Goal: Information Seeking & Learning: Learn about a topic

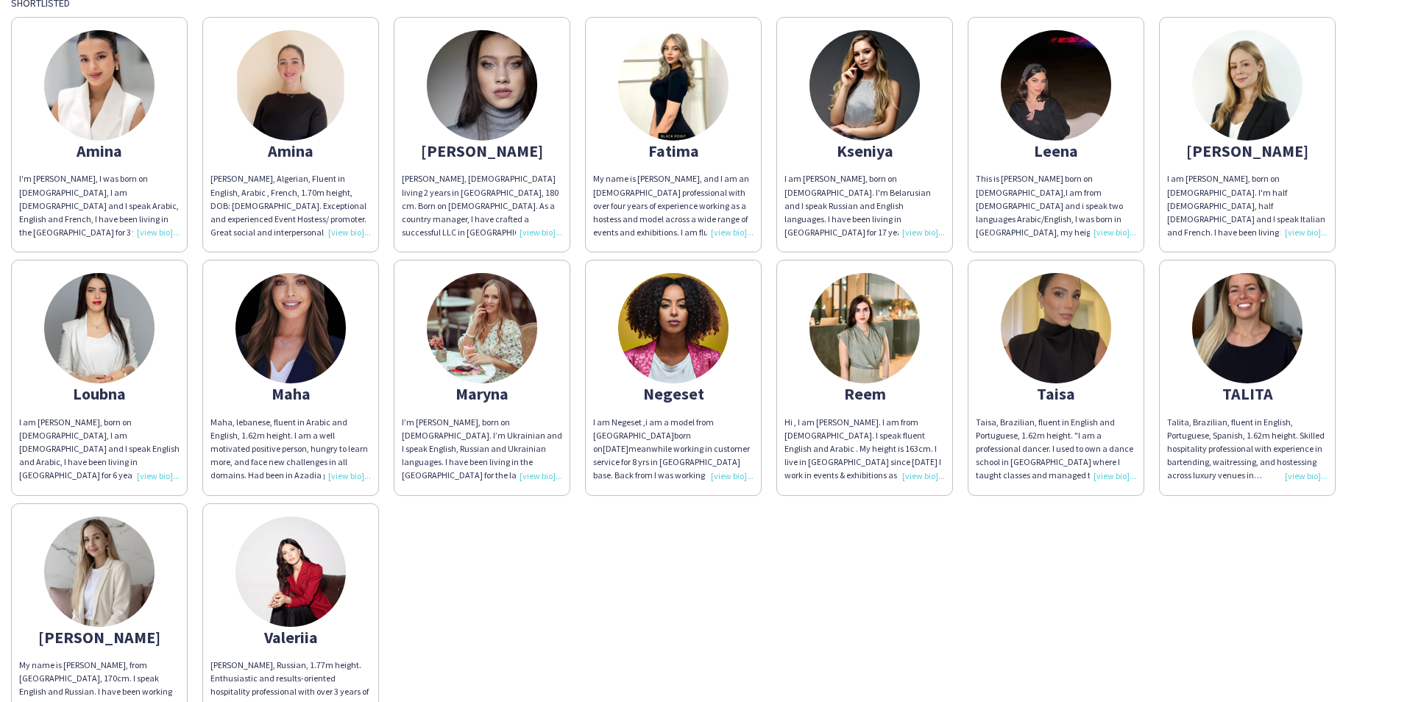
scroll to position [147, 0]
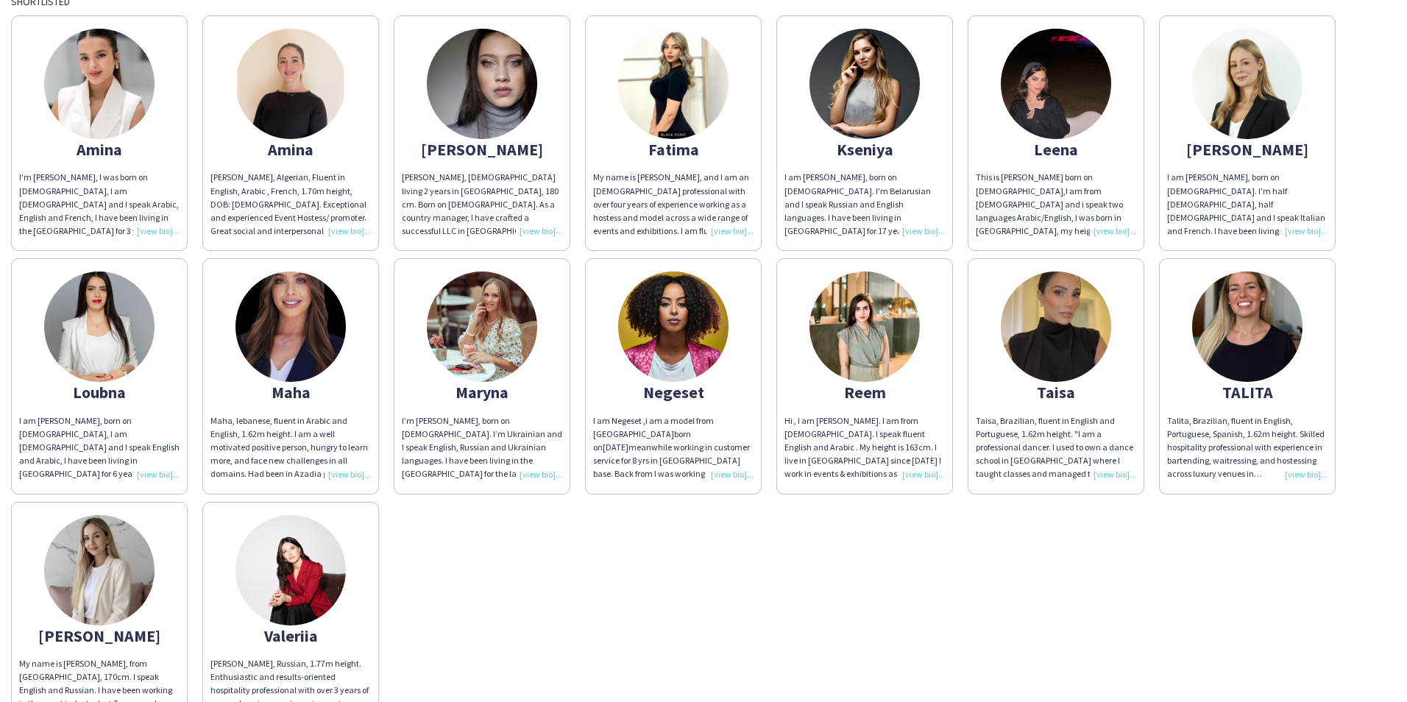
click at [1246, 300] on img at bounding box center [1247, 326] width 110 height 110
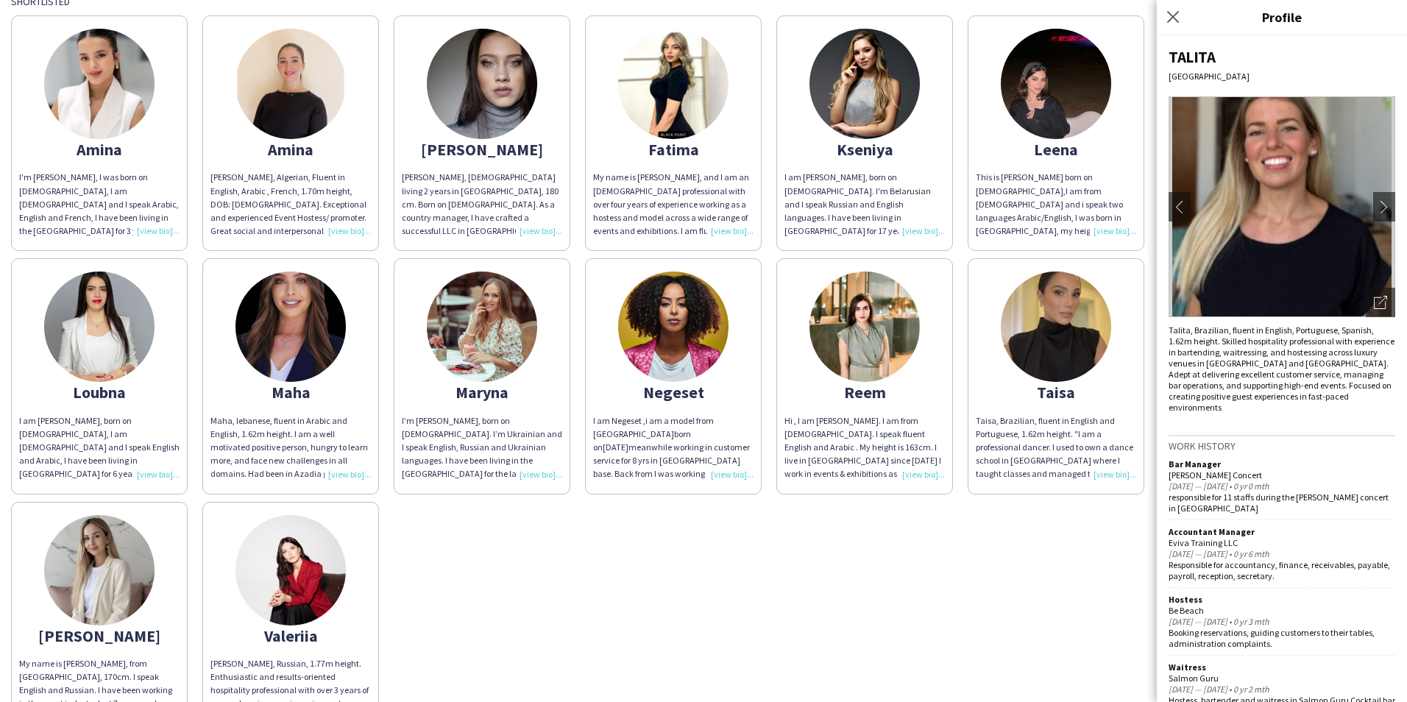
click at [999, 592] on div "[PERSON_NAME]'m [PERSON_NAME], I was born on [DEMOGRAPHIC_DATA], I am [DEMOGRAP…" at bounding box center [703, 372] width 1385 height 729
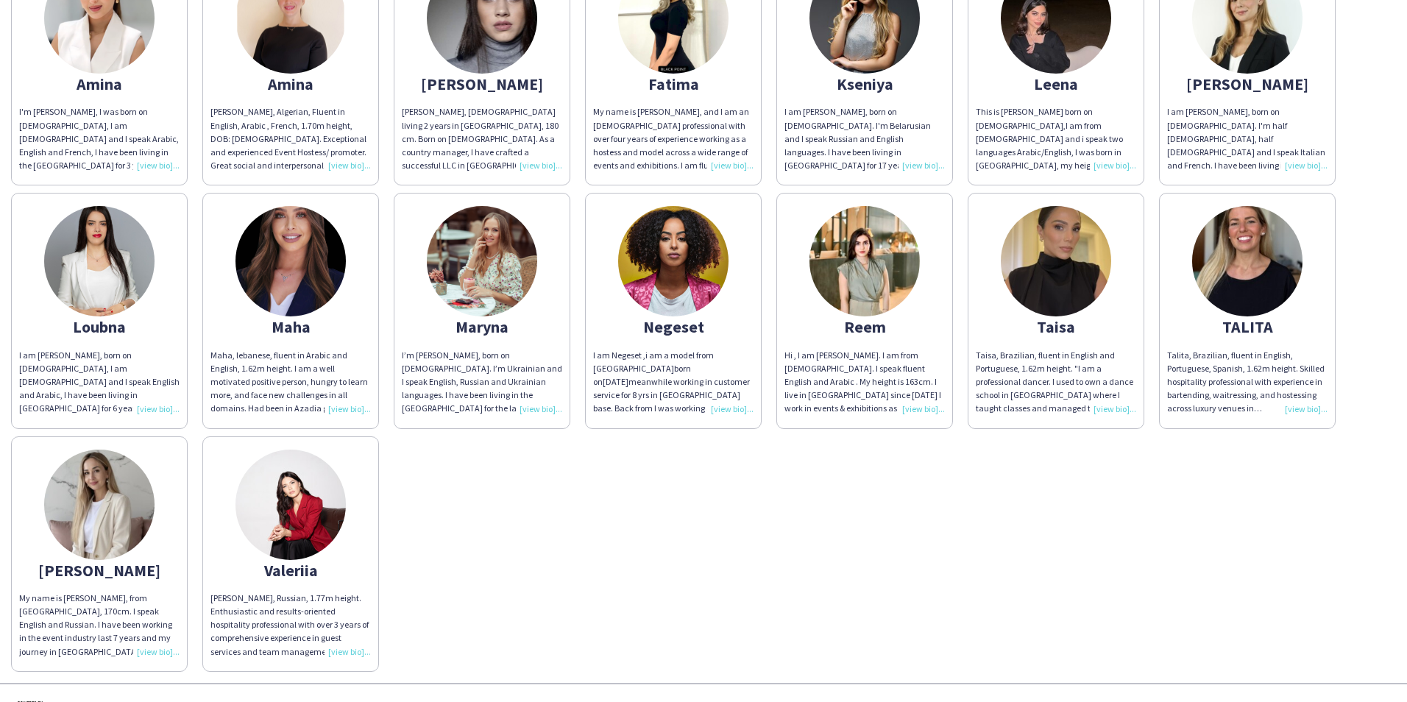
scroll to position [221, 0]
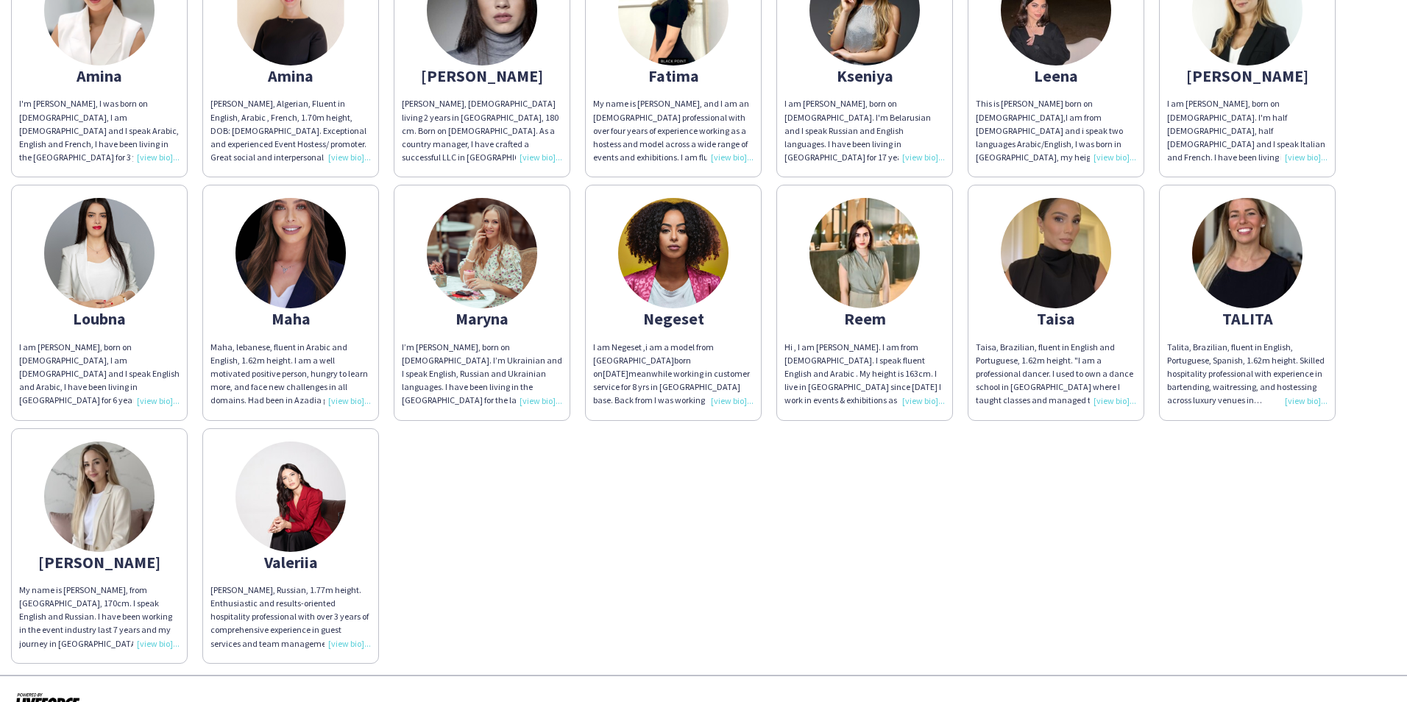
click at [82, 545] on img at bounding box center [99, 496] width 110 height 110
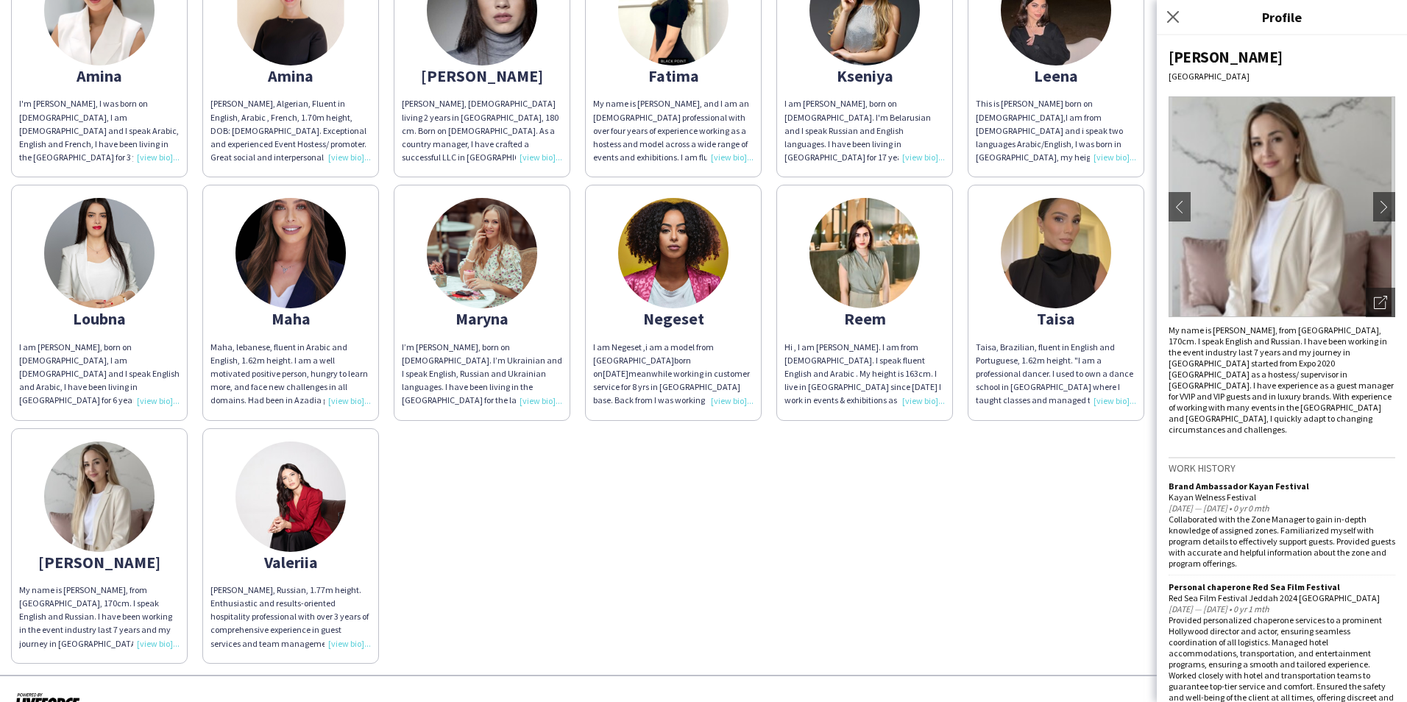
click at [280, 536] on img at bounding box center [290, 496] width 110 height 110
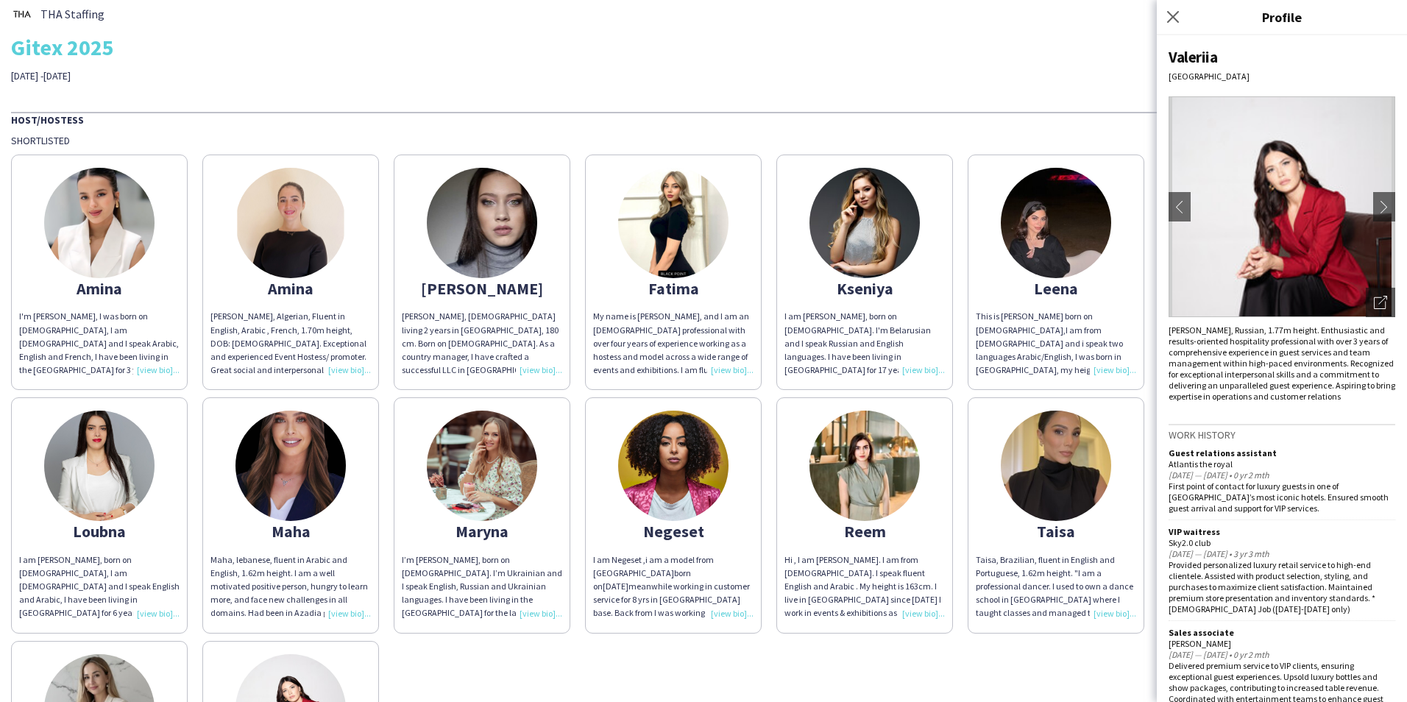
scroll to position [0, 0]
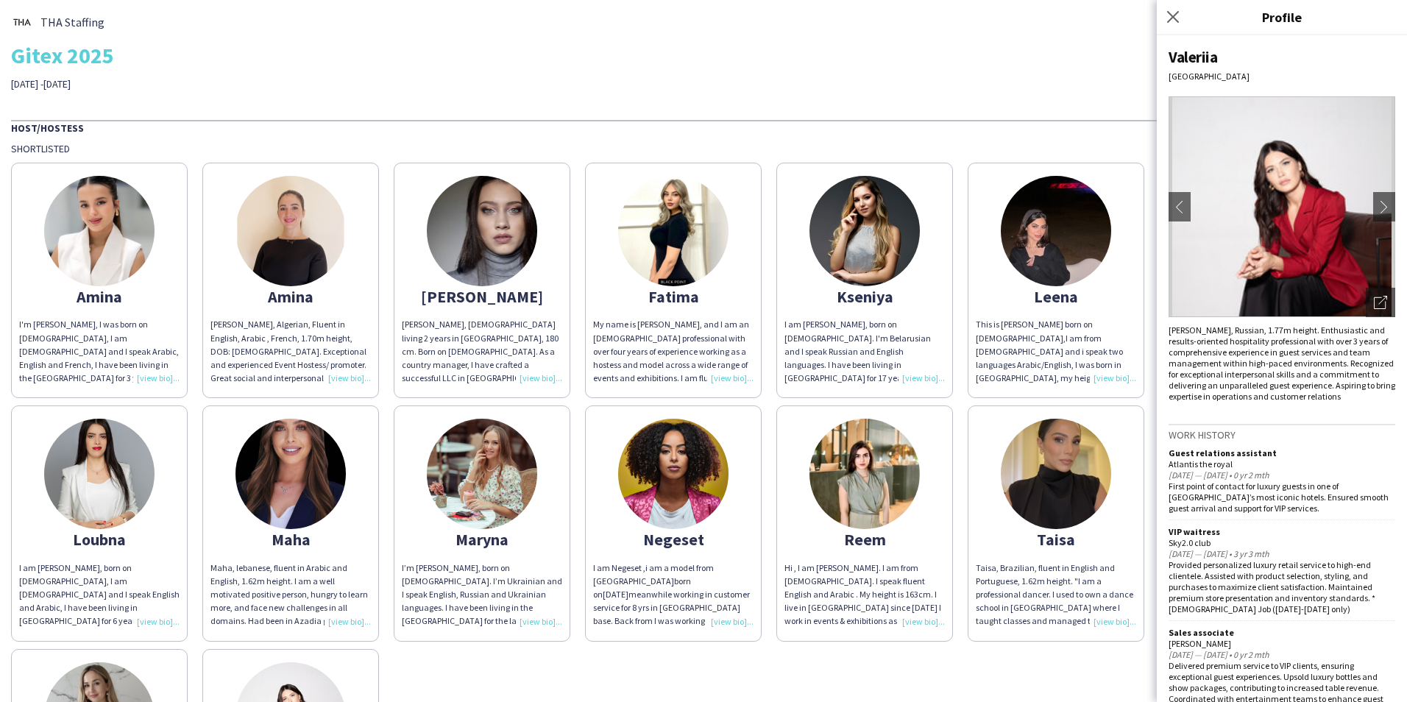
click at [113, 328] on div "I'm [PERSON_NAME], I was born on [DEMOGRAPHIC_DATA], I am [DEMOGRAPHIC_DATA] an…" at bounding box center [99, 351] width 160 height 67
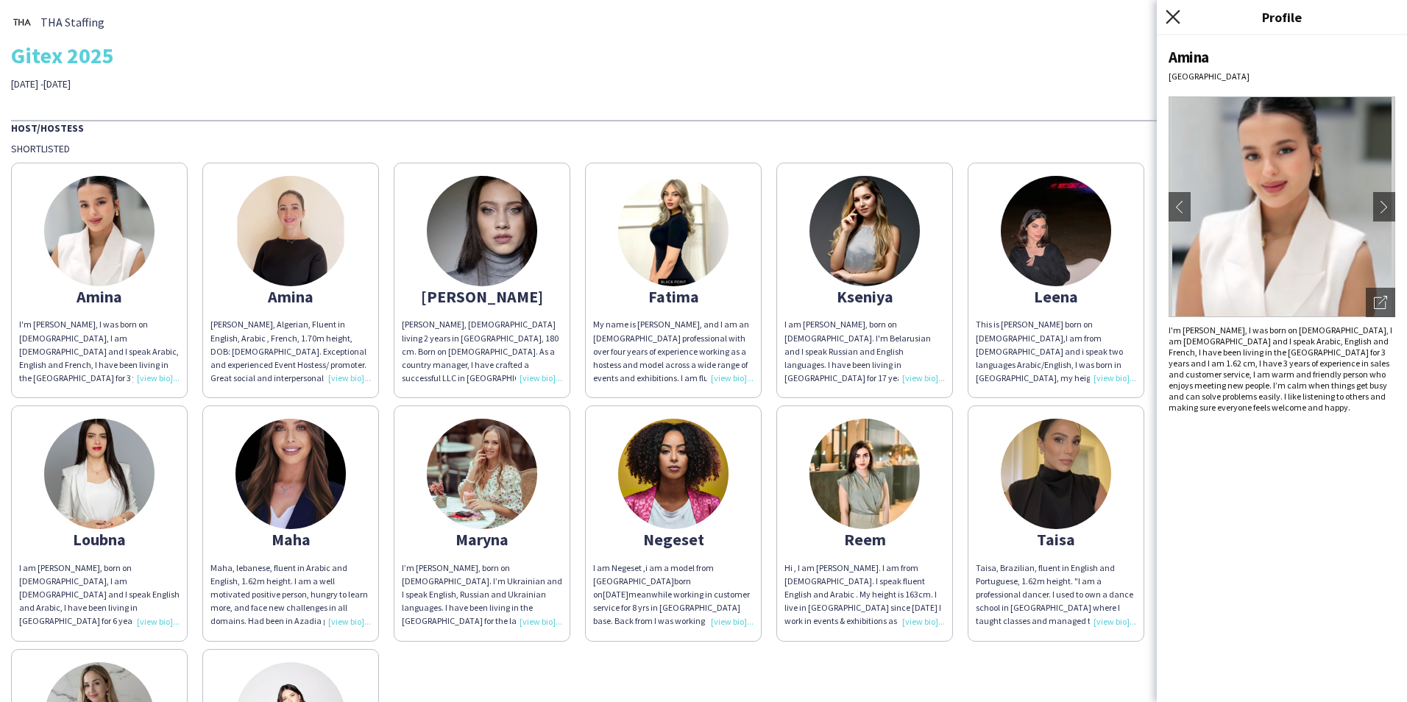
click at [1179, 15] on icon "Close pop-in" at bounding box center [1172, 17] width 14 height 14
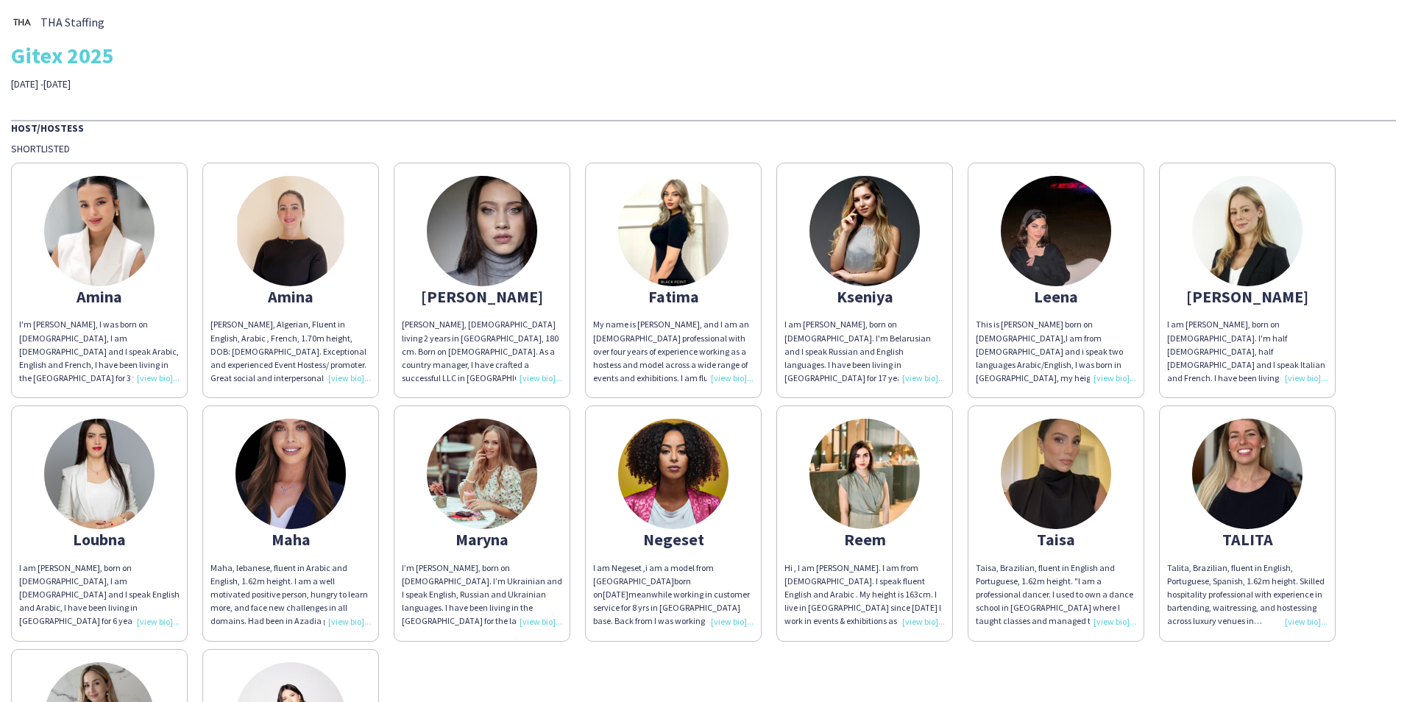
click at [1243, 246] on img at bounding box center [1247, 231] width 110 height 110
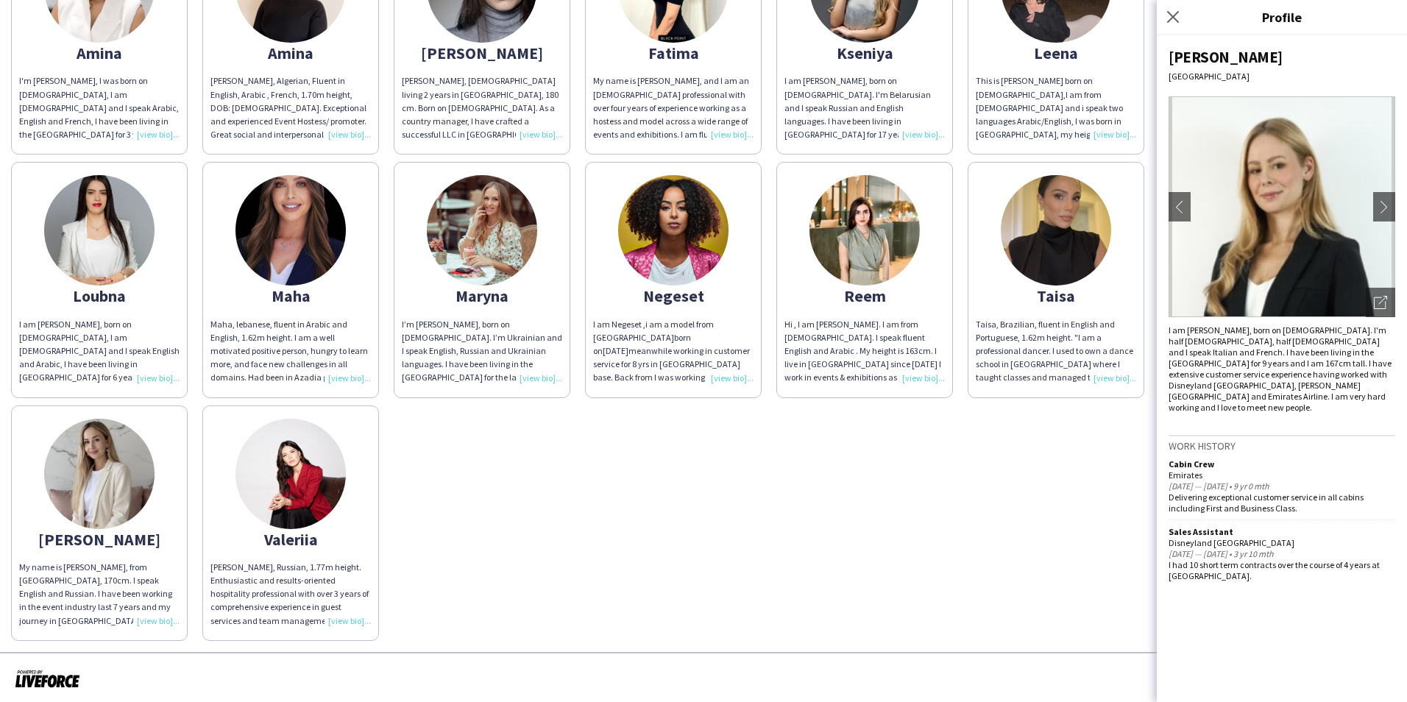
scroll to position [248, 0]
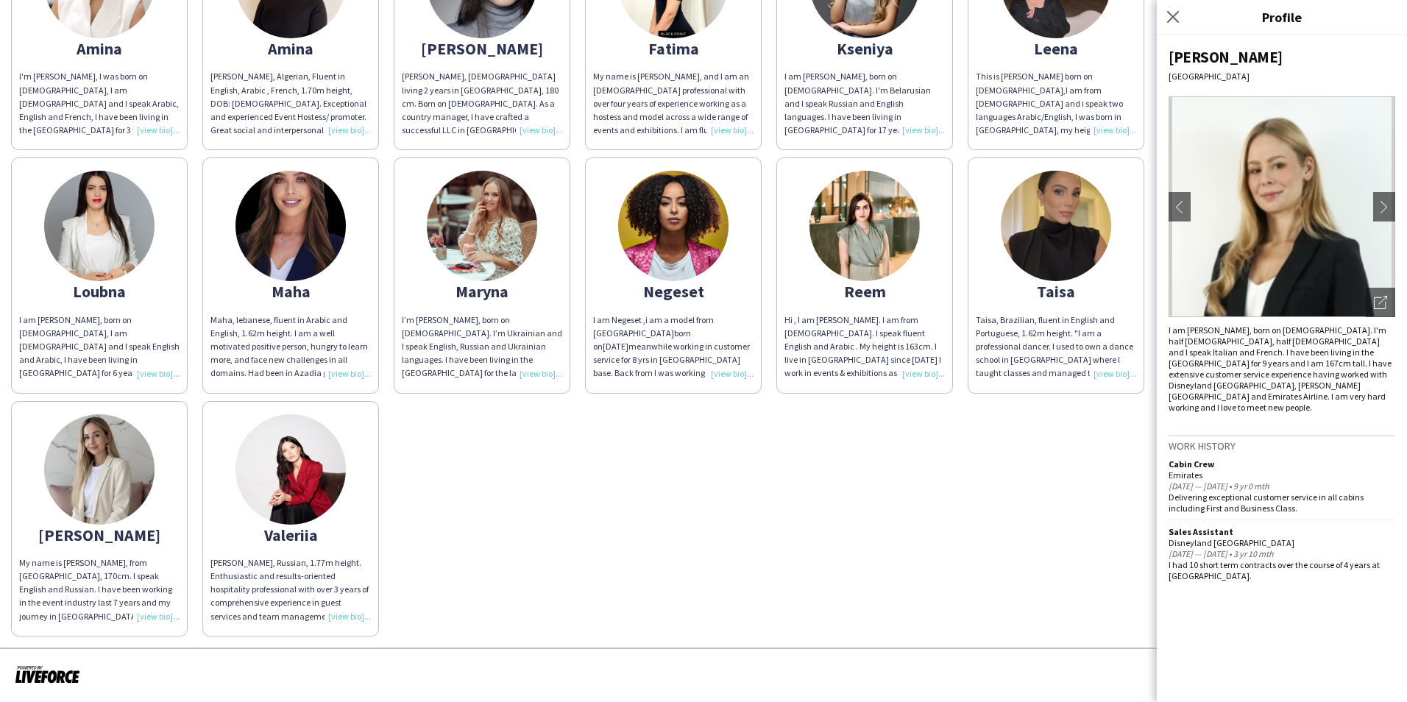
click at [297, 216] on img at bounding box center [290, 226] width 110 height 110
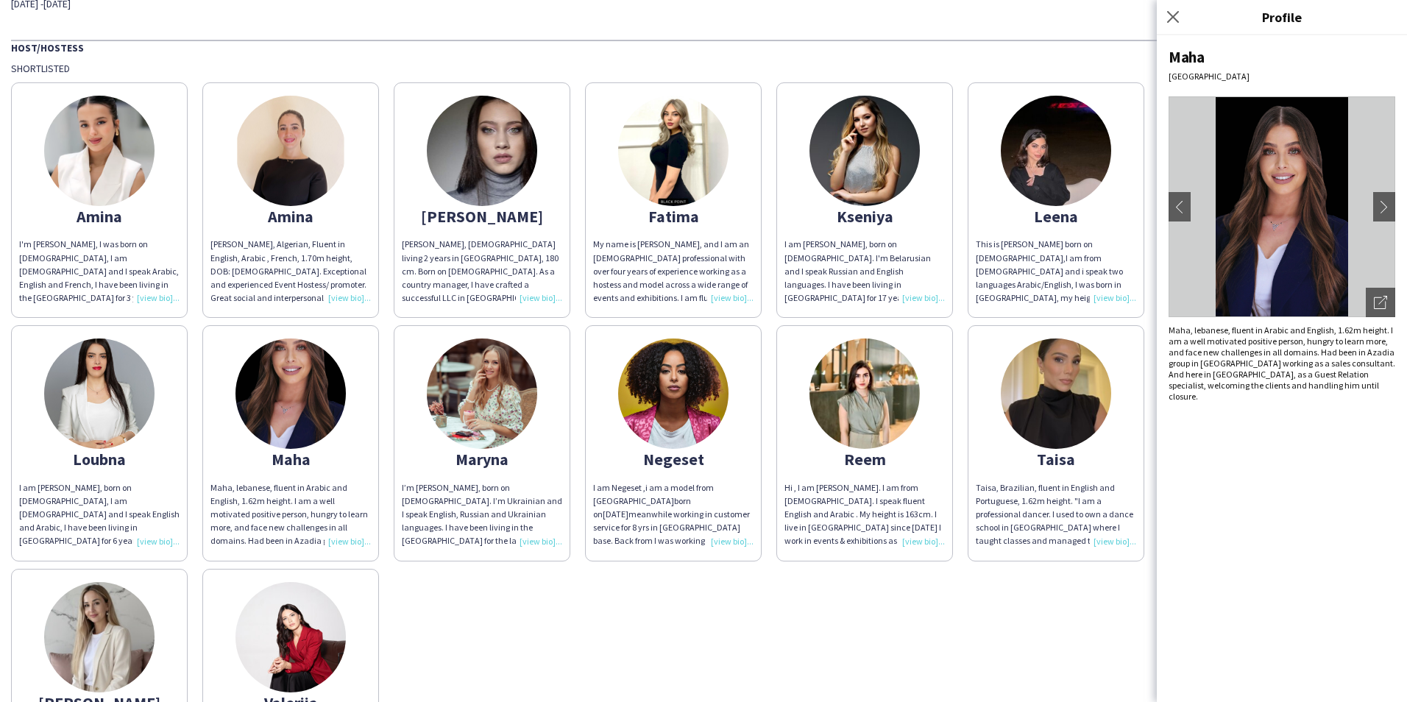
scroll to position [27, 0]
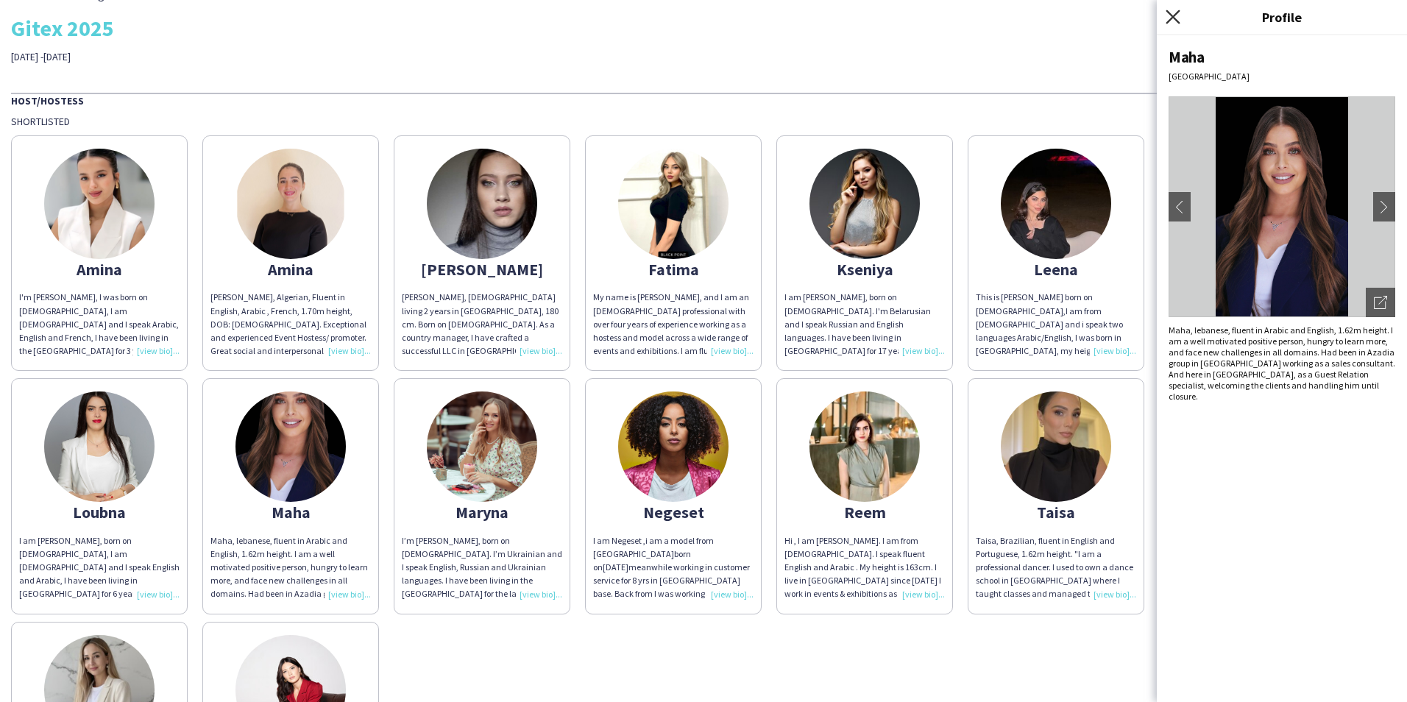
click at [1179, 18] on icon "Close pop-in" at bounding box center [1172, 17] width 14 height 14
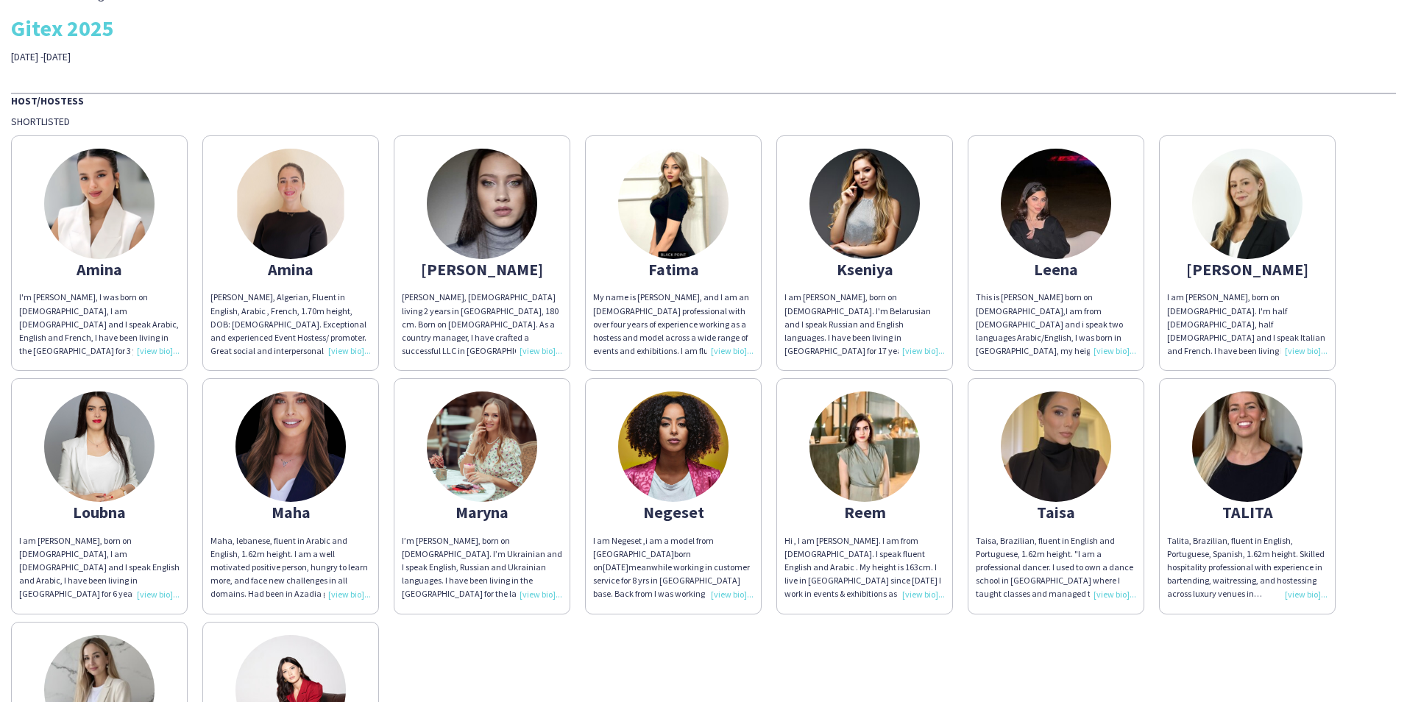
click at [1067, 445] on img at bounding box center [1056, 446] width 110 height 110
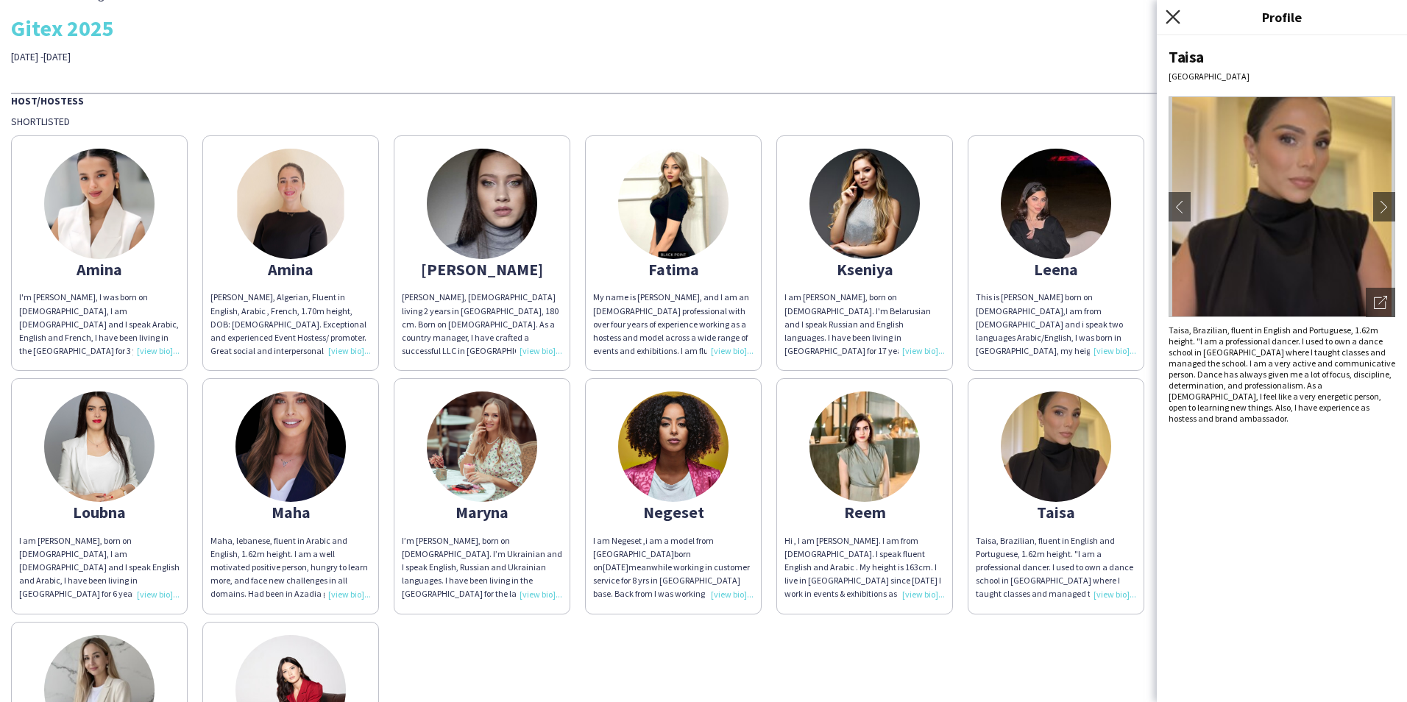
click at [1173, 15] on icon at bounding box center [1172, 17] width 14 height 14
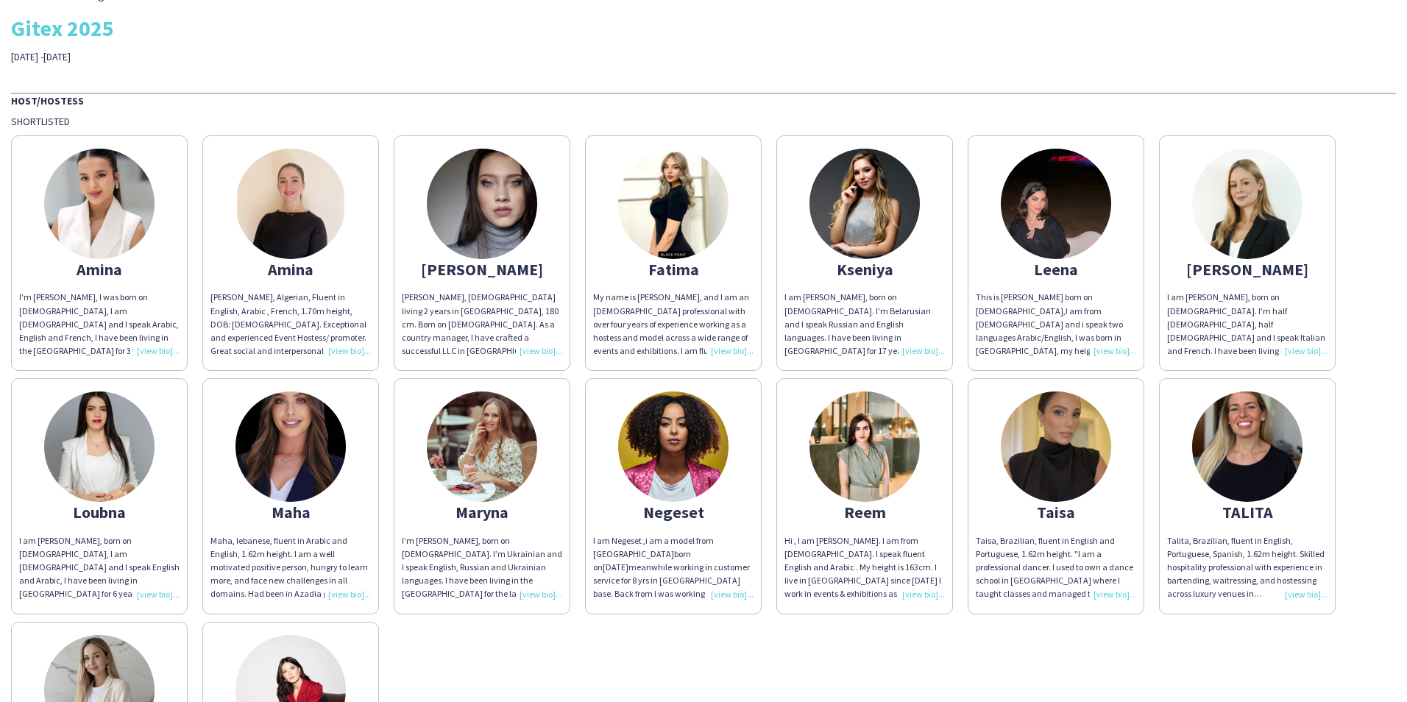
click at [1226, 447] on img at bounding box center [1247, 446] width 110 height 110
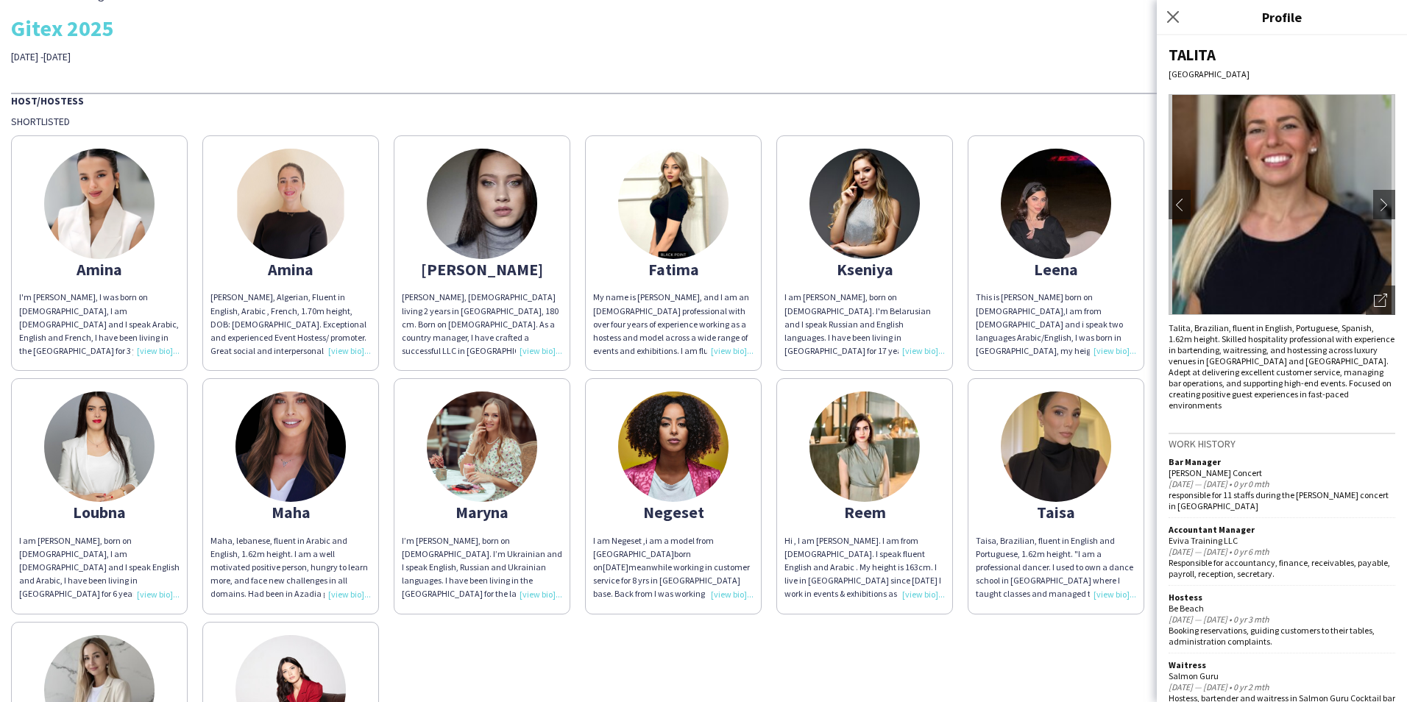
scroll to position [0, 0]
click at [1315, 238] on img at bounding box center [1281, 206] width 227 height 221
click at [1387, 207] on div "TALITA [GEOGRAPHIC_DATA] chevron-left chevron-right Open photos pop-in Talita, …" at bounding box center [1282, 368] width 250 height 667
click at [1374, 204] on app-icon "chevron-right" at bounding box center [1384, 206] width 21 height 13
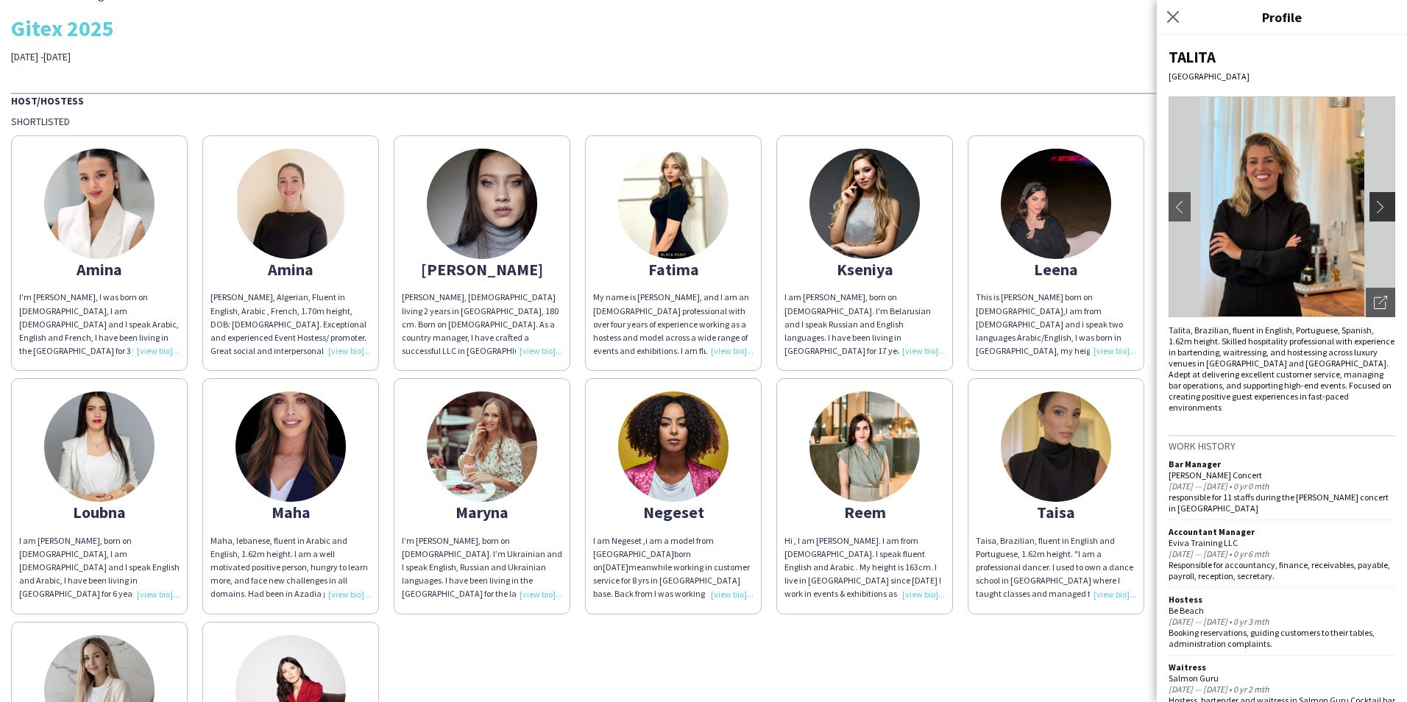
click at [1374, 204] on app-icon "chevron-right" at bounding box center [1384, 206] width 21 height 13
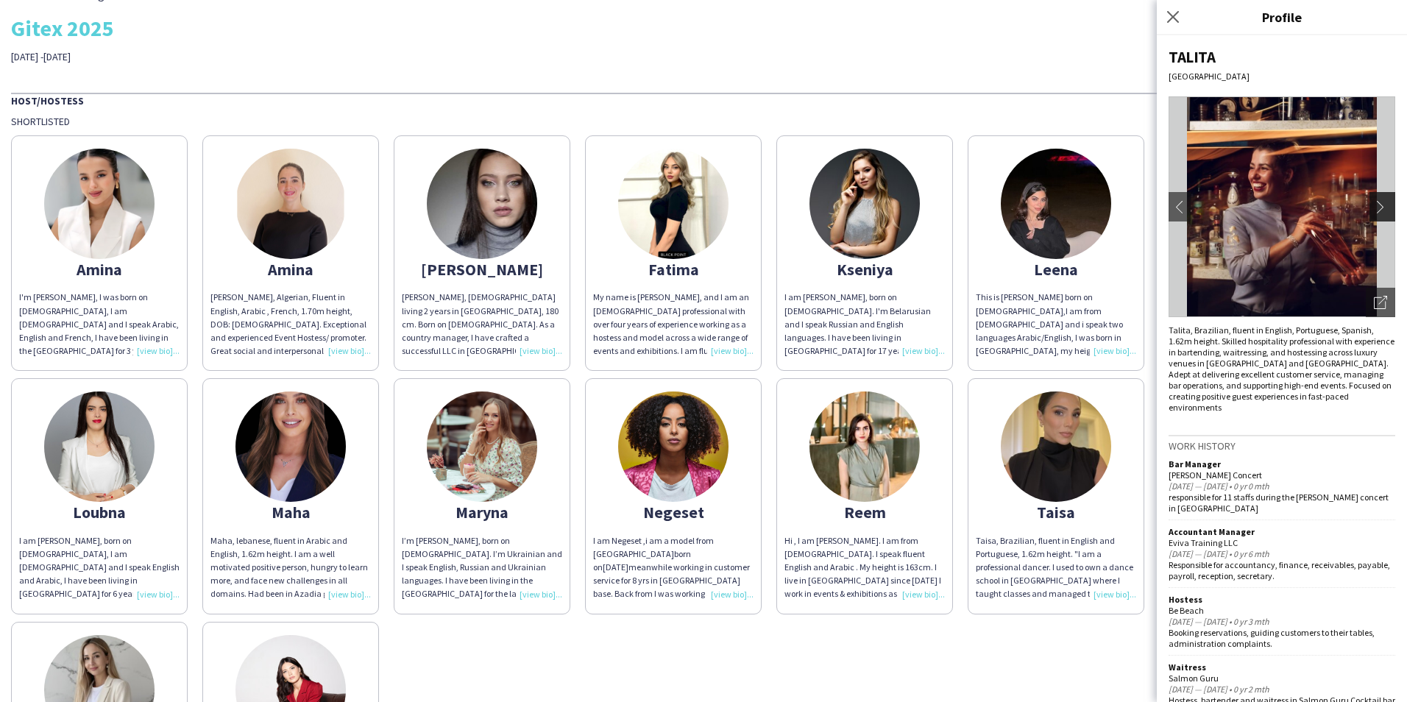
click at [1374, 204] on app-icon "chevron-right" at bounding box center [1384, 206] width 21 height 13
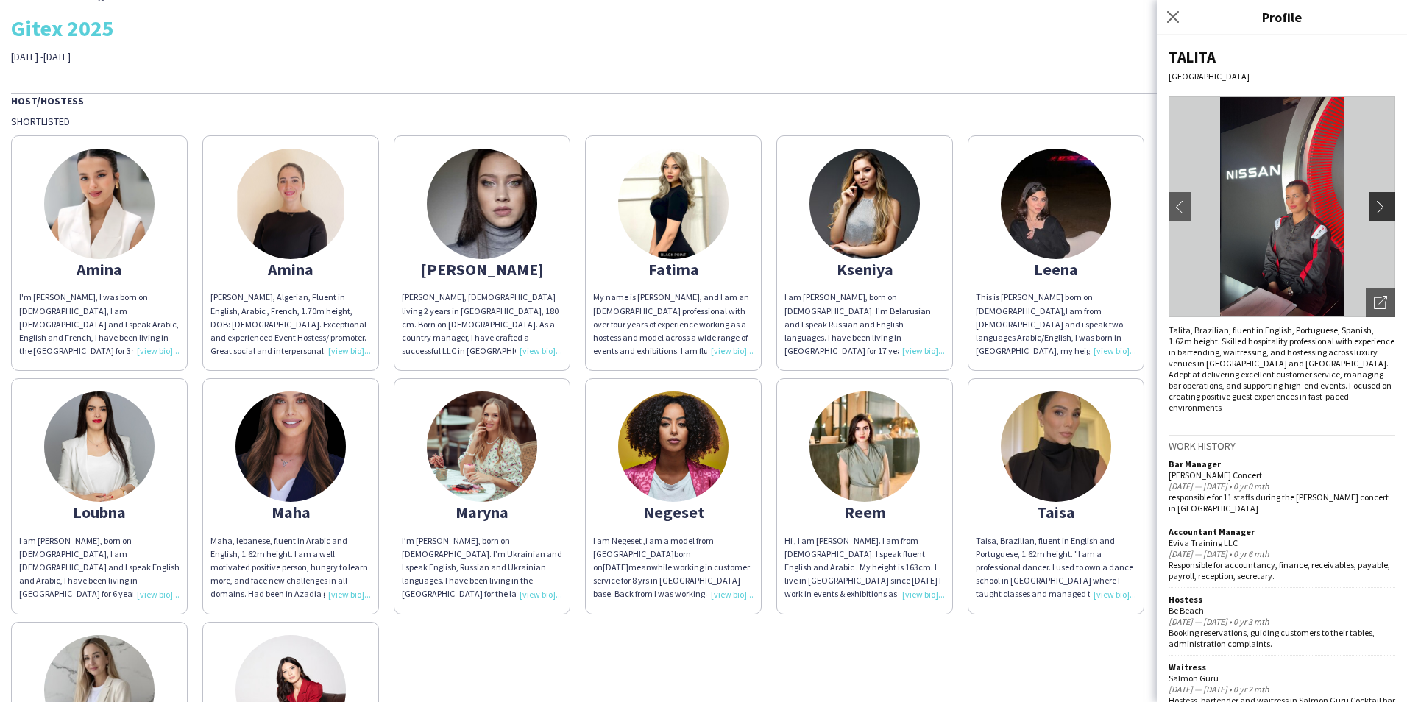
click at [1374, 204] on app-icon "chevron-right" at bounding box center [1384, 206] width 21 height 13
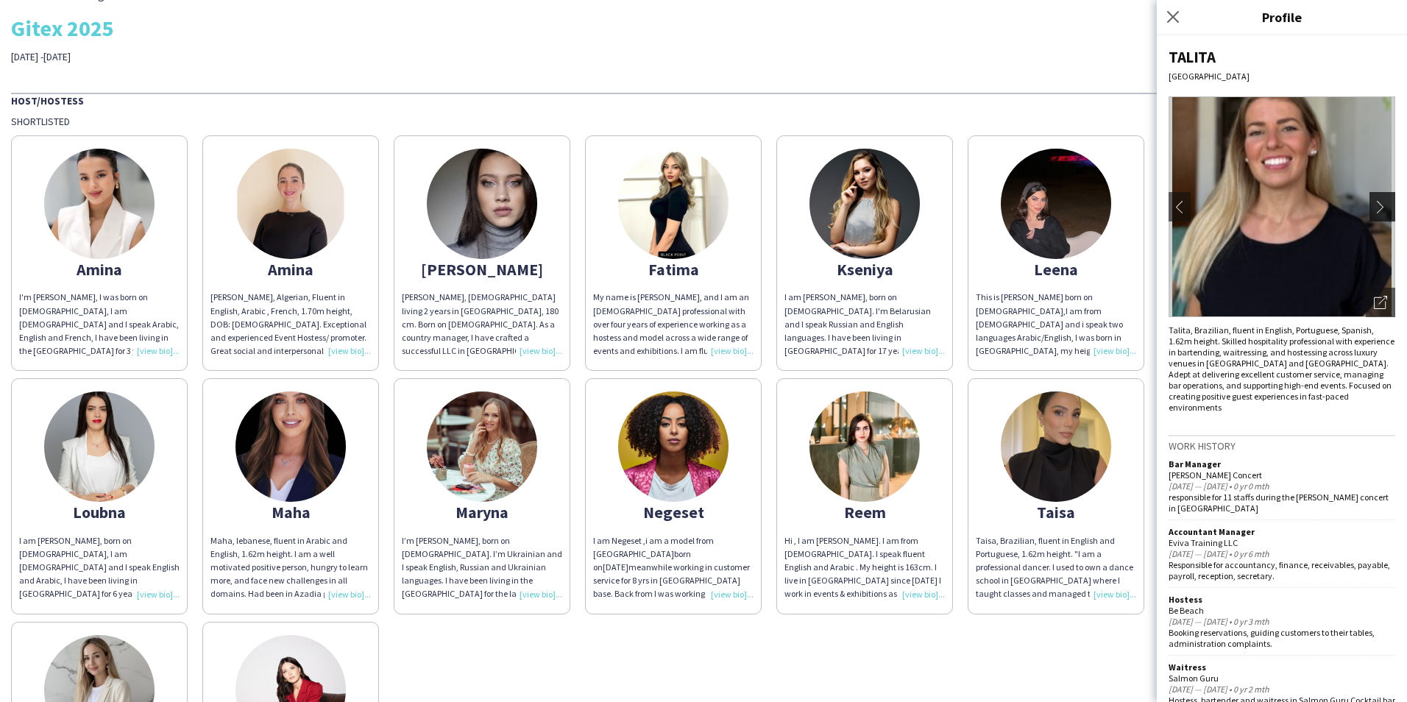
click at [1374, 204] on app-icon "chevron-right" at bounding box center [1384, 206] width 21 height 13
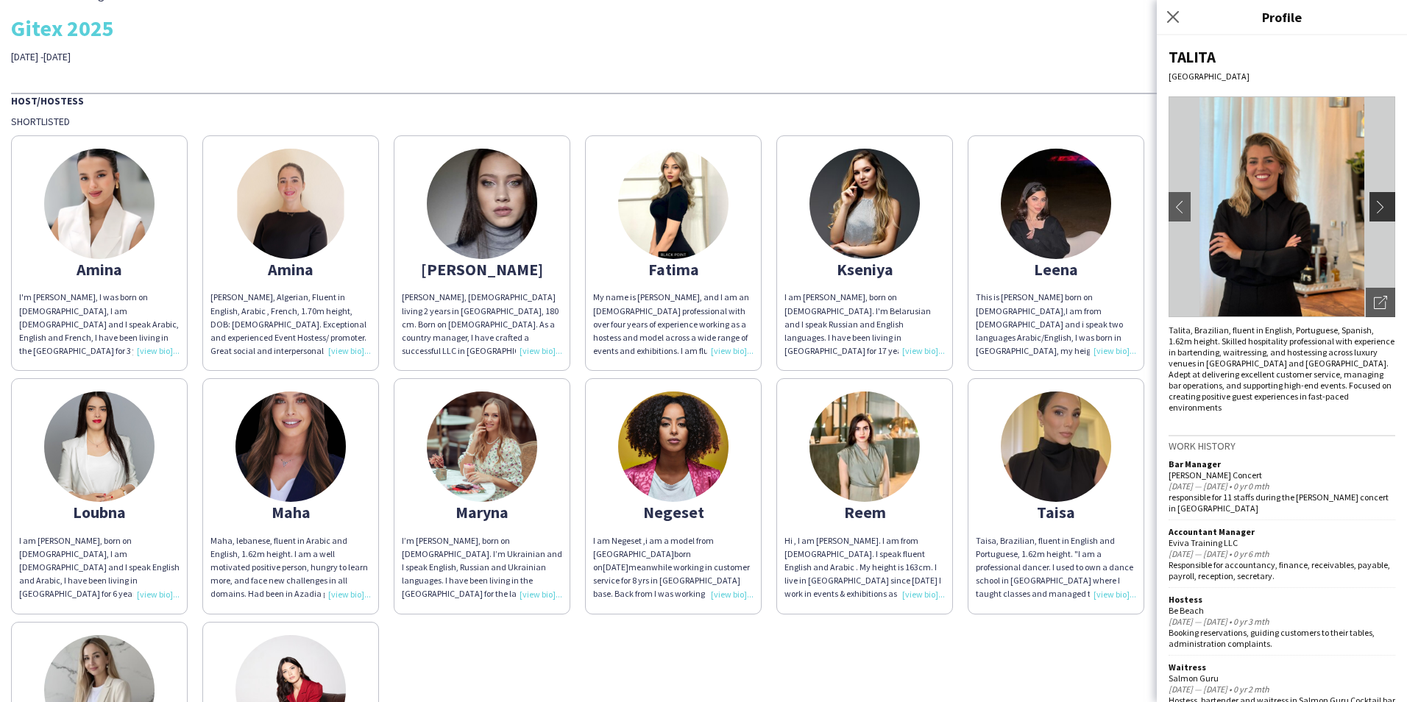
click at [1374, 204] on app-icon "chevron-right" at bounding box center [1384, 206] width 21 height 13
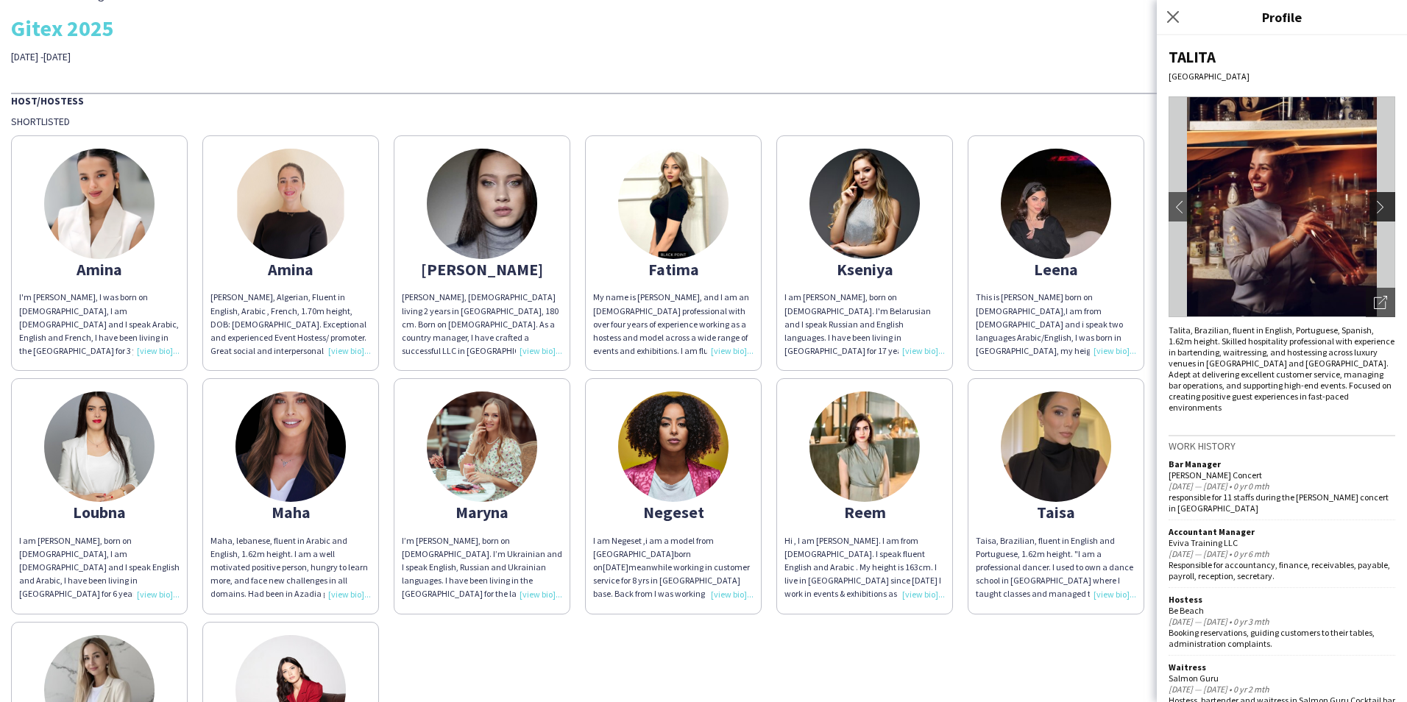
click at [1374, 204] on app-icon "chevron-right" at bounding box center [1384, 206] width 21 height 13
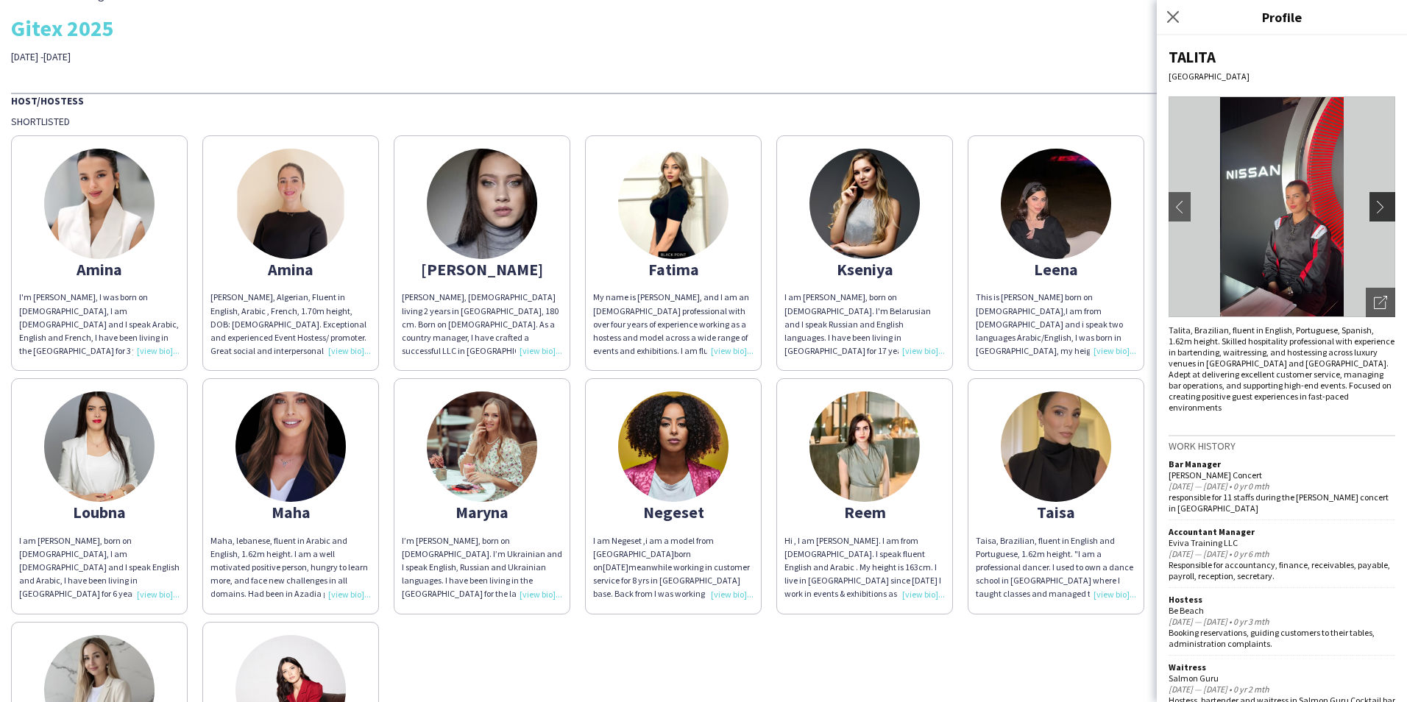
click at [1374, 204] on app-icon "chevron-right" at bounding box center [1384, 206] width 21 height 13
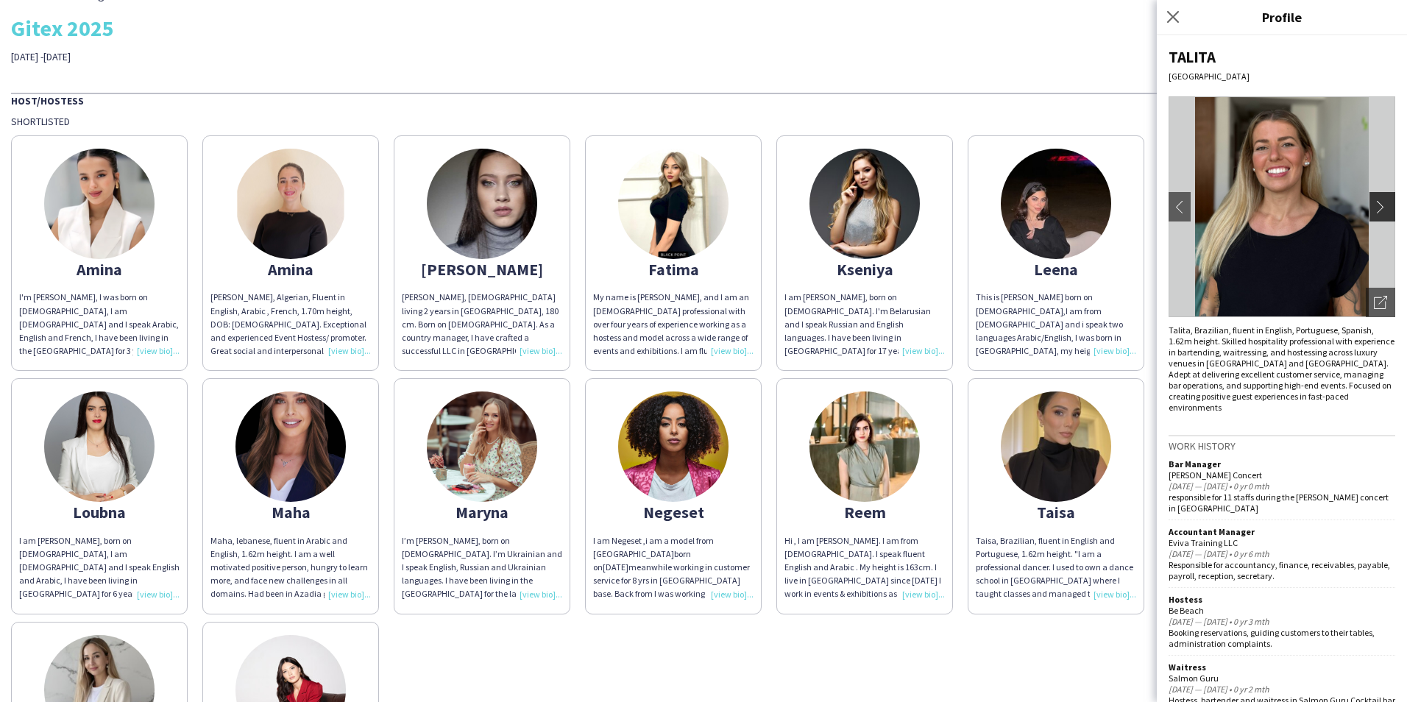
click at [1374, 204] on app-icon "chevron-right" at bounding box center [1384, 206] width 21 height 13
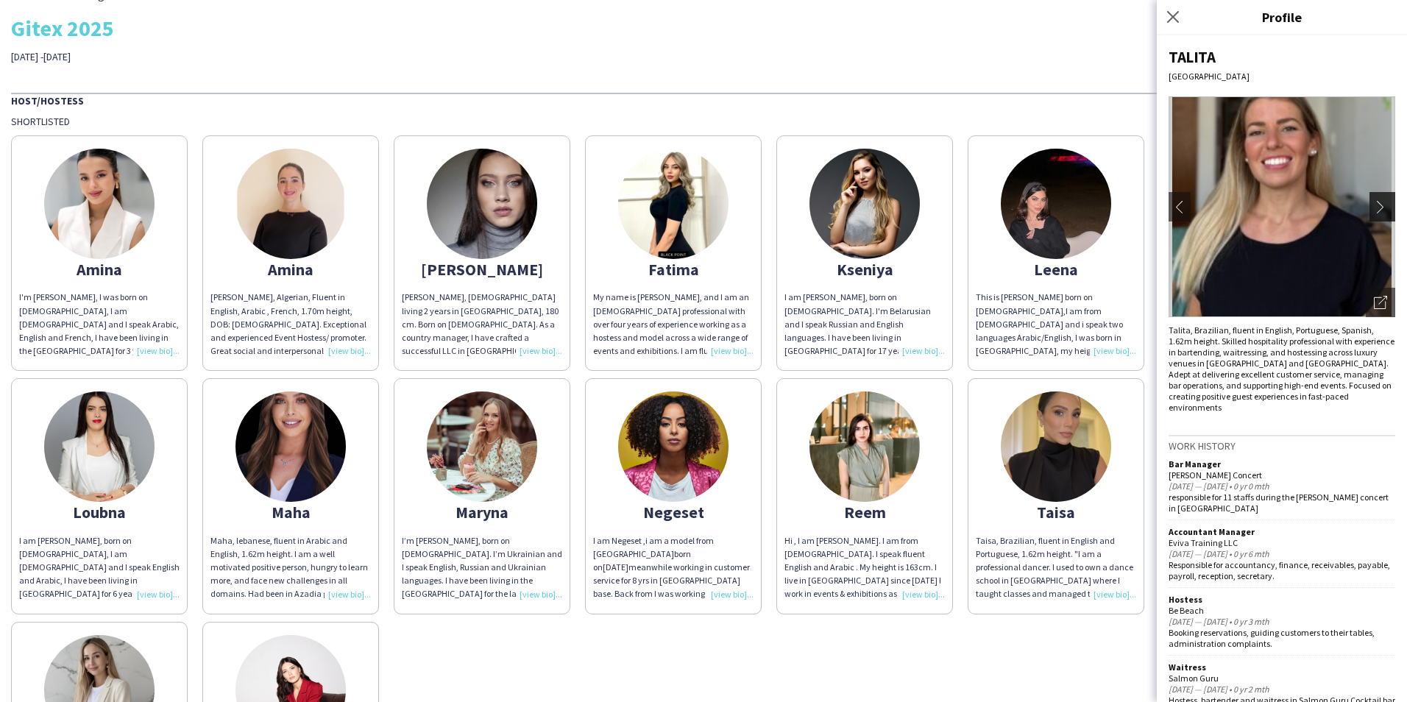
click at [1374, 204] on app-icon "chevron-right" at bounding box center [1384, 206] width 21 height 13
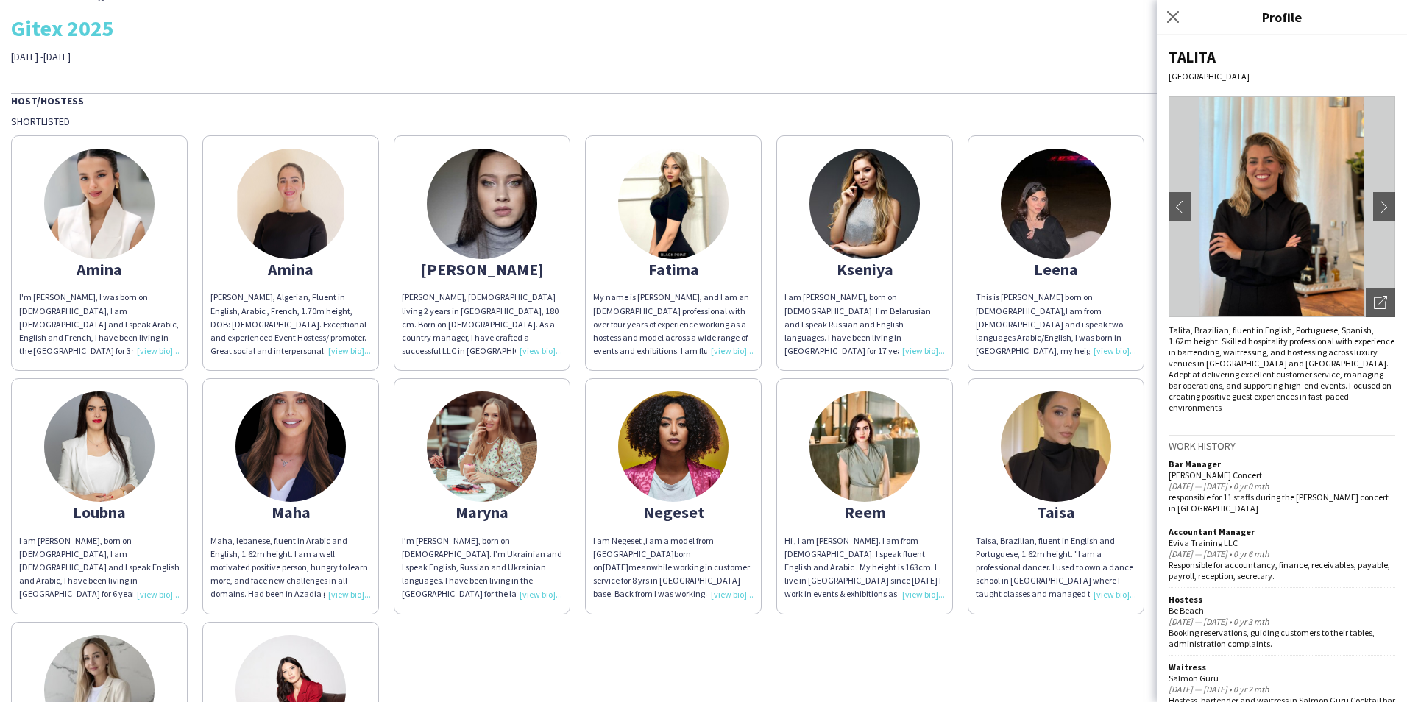
click at [868, 491] on img at bounding box center [864, 446] width 110 height 110
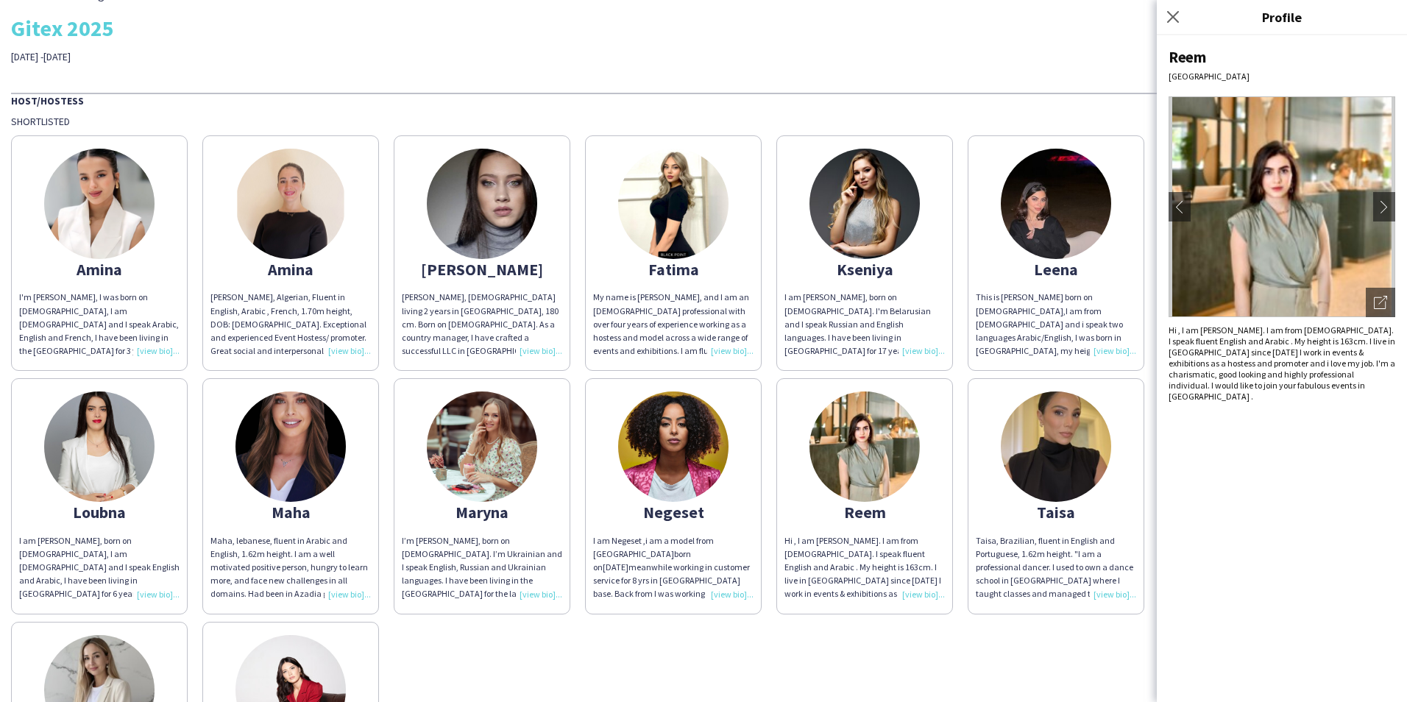
click at [1044, 459] on img at bounding box center [1056, 446] width 110 height 110
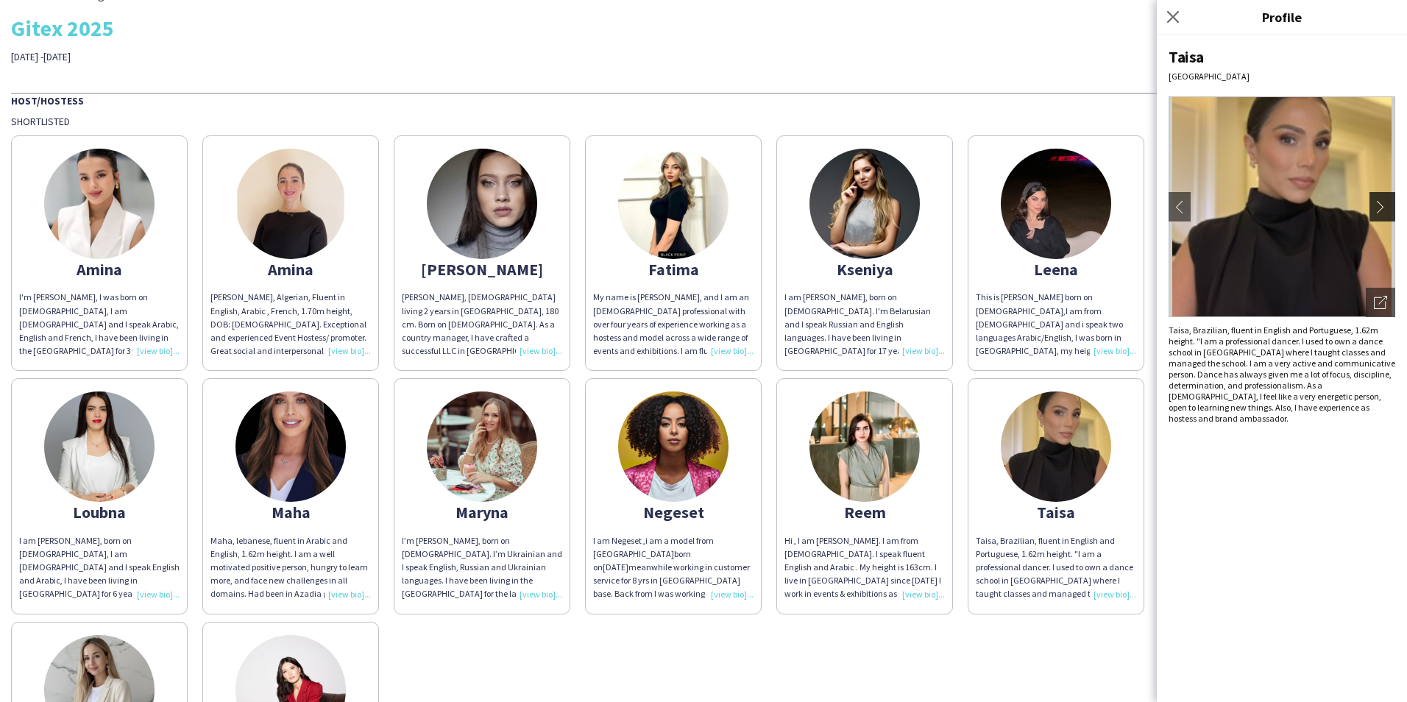
click at [1383, 210] on app-icon "chevron-right" at bounding box center [1384, 206] width 21 height 13
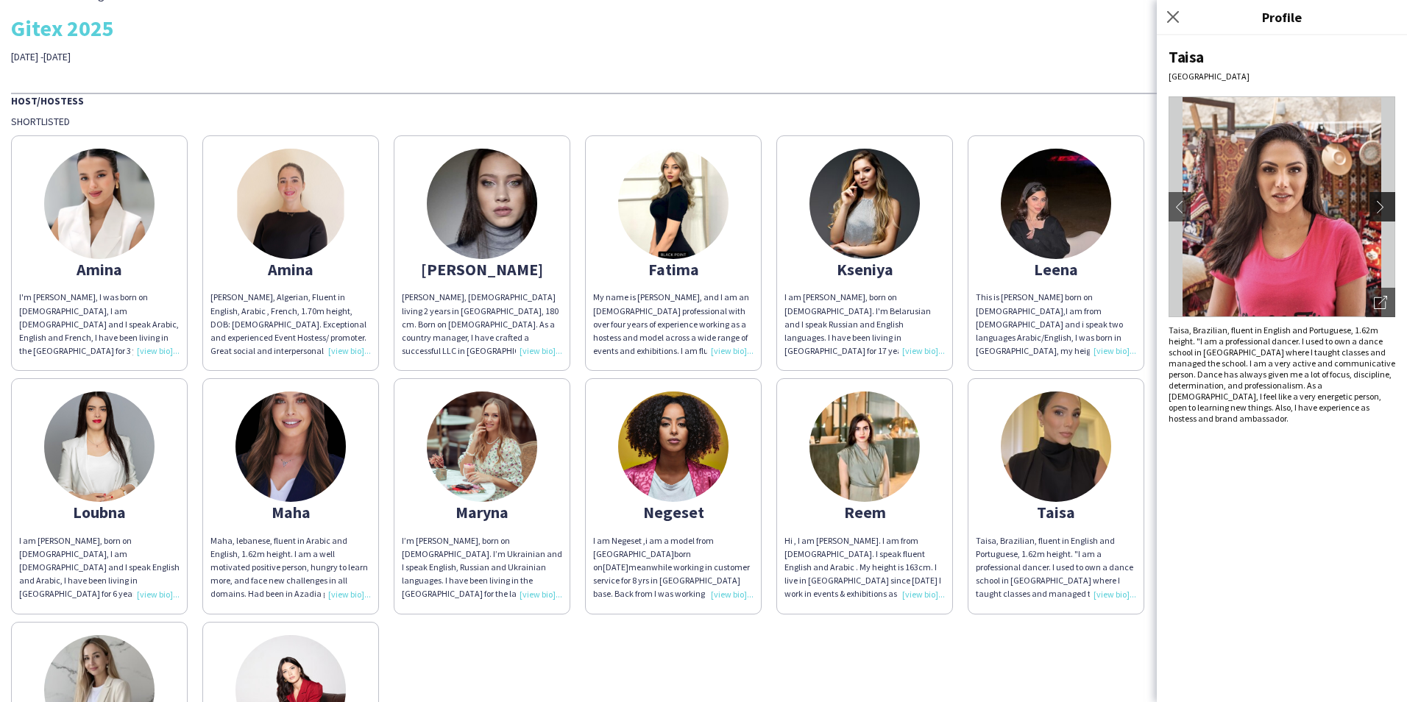
click at [1383, 210] on app-icon "chevron-right" at bounding box center [1384, 206] width 21 height 13
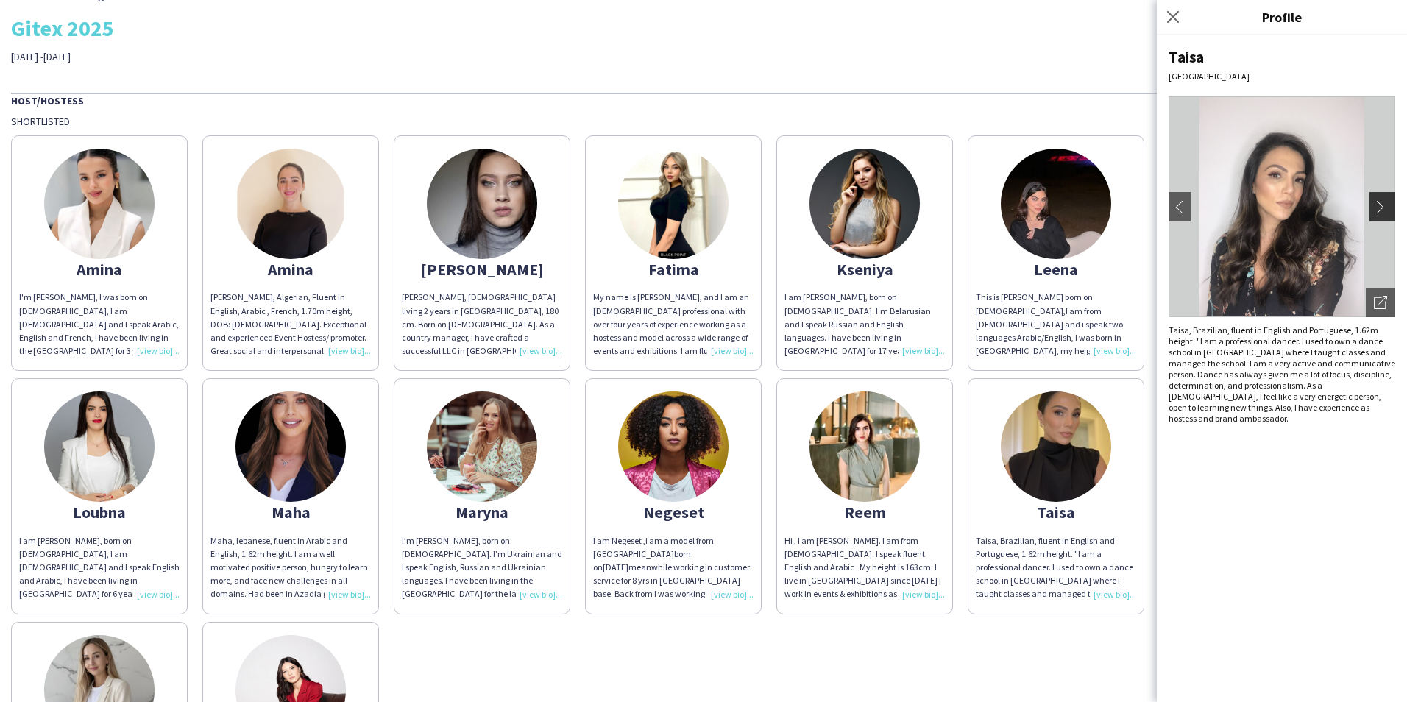
click at [1383, 210] on app-icon "chevron-right" at bounding box center [1384, 206] width 21 height 13
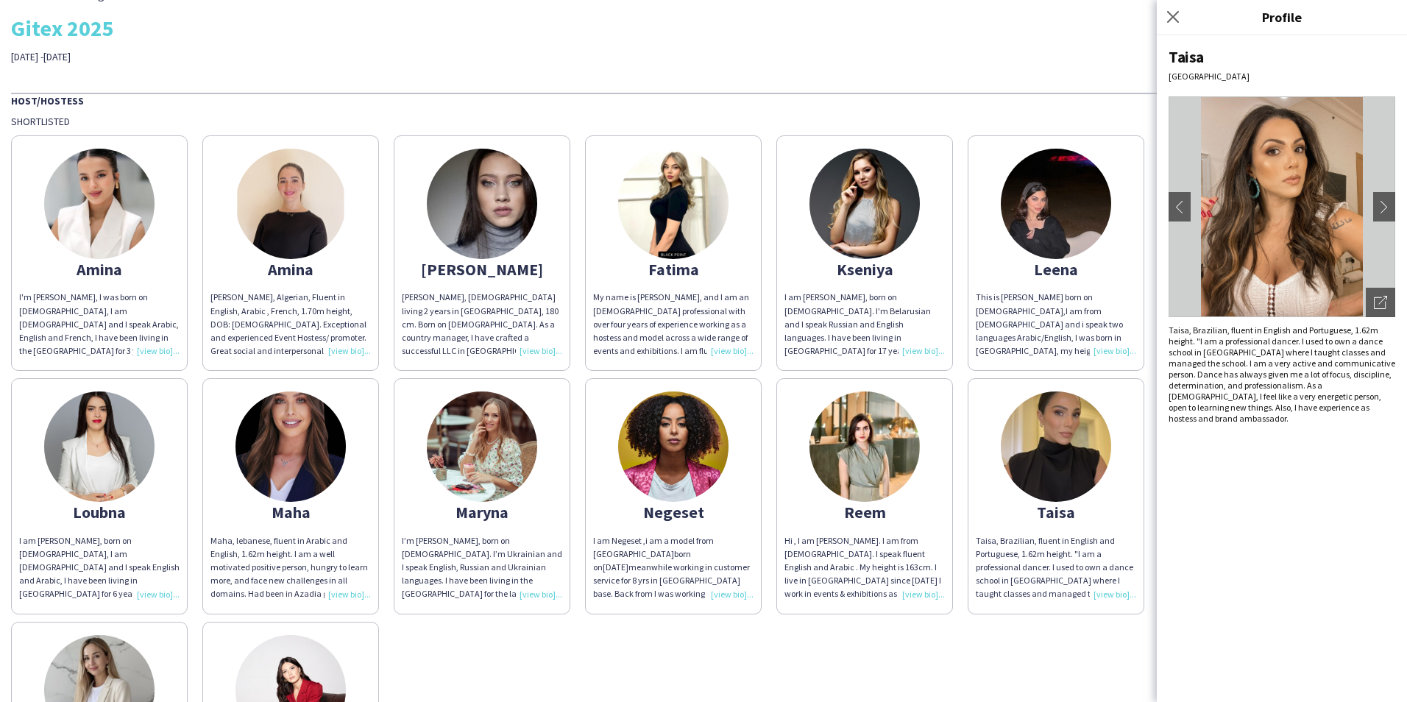
drag, startPoint x: 1383, startPoint y: 210, endPoint x: 1379, endPoint y: 619, distance: 409.8
click at [1379, 619] on div "Taisa [GEOGRAPHIC_DATA] chevron-left chevron-right Open photos pop-in Taisa, Br…" at bounding box center [1282, 368] width 250 height 667
click at [1364, 202] on img at bounding box center [1281, 206] width 227 height 221
click at [1382, 203] on app-icon "chevron-right" at bounding box center [1384, 206] width 21 height 13
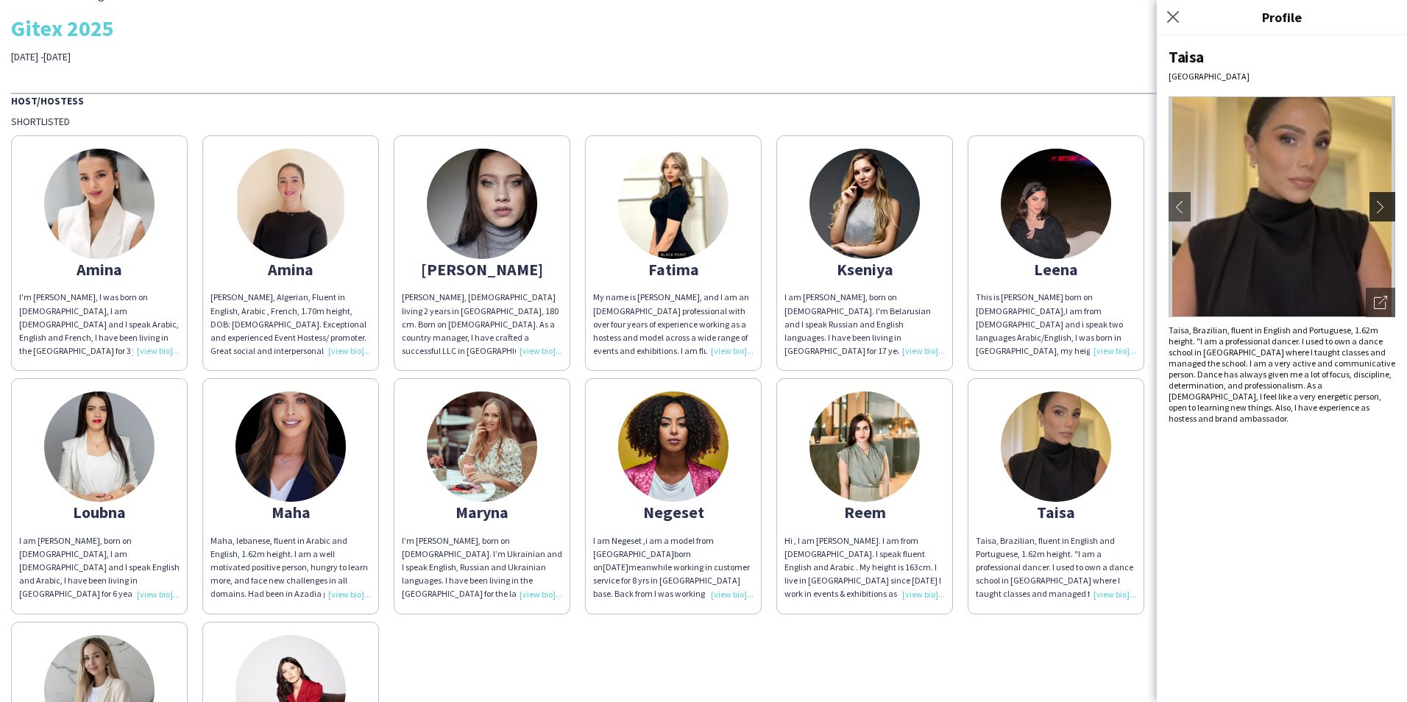
click at [1382, 203] on app-icon "chevron-right" at bounding box center [1384, 206] width 21 height 13
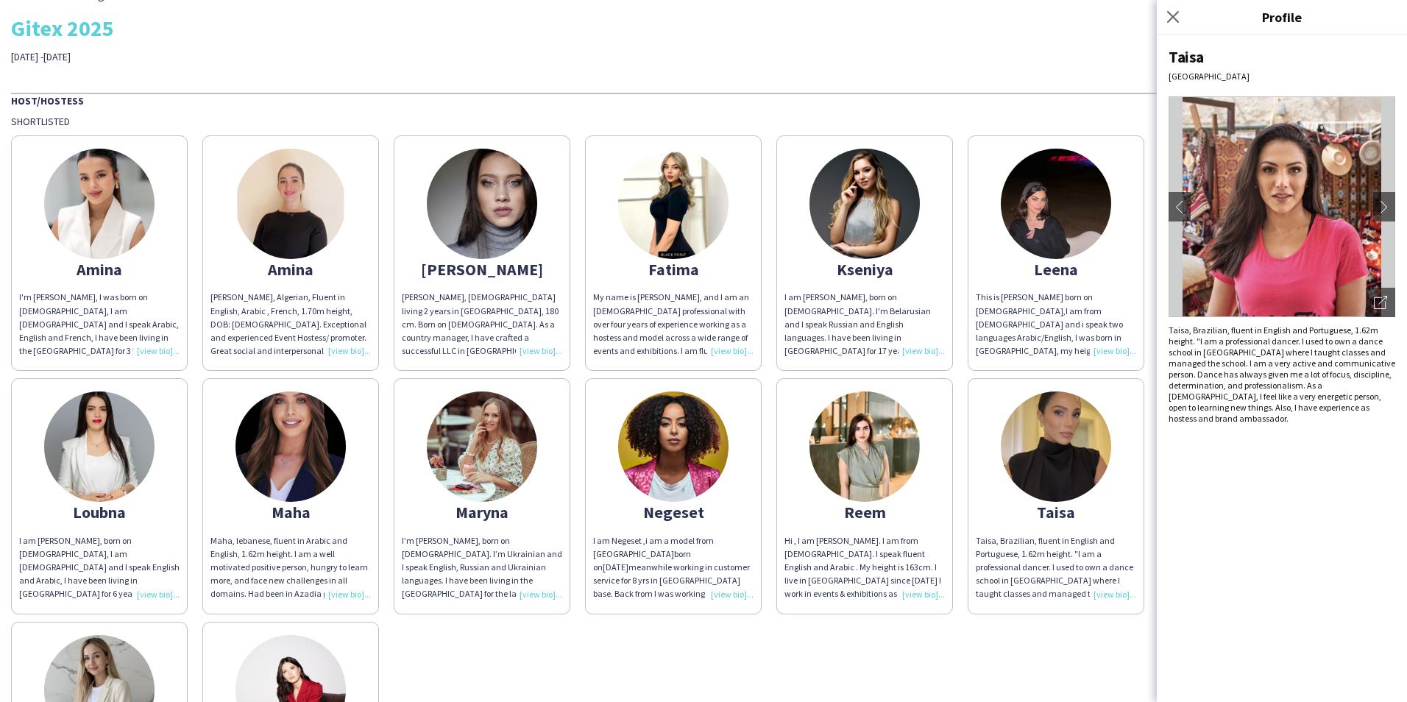
click at [945, 653] on div "[PERSON_NAME]'m [PERSON_NAME], I was born on [DEMOGRAPHIC_DATA], I am [DEMOGRAP…" at bounding box center [703, 492] width 1385 height 729
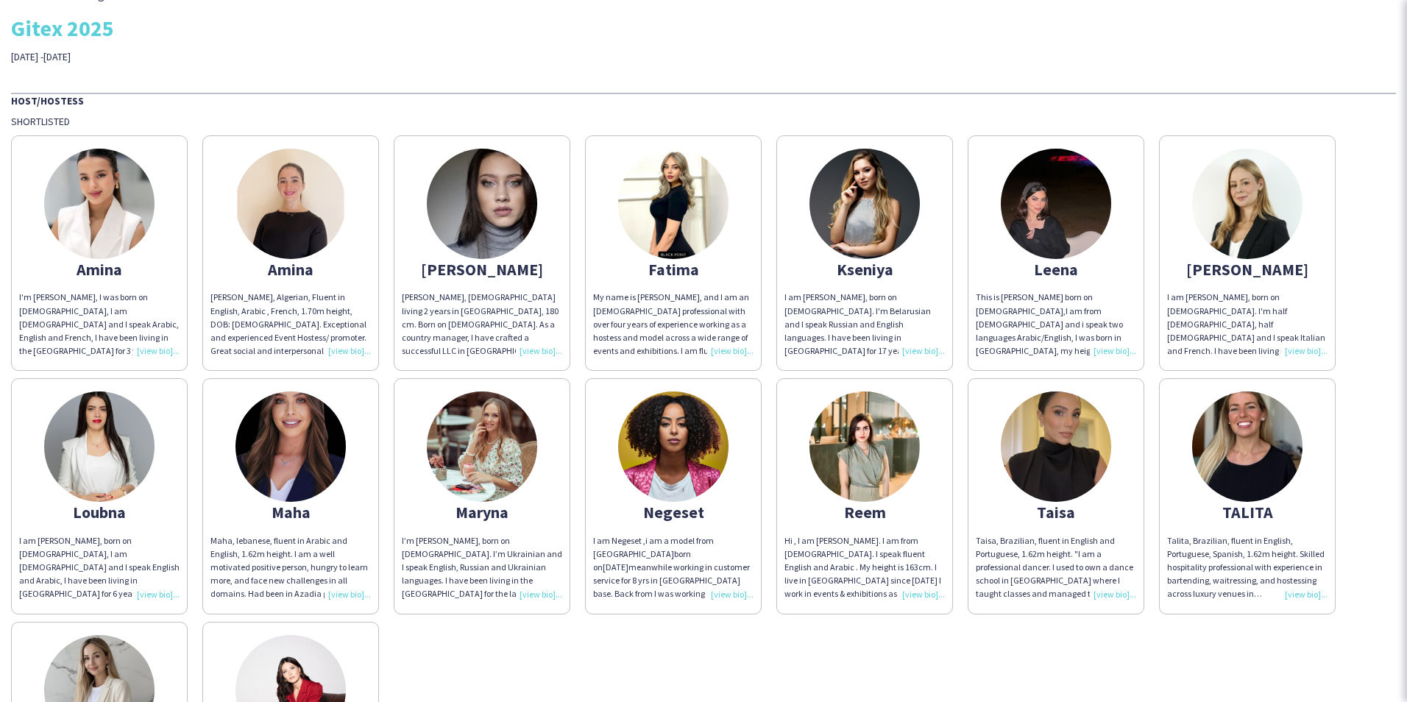
click at [874, 505] on div "Reem" at bounding box center [864, 511] width 160 height 13
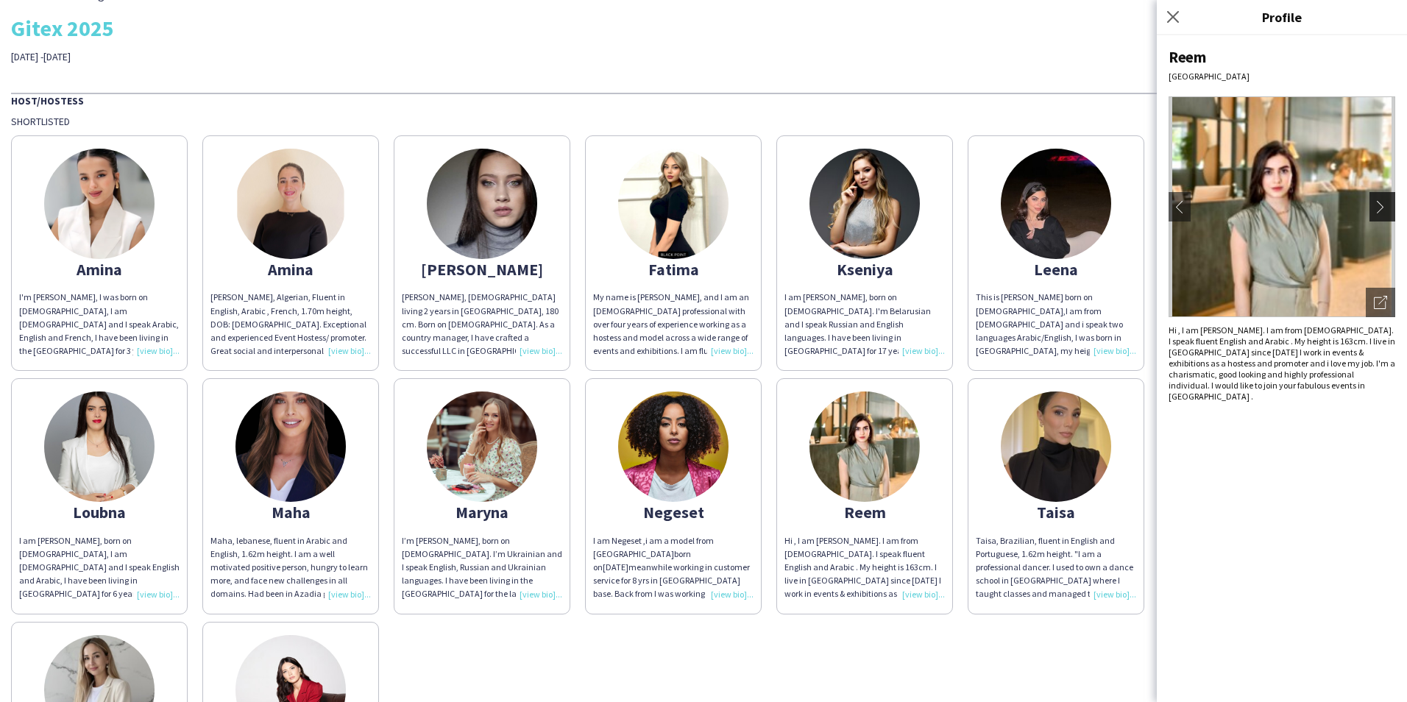
click at [1385, 202] on app-icon "chevron-right" at bounding box center [1384, 206] width 21 height 13
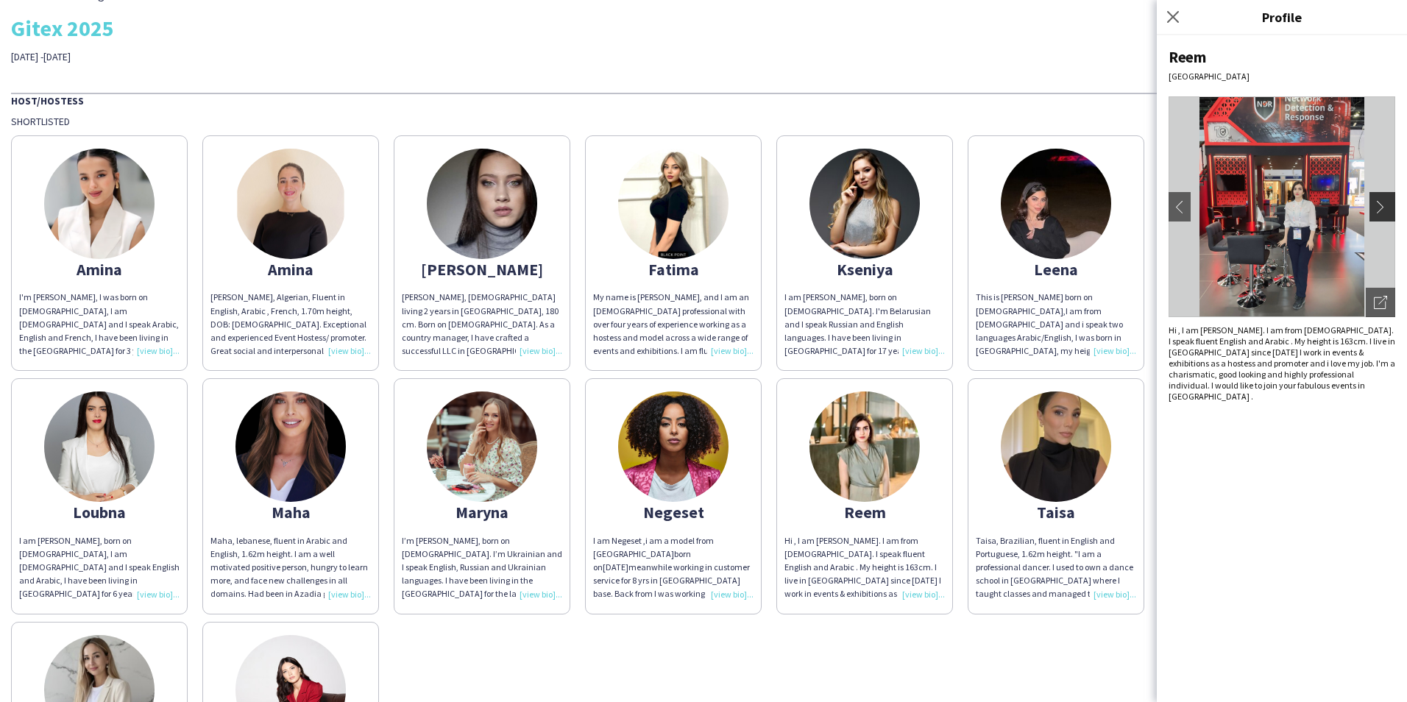
click at [1385, 206] on app-icon "chevron-right" at bounding box center [1384, 206] width 21 height 13
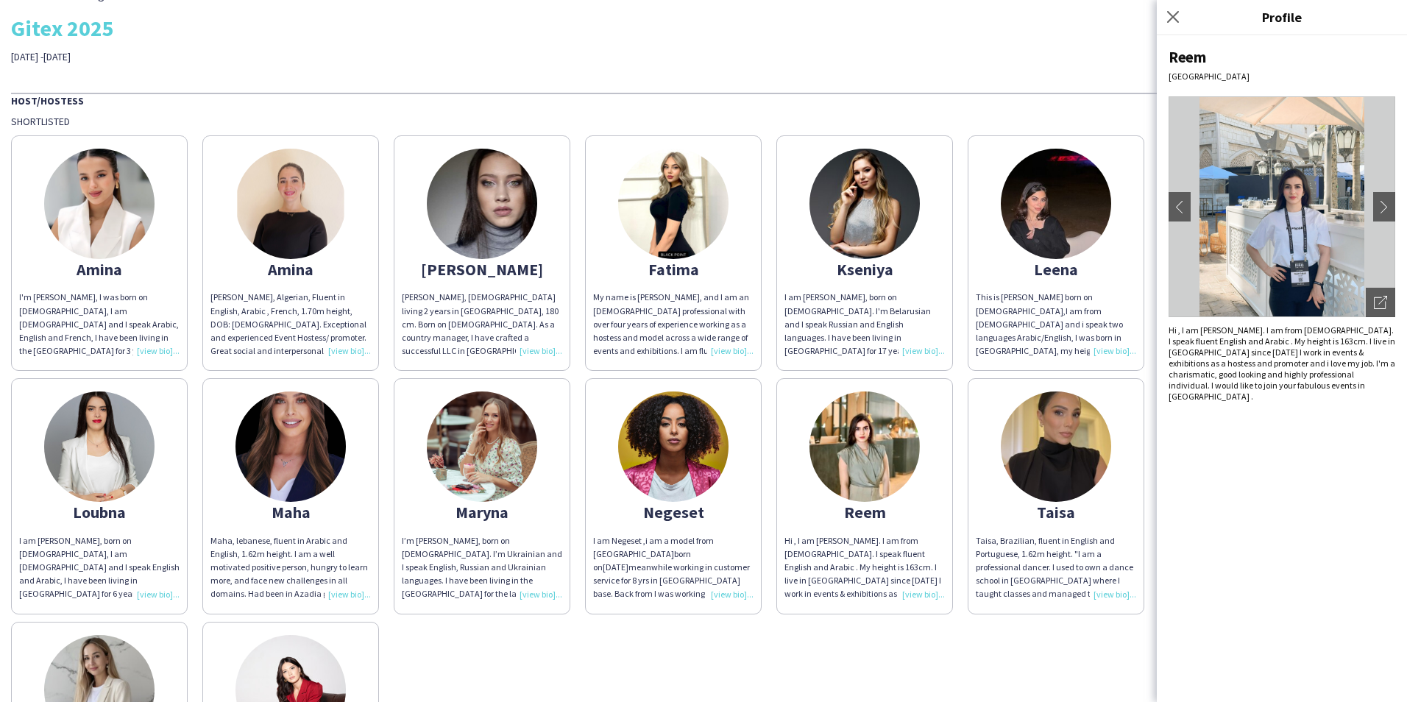
click at [686, 462] on img at bounding box center [673, 446] width 110 height 110
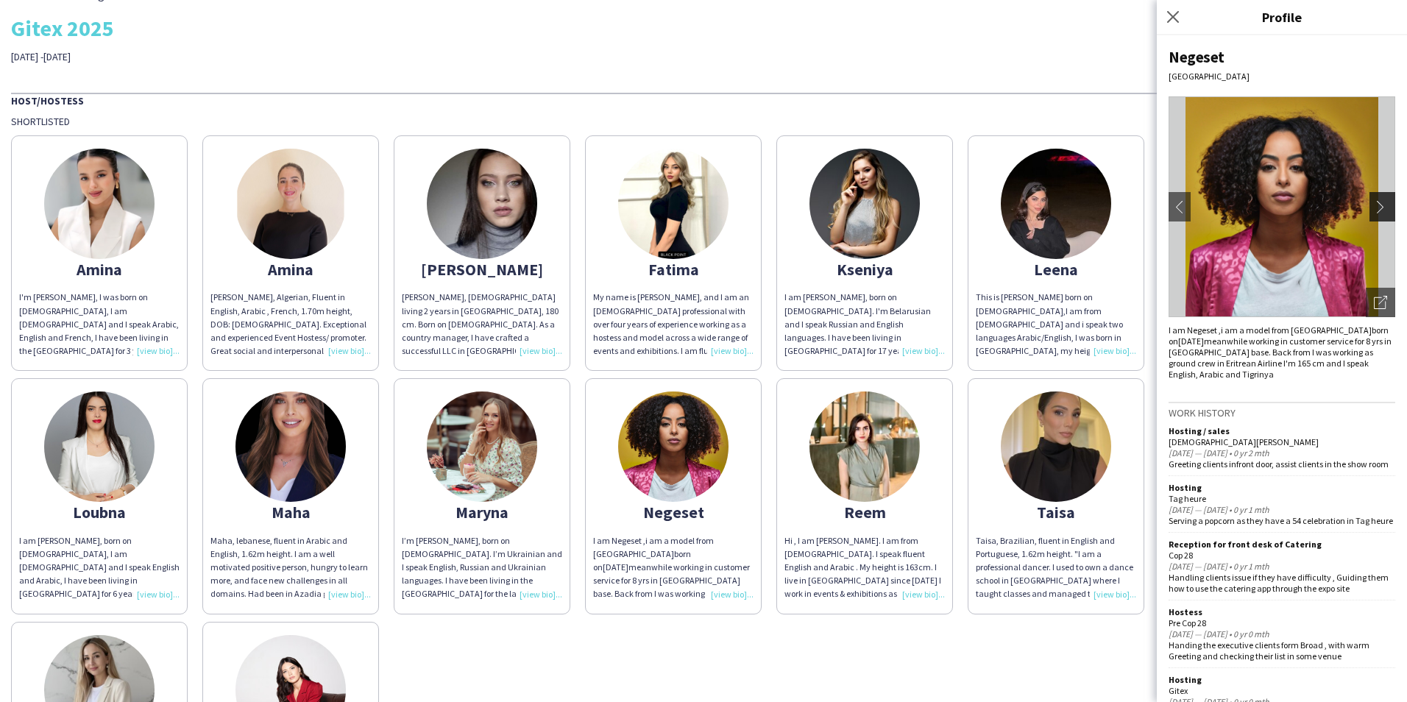
click at [1374, 202] on app-icon "chevron-right" at bounding box center [1384, 206] width 21 height 13
click at [453, 444] on img at bounding box center [482, 446] width 110 height 110
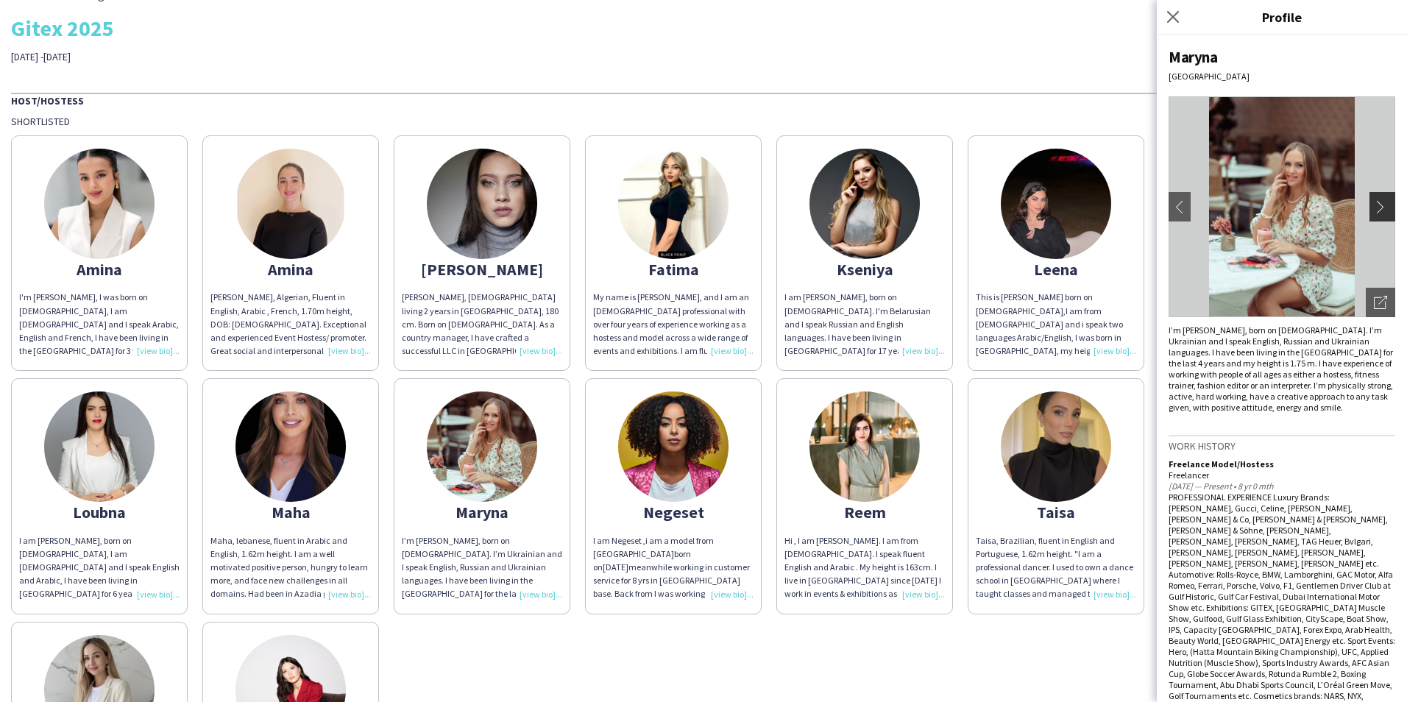
click at [1374, 200] on app-icon "chevron-right" at bounding box center [1384, 206] width 21 height 13
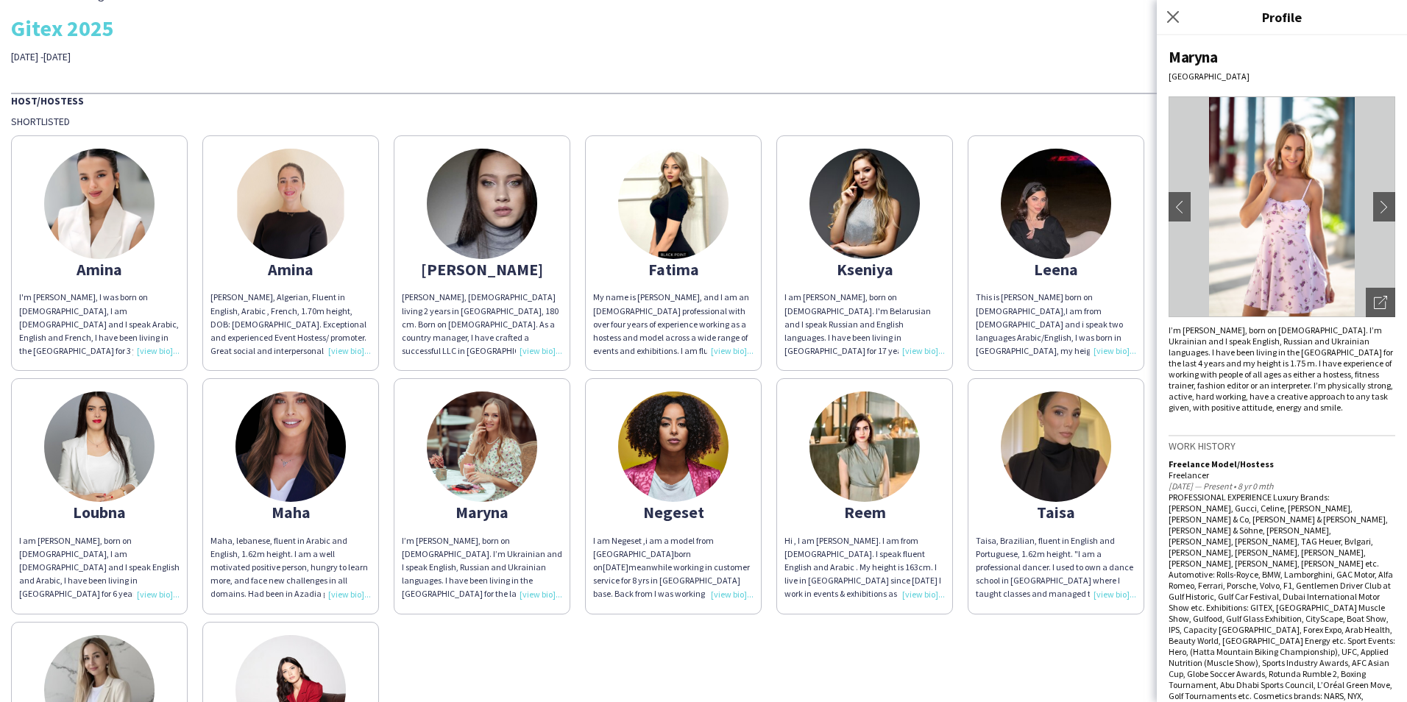
click at [903, 79] on div "THA Staffing Gitex 2025 [DATE] -[DATE] Host/Hostess Shortlisted Amina I'm [PERS…" at bounding box center [703, 420] width 1407 height 895
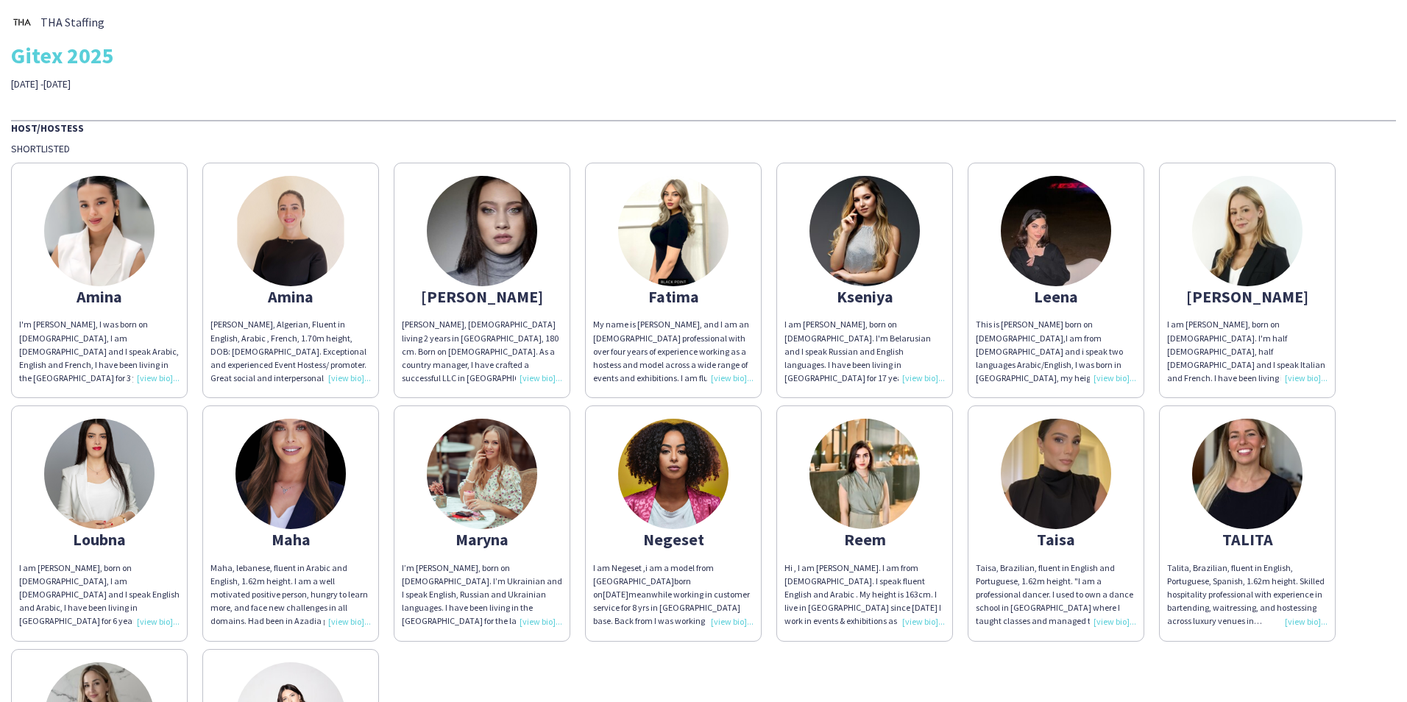
click at [998, 283] on app-share-pages-crew-card "Leena This is [PERSON_NAME] born on [DEMOGRAPHIC_DATA],I am from [DEMOGRAPHIC_D…" at bounding box center [1055, 280] width 177 height 235
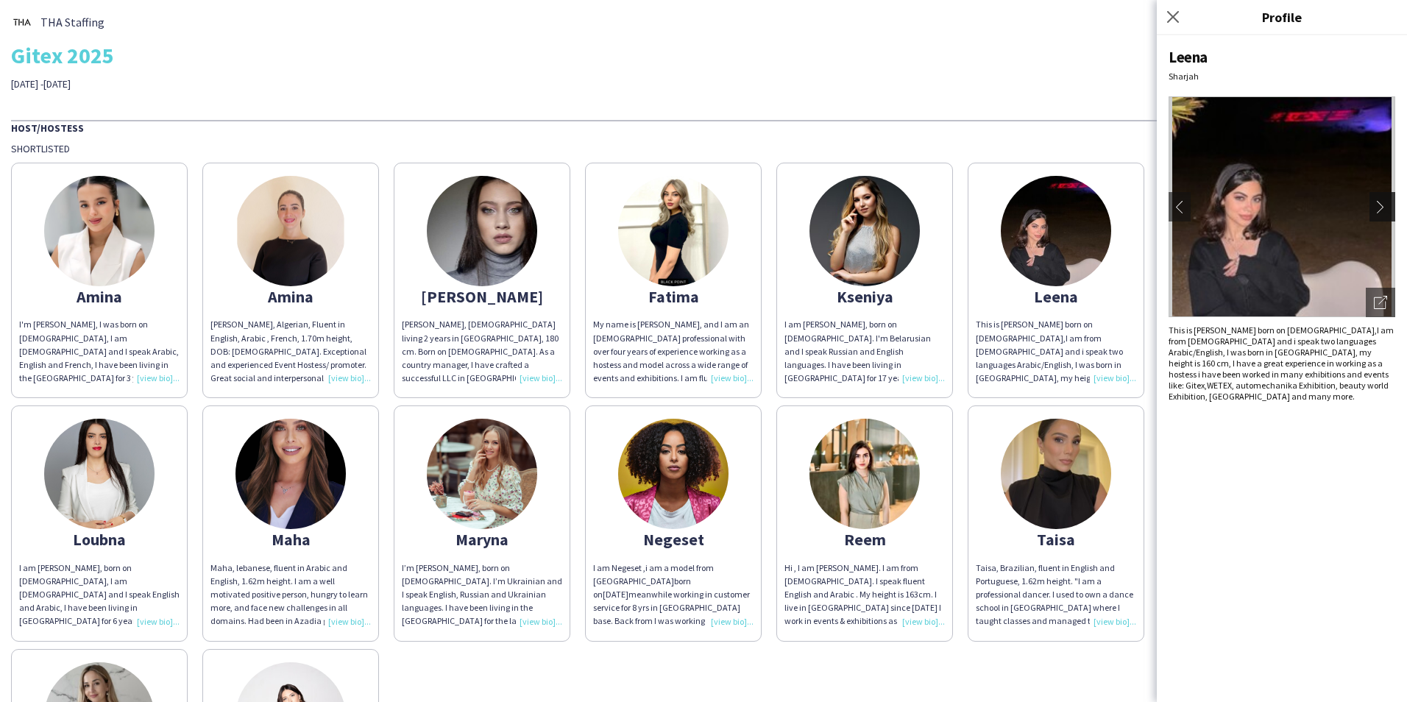
click at [1382, 202] on app-icon "chevron-right" at bounding box center [1384, 206] width 21 height 13
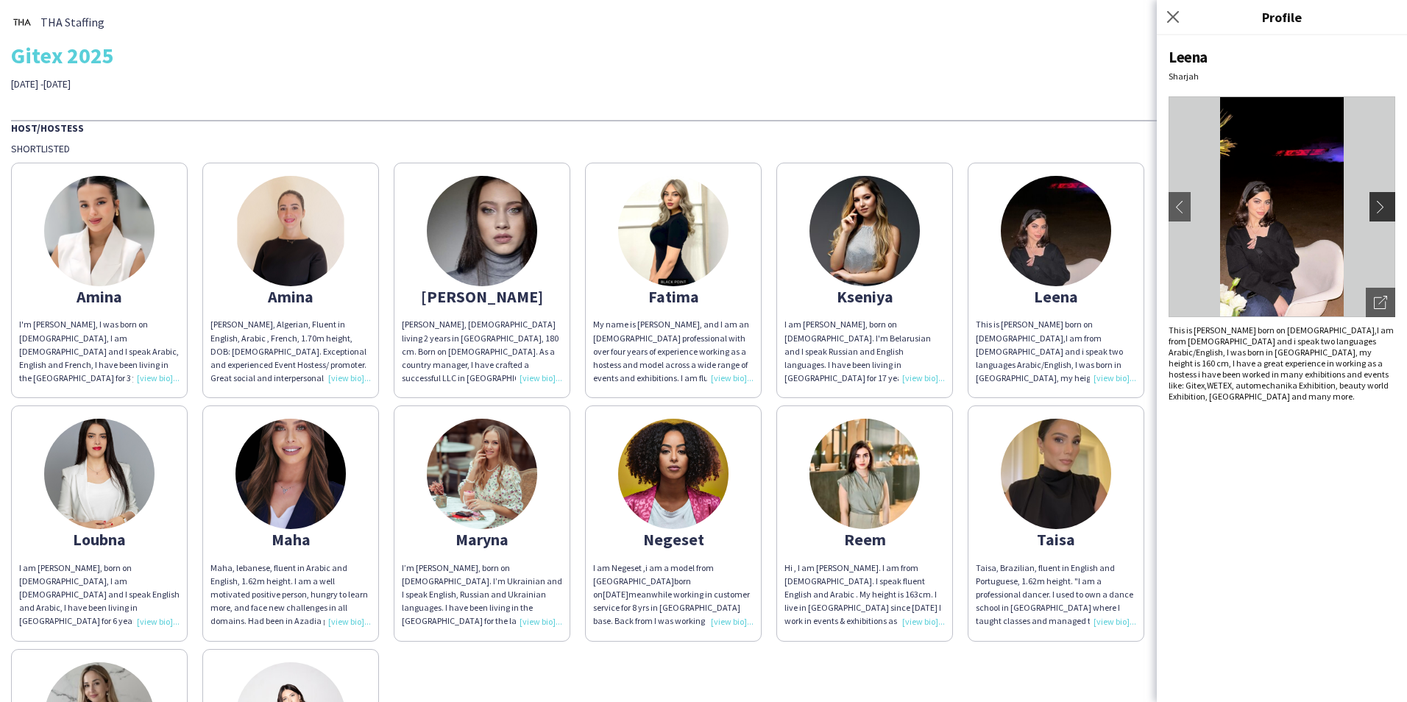
click at [1384, 210] on app-icon "chevron-right" at bounding box center [1384, 206] width 21 height 13
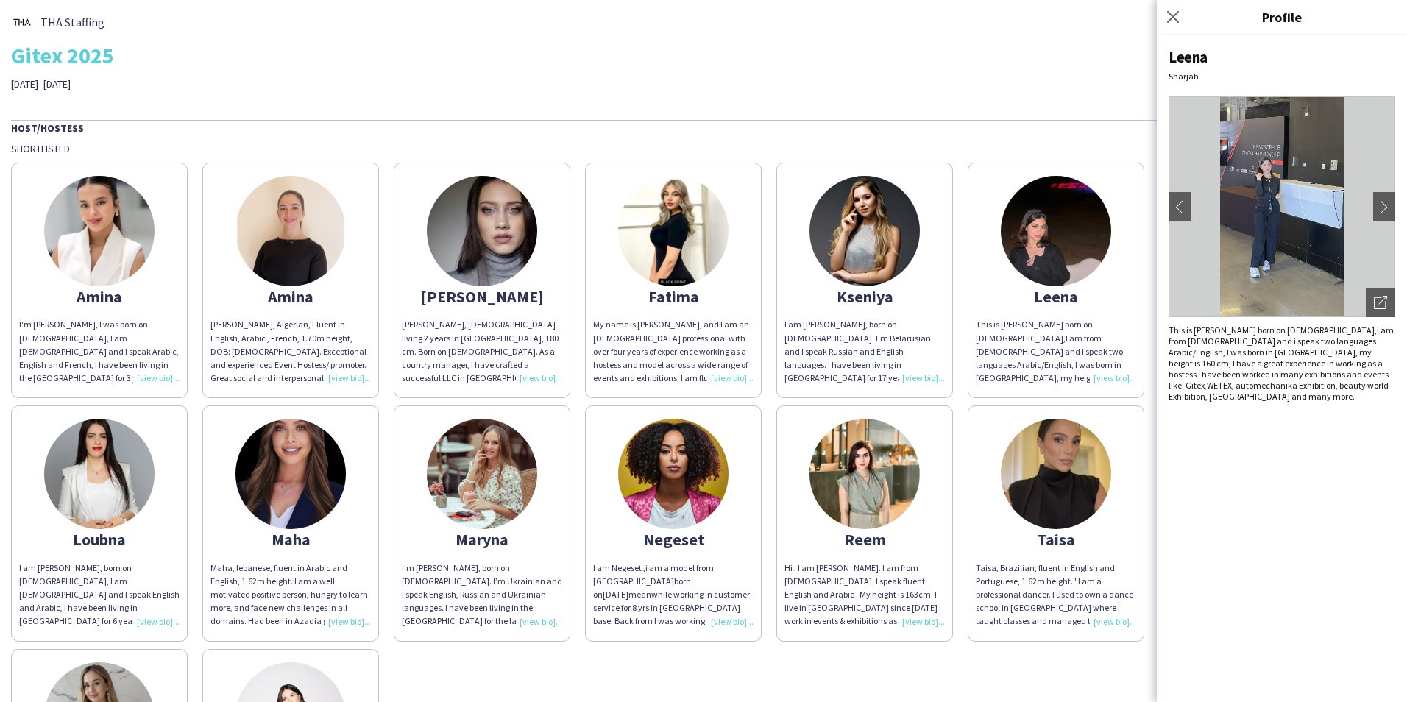
click at [860, 267] on img at bounding box center [864, 231] width 110 height 110
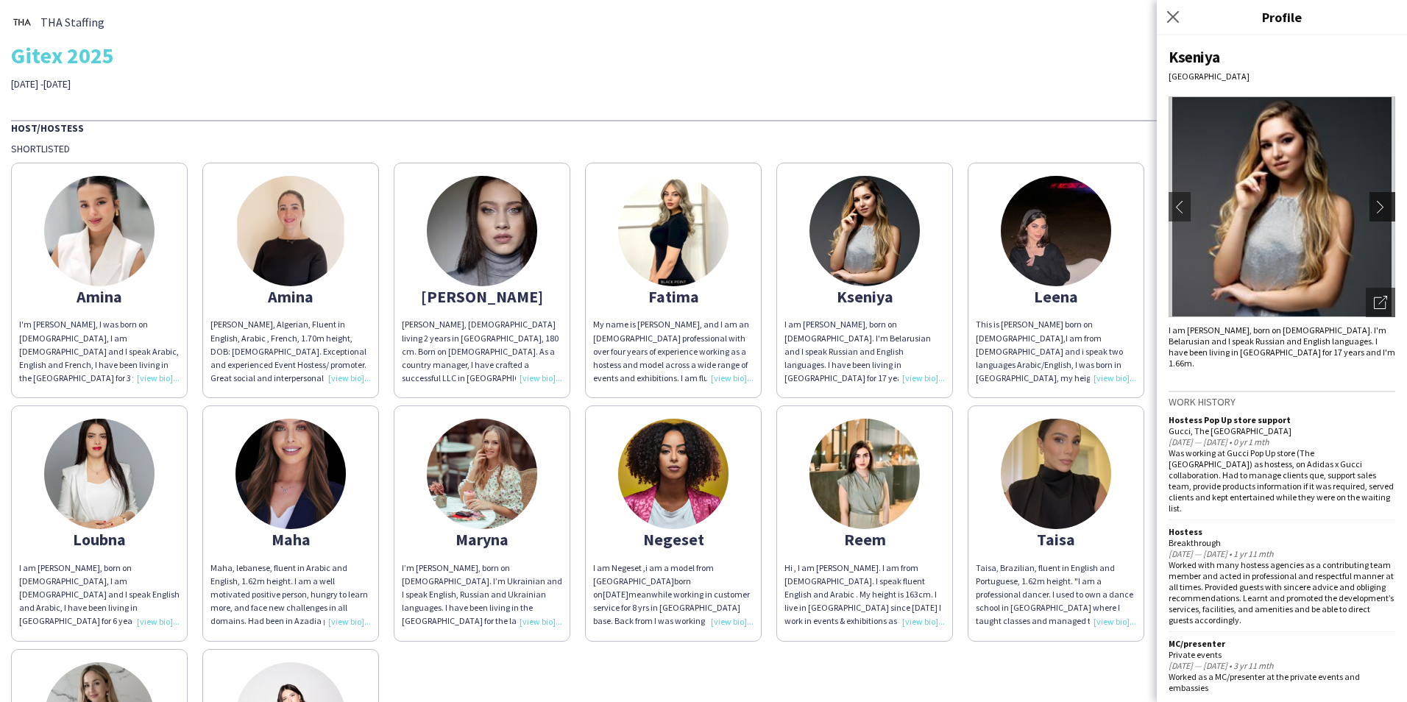
click at [1380, 210] on app-icon "chevron-right" at bounding box center [1384, 206] width 21 height 13
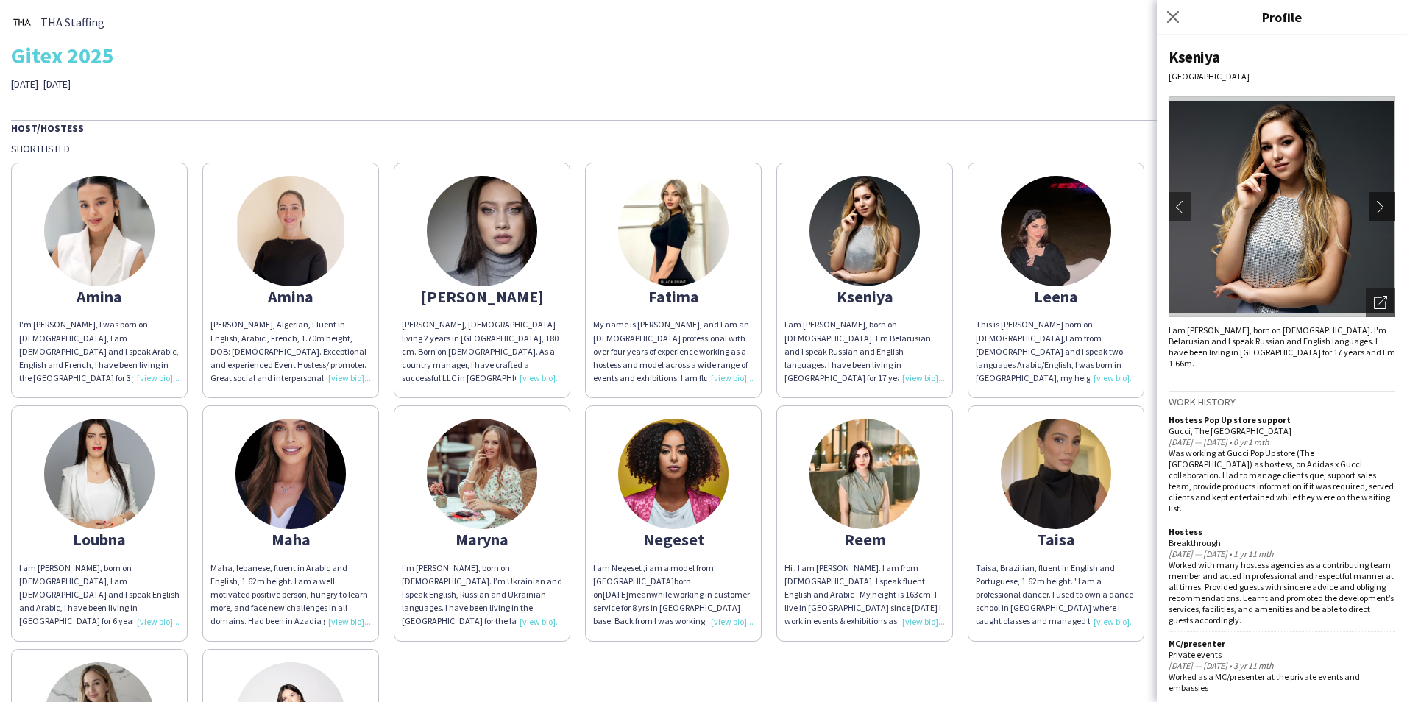
click at [1380, 210] on app-icon "chevron-right" at bounding box center [1384, 206] width 21 height 13
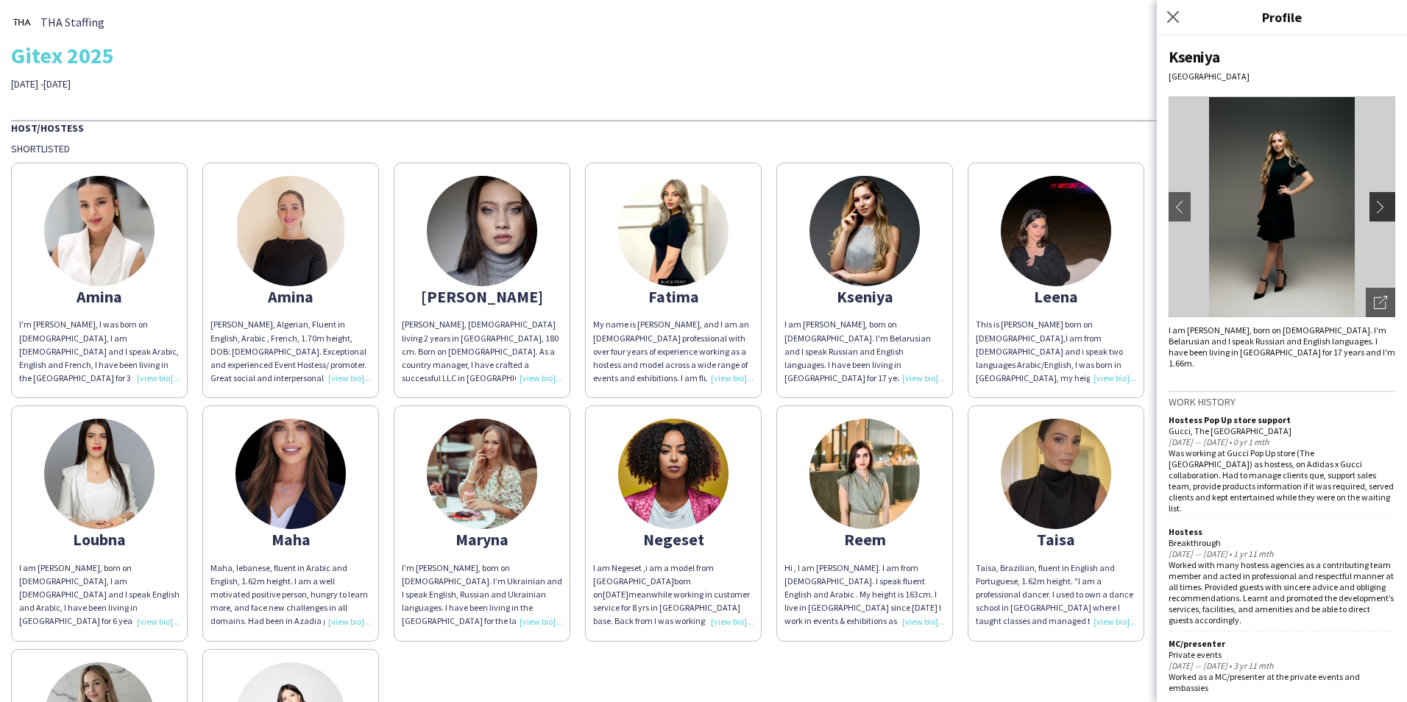
click at [1380, 210] on app-icon "chevron-right" at bounding box center [1384, 206] width 21 height 13
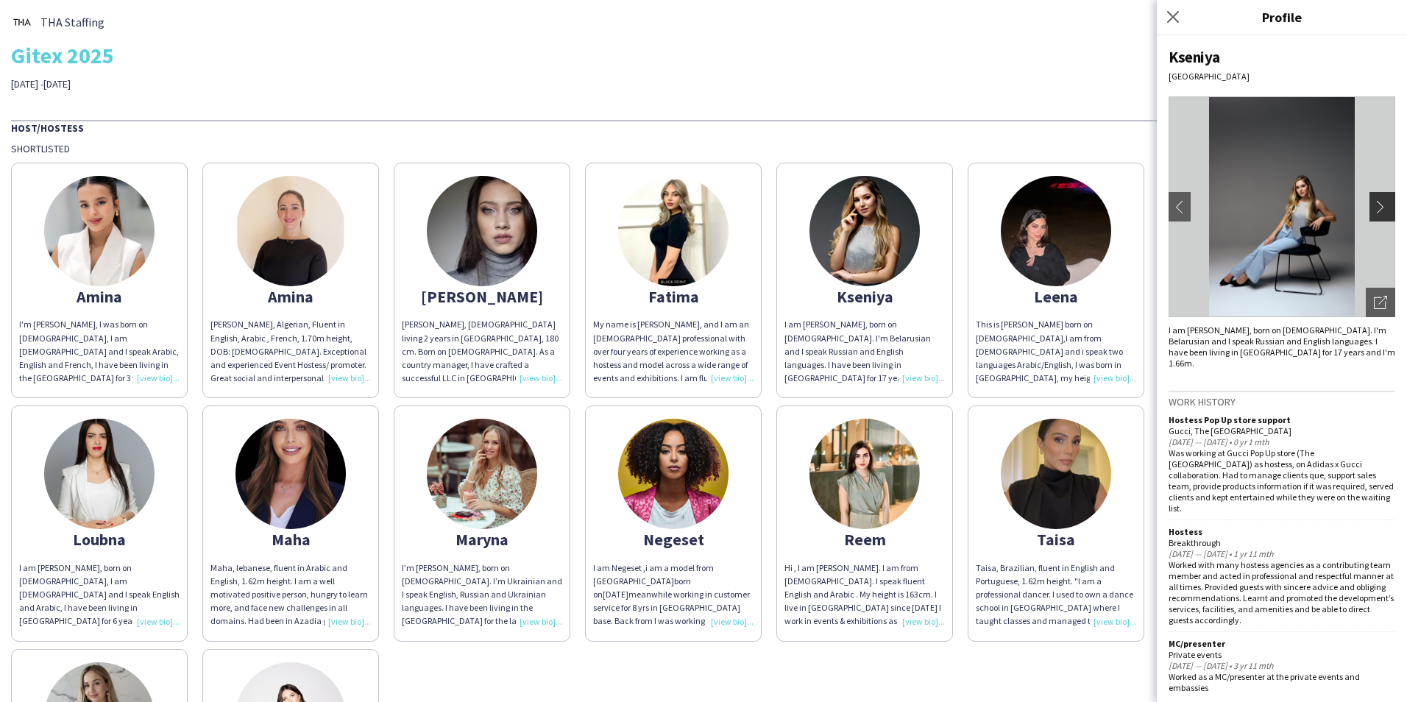
click at [1380, 210] on app-icon "chevron-right" at bounding box center [1384, 206] width 21 height 13
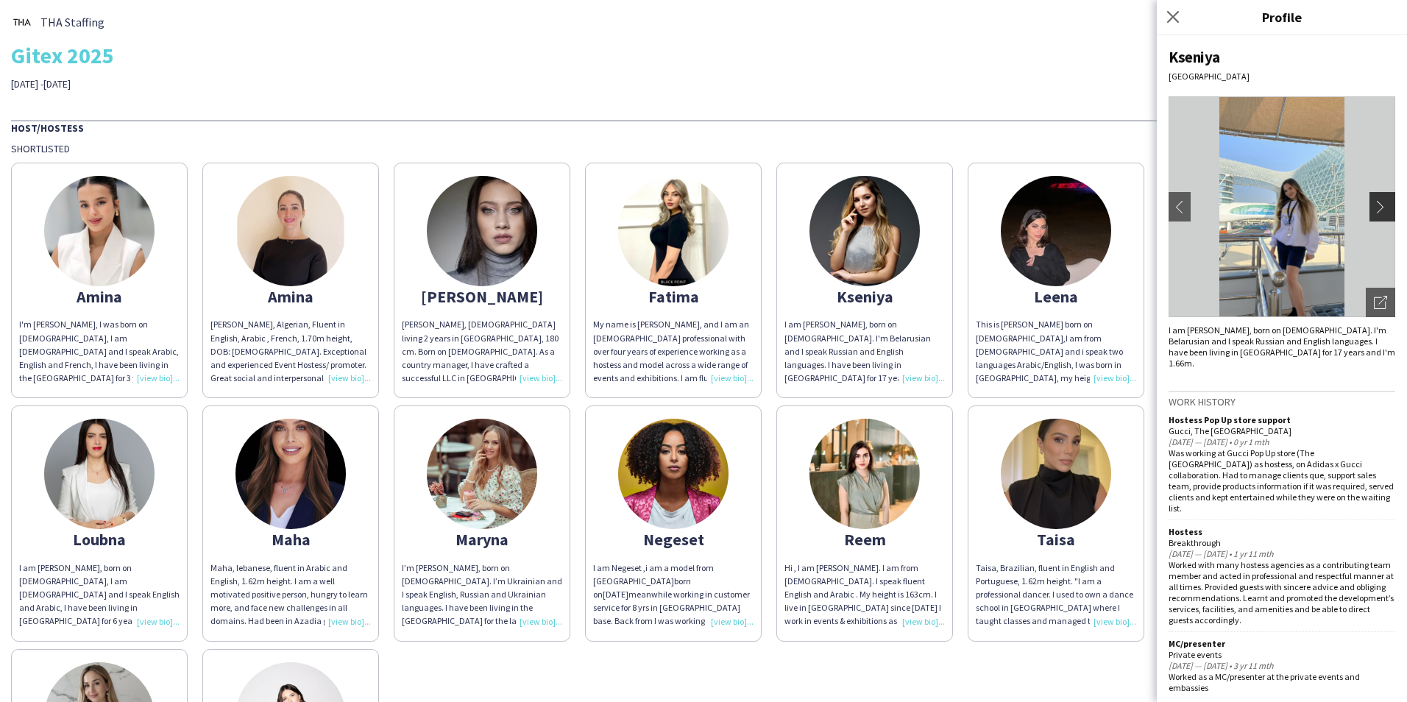
click at [1380, 210] on app-icon "chevron-right" at bounding box center [1384, 206] width 21 height 13
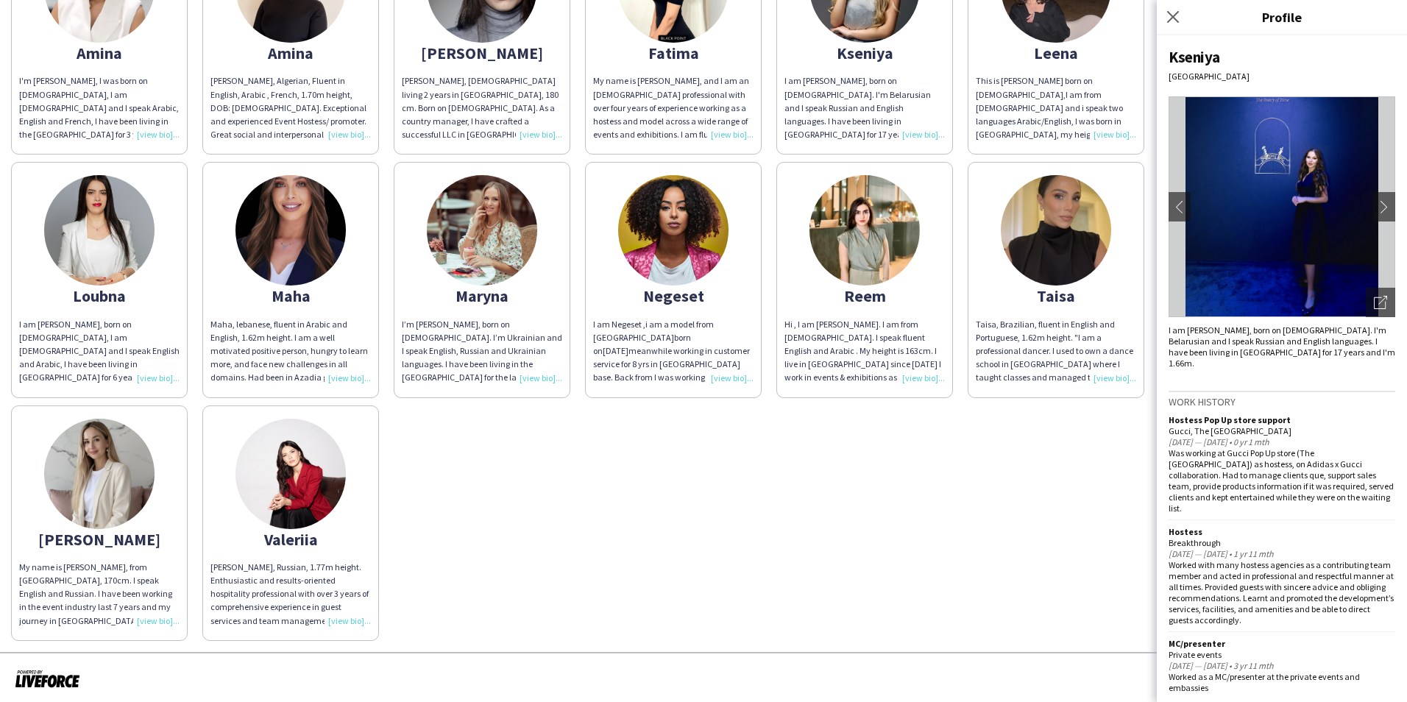
scroll to position [248, 0]
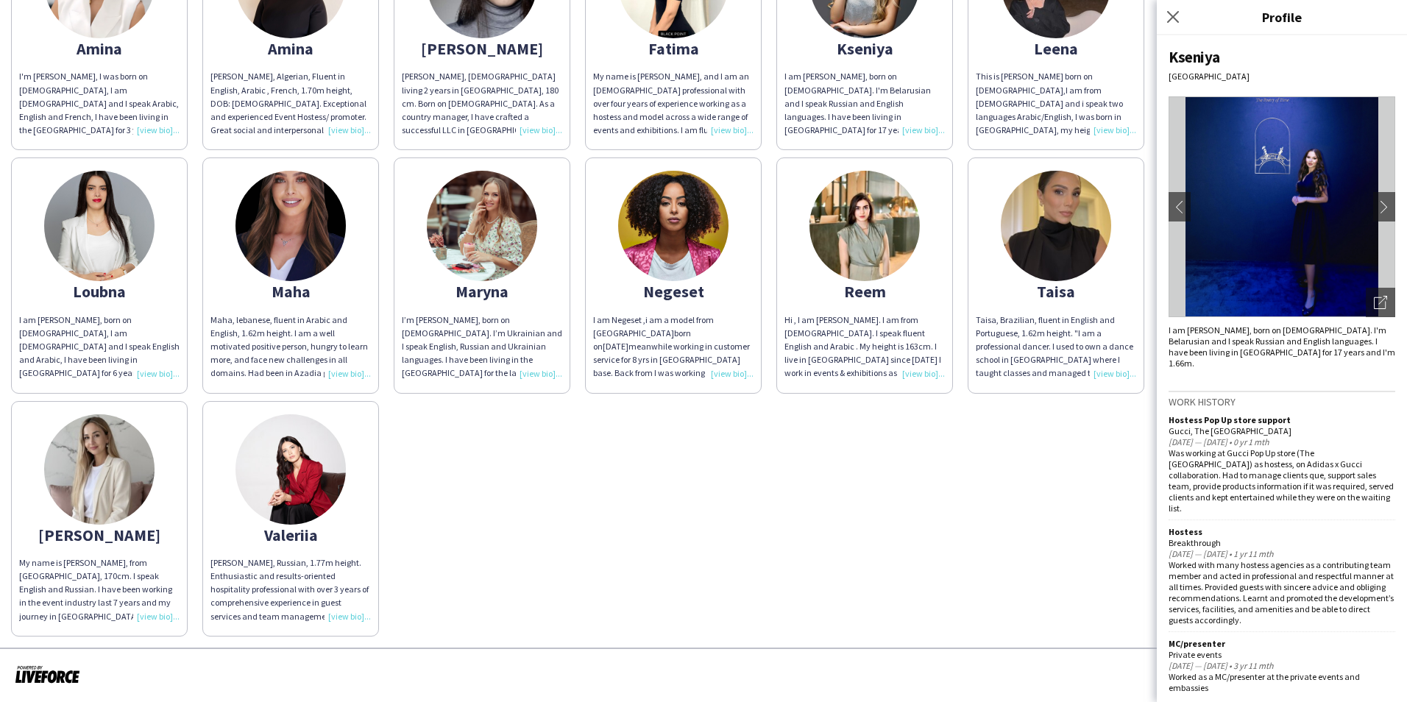
click at [800, 519] on div "[PERSON_NAME]'m [PERSON_NAME], I was born on [DEMOGRAPHIC_DATA], I am [DEMOGRAP…" at bounding box center [703, 271] width 1385 height 729
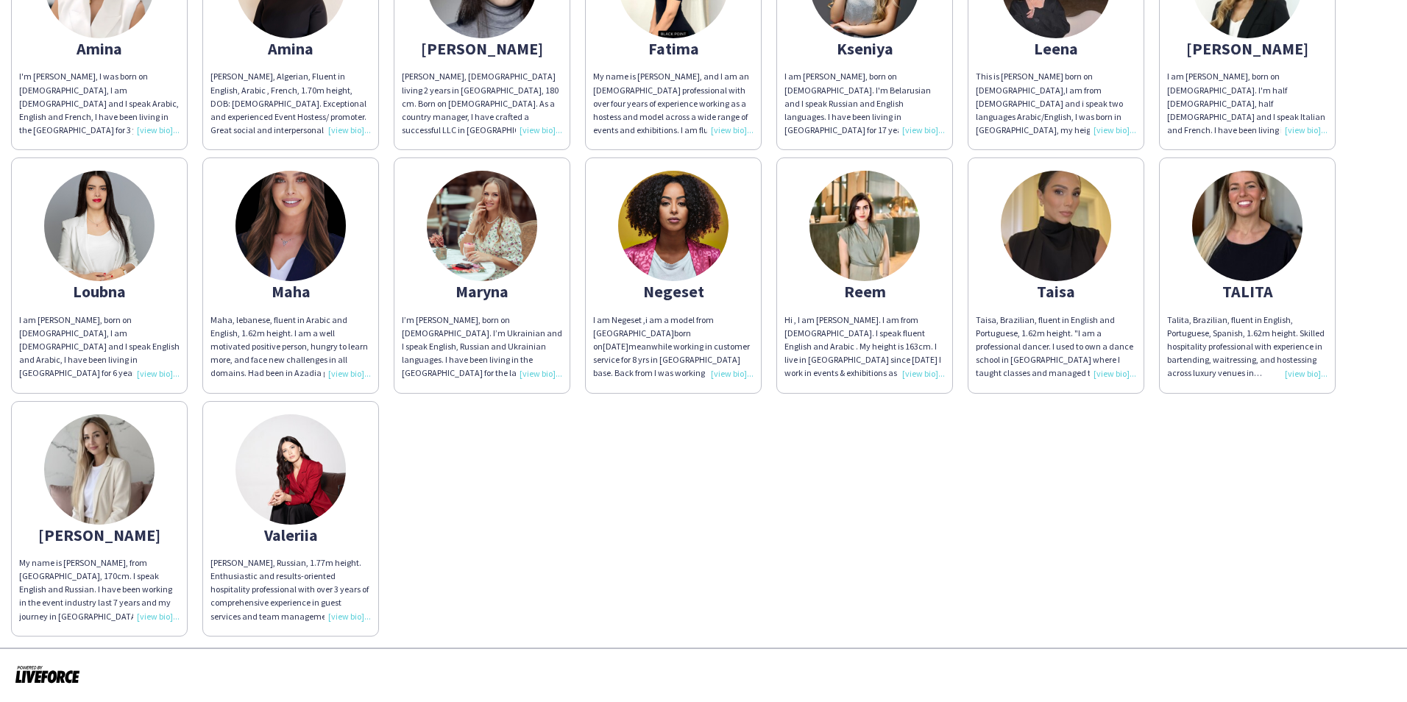
click at [283, 503] on img at bounding box center [290, 469] width 110 height 110
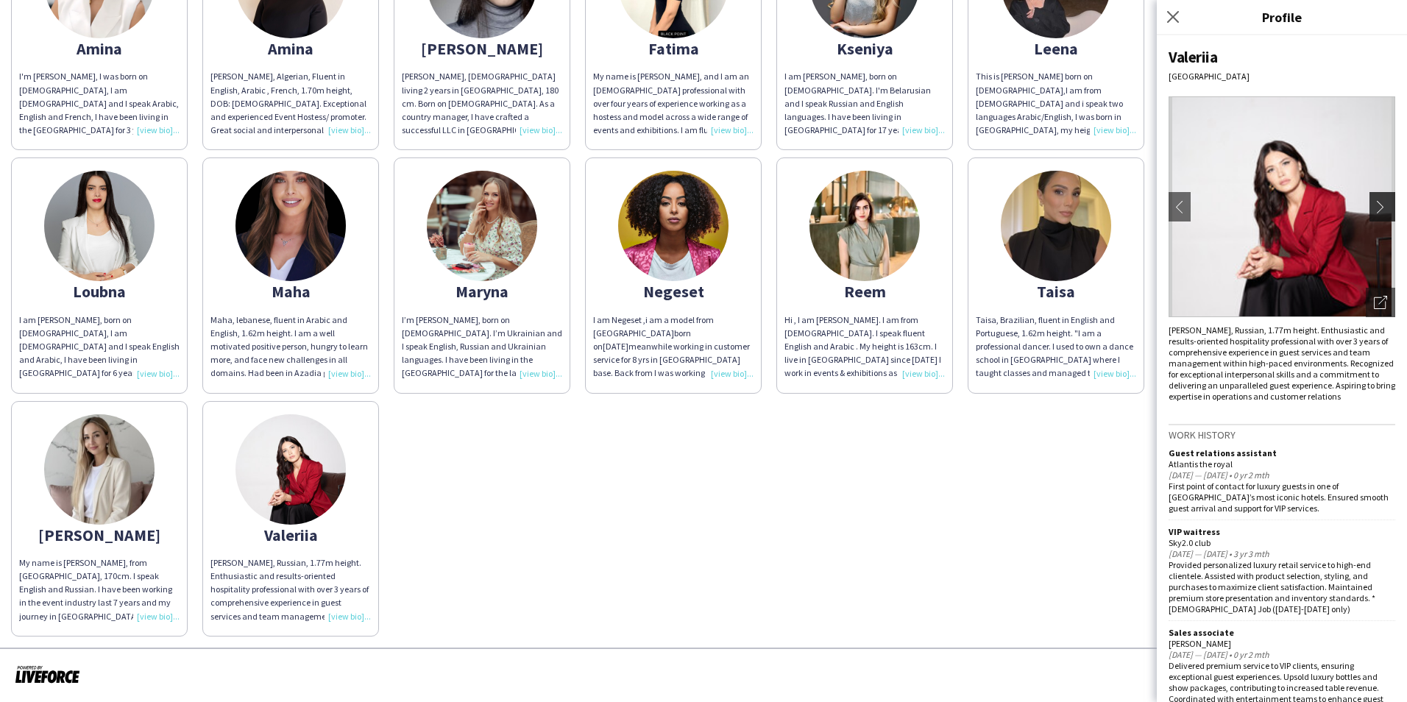
click at [1374, 203] on app-icon "chevron-right" at bounding box center [1384, 206] width 21 height 13
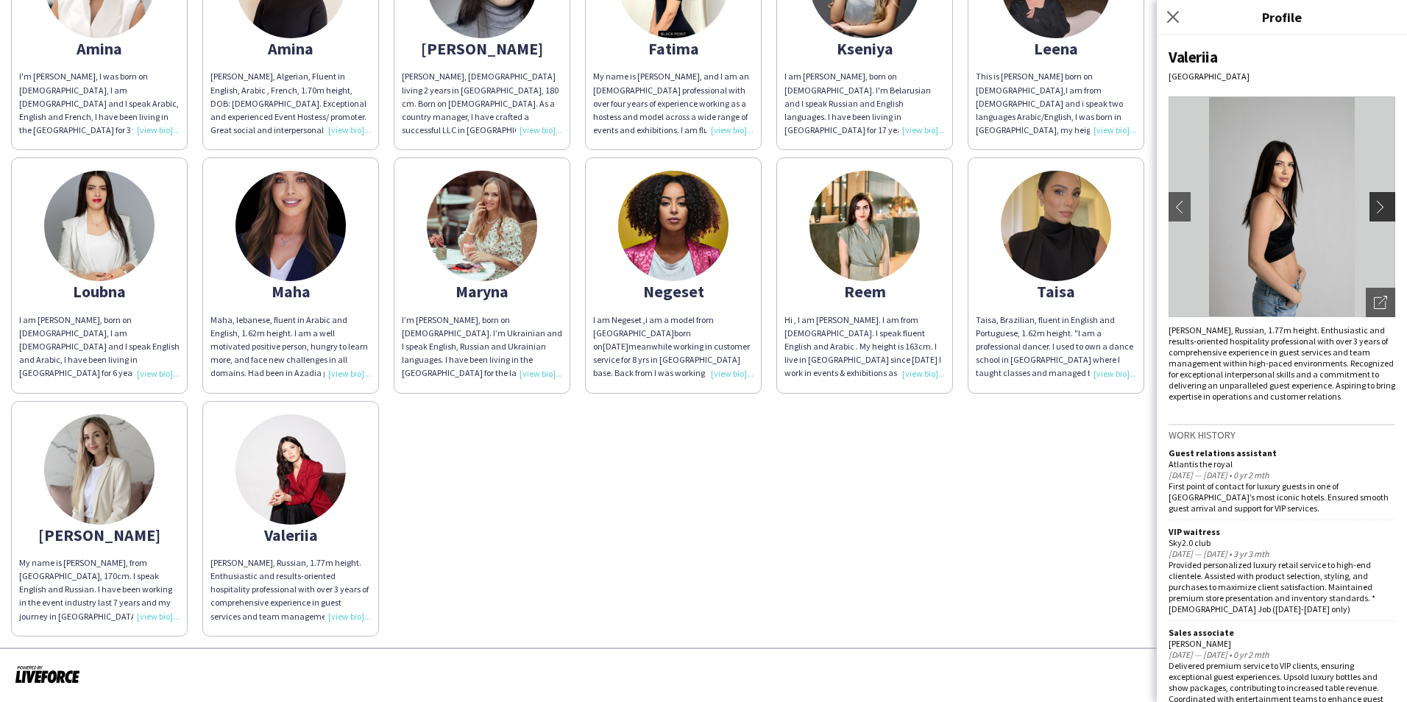
click at [1374, 203] on app-icon "chevron-right" at bounding box center [1384, 206] width 21 height 13
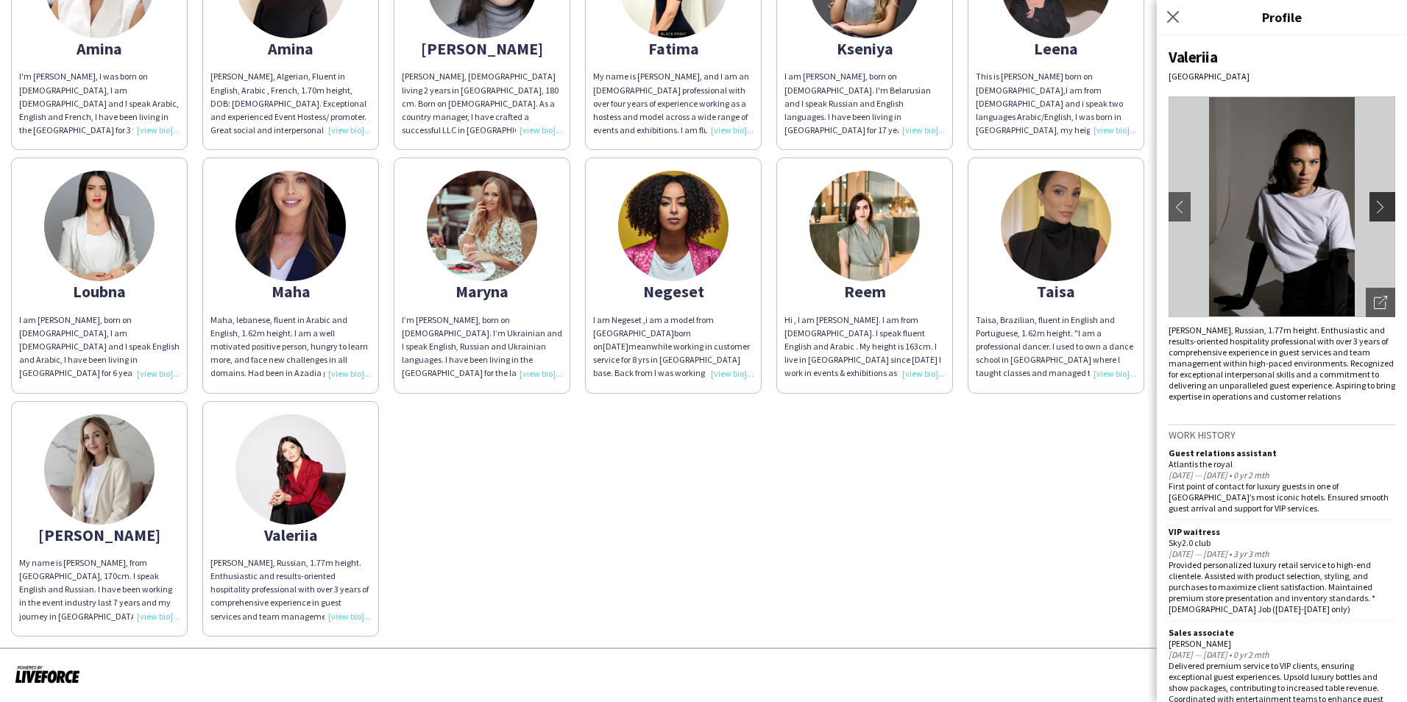
click at [1374, 203] on app-icon "chevron-right" at bounding box center [1384, 206] width 21 height 13
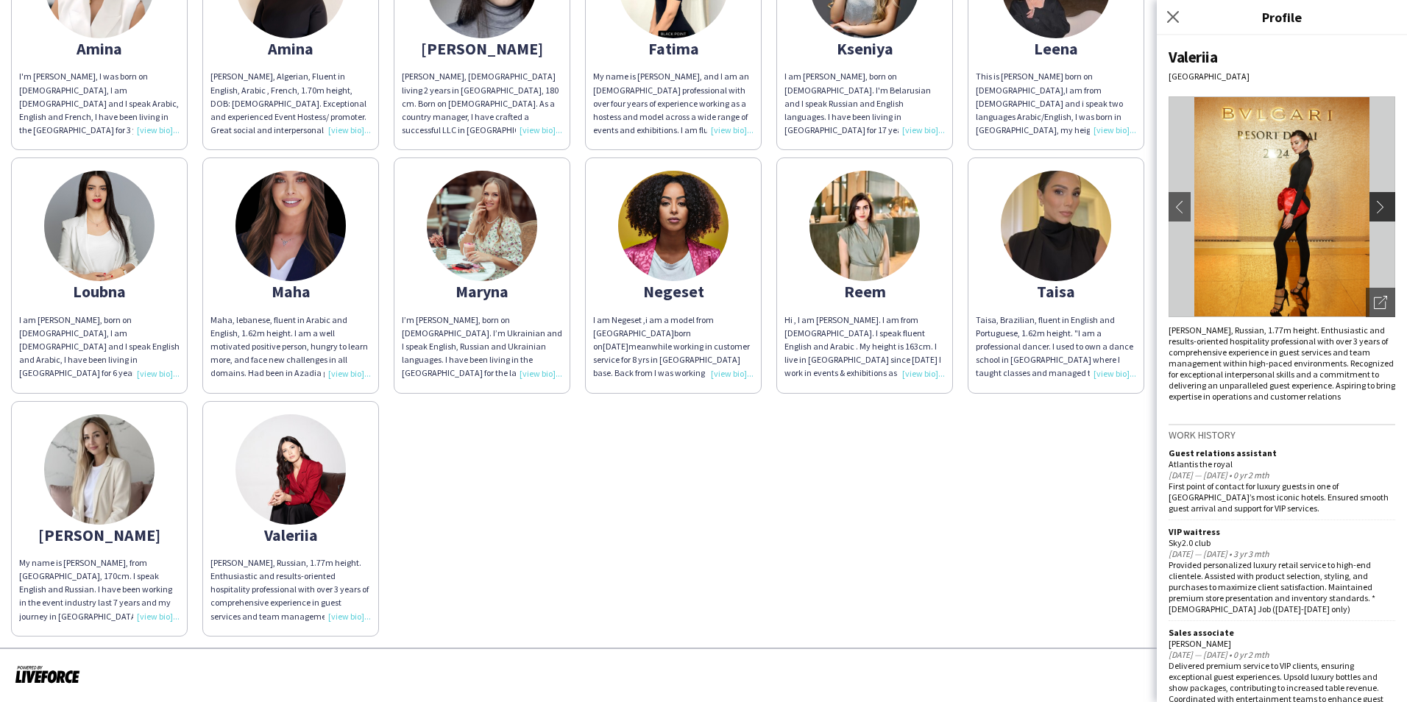
click at [1374, 203] on app-icon "chevron-right" at bounding box center [1384, 206] width 21 height 13
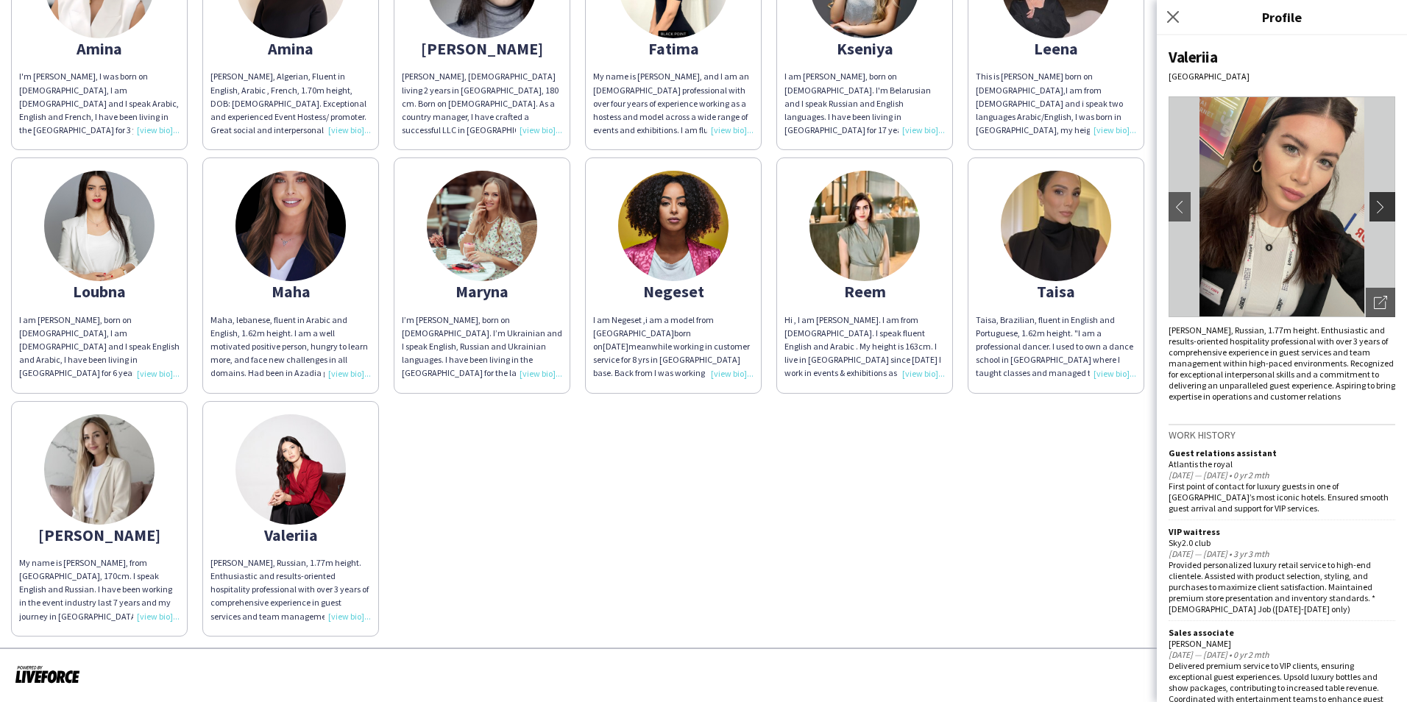
click at [1374, 205] on app-icon "chevron-right" at bounding box center [1384, 206] width 21 height 13
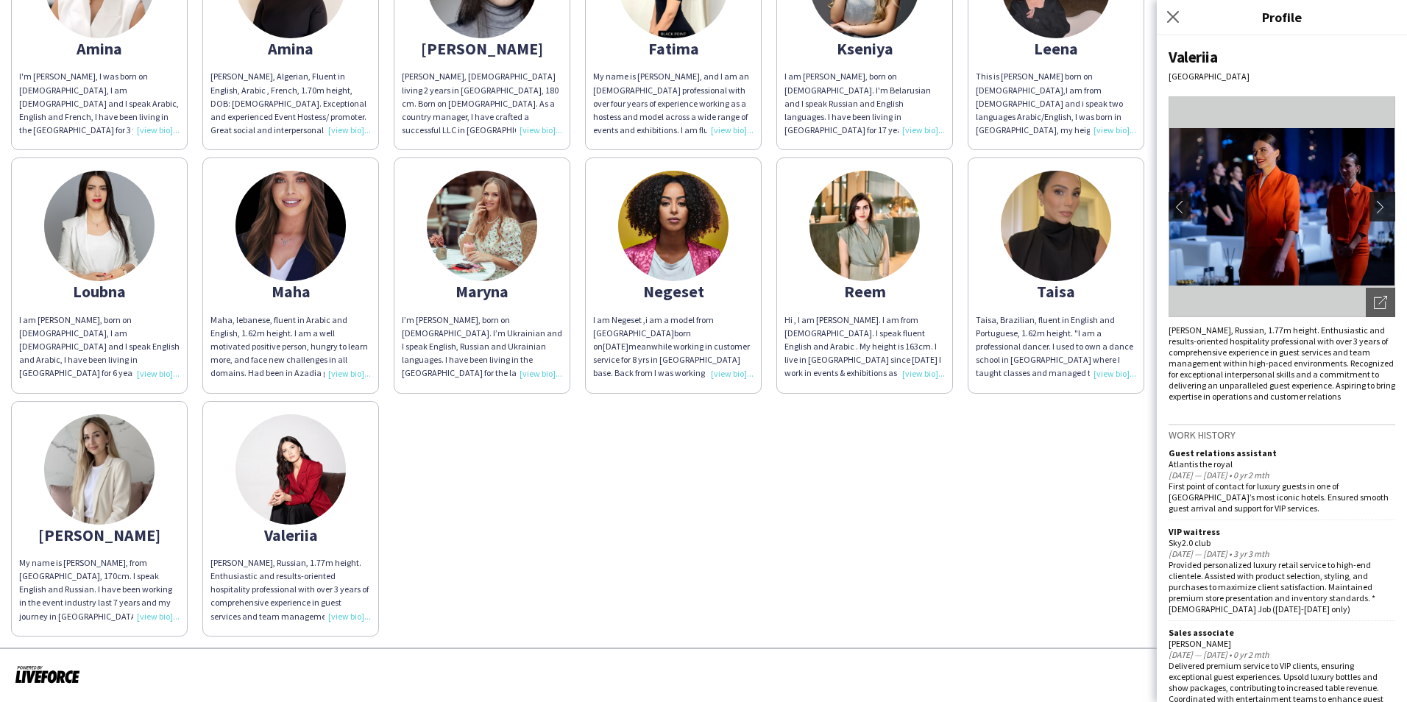
click at [1374, 205] on app-icon "chevron-right" at bounding box center [1384, 206] width 21 height 13
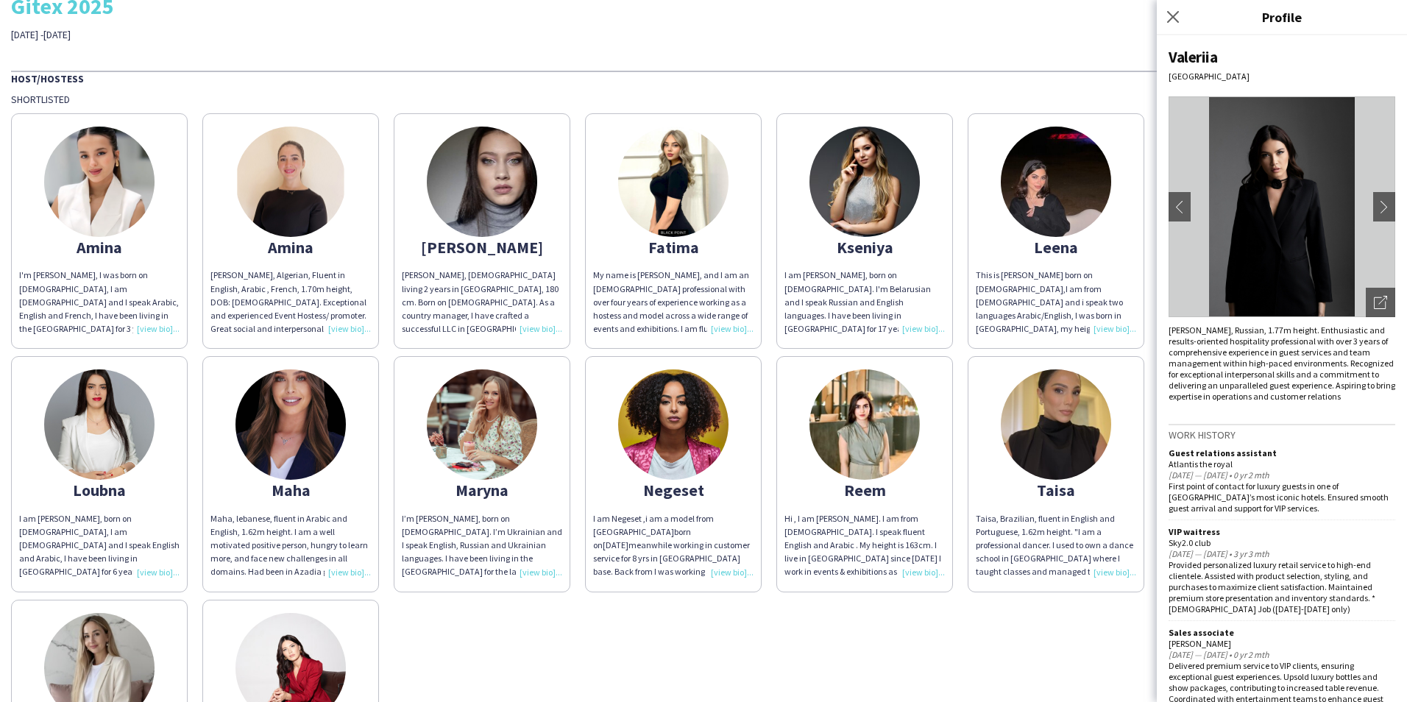
scroll to position [27, 0]
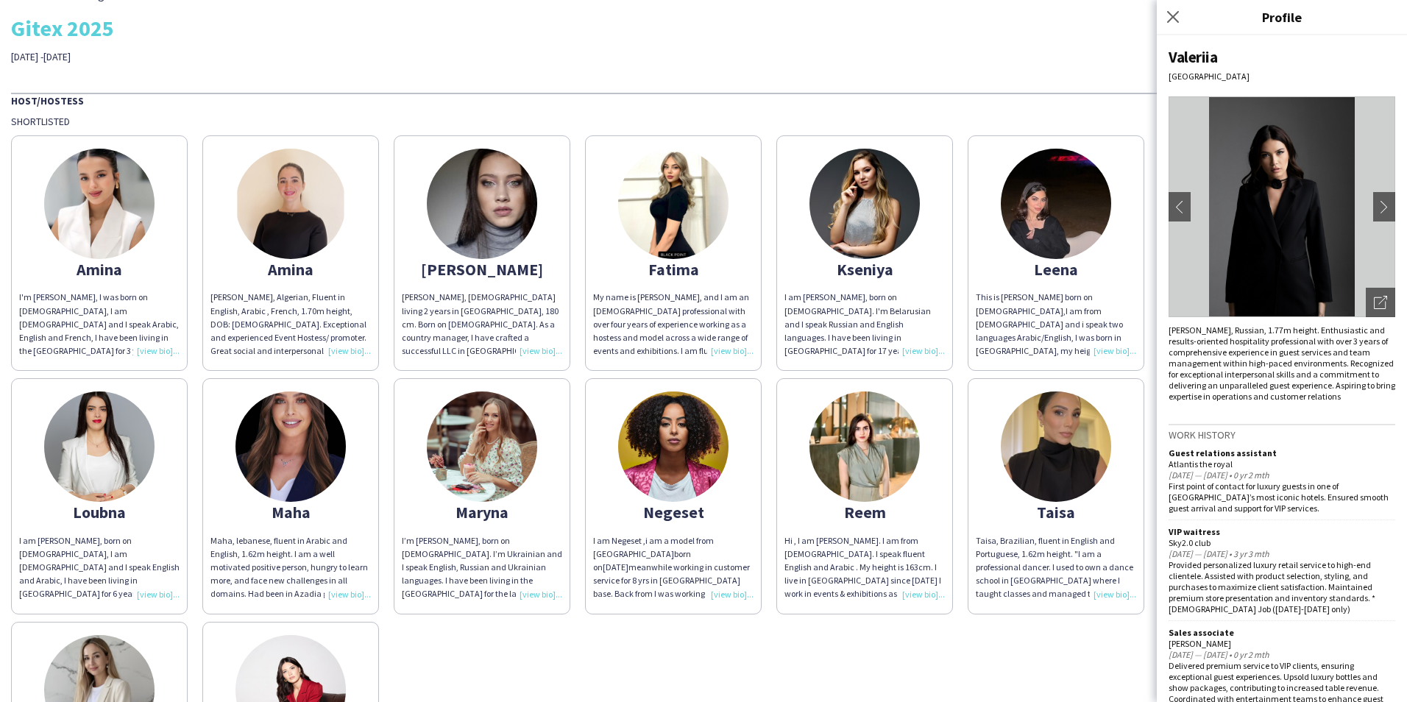
click at [292, 464] on img at bounding box center [290, 446] width 110 height 110
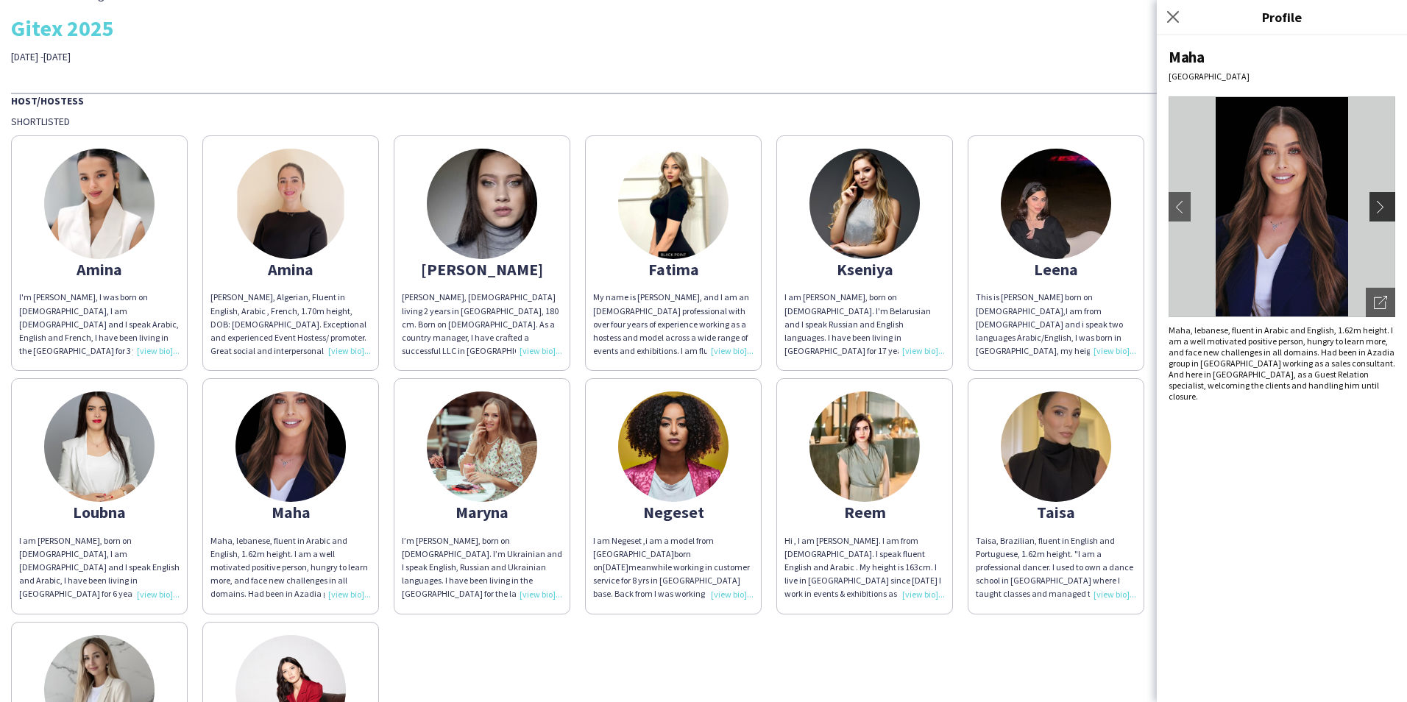
click at [1387, 204] on app-icon "chevron-right" at bounding box center [1384, 206] width 21 height 13
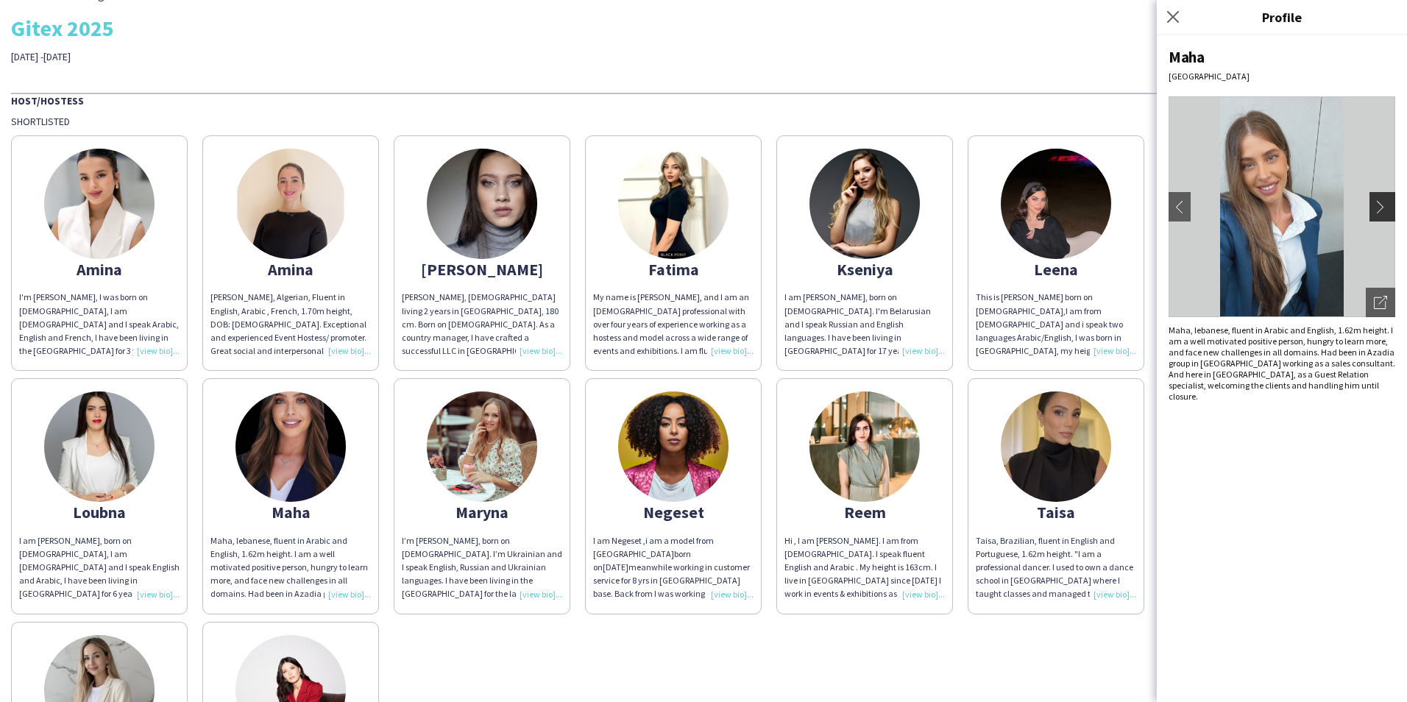
click at [1383, 198] on button "chevron-right" at bounding box center [1383, 206] width 29 height 29
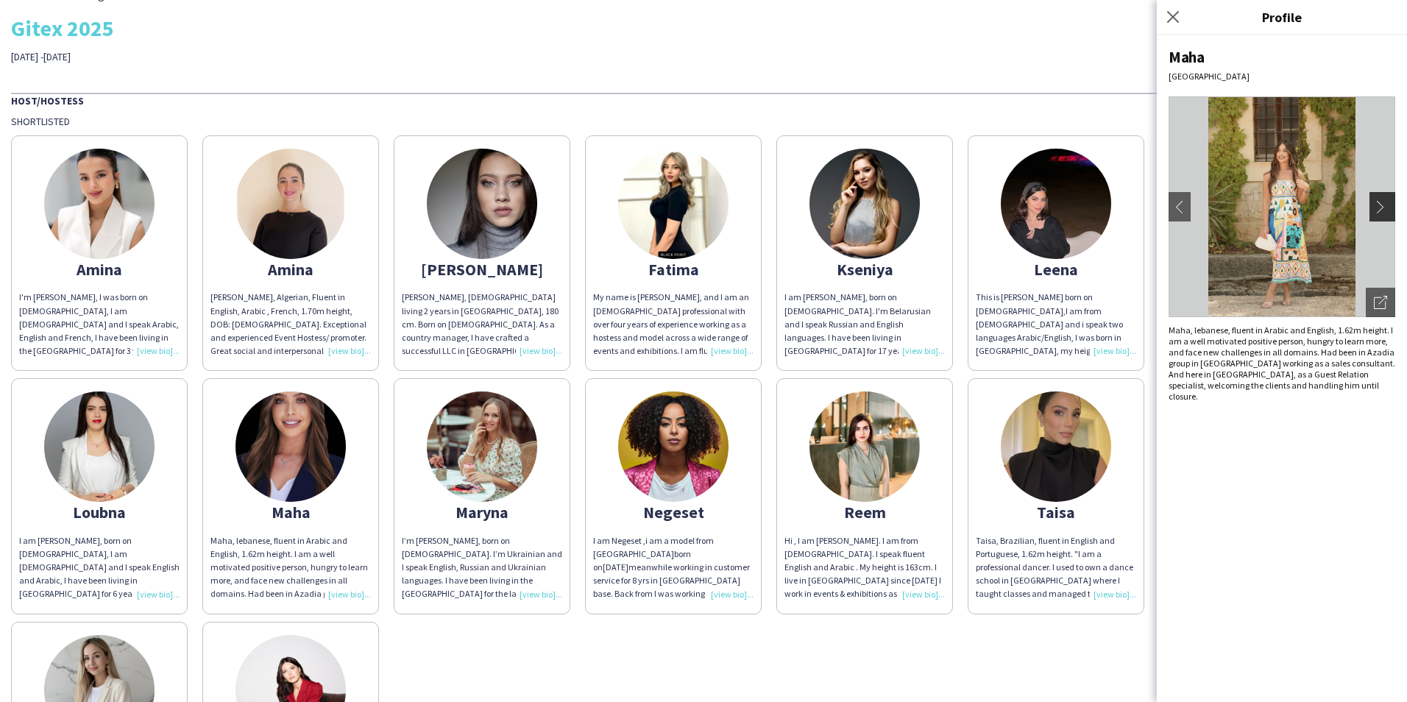
click at [1383, 198] on button "chevron-right" at bounding box center [1383, 206] width 29 height 29
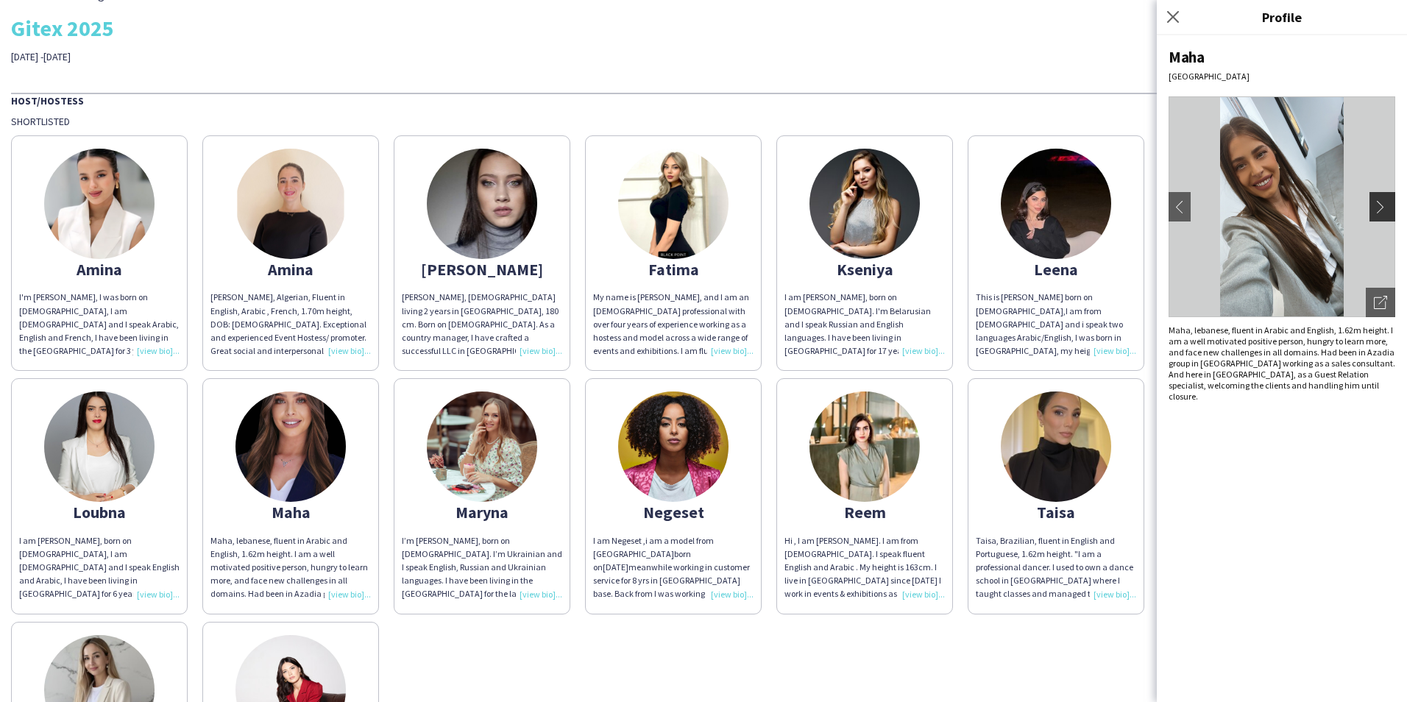
click at [1383, 198] on button "chevron-right" at bounding box center [1383, 206] width 29 height 29
click at [89, 230] on img at bounding box center [99, 204] width 110 height 110
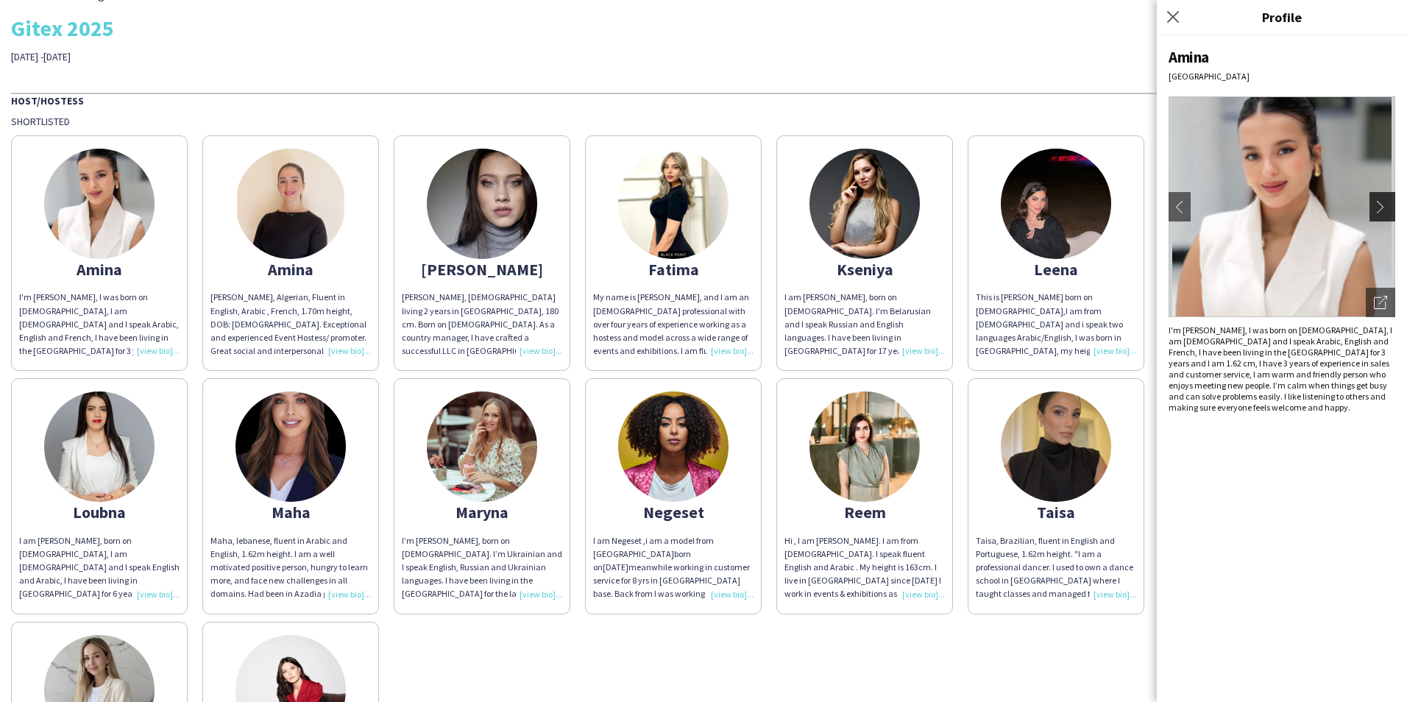
click at [1383, 205] on app-icon "chevron-right" at bounding box center [1384, 206] width 21 height 13
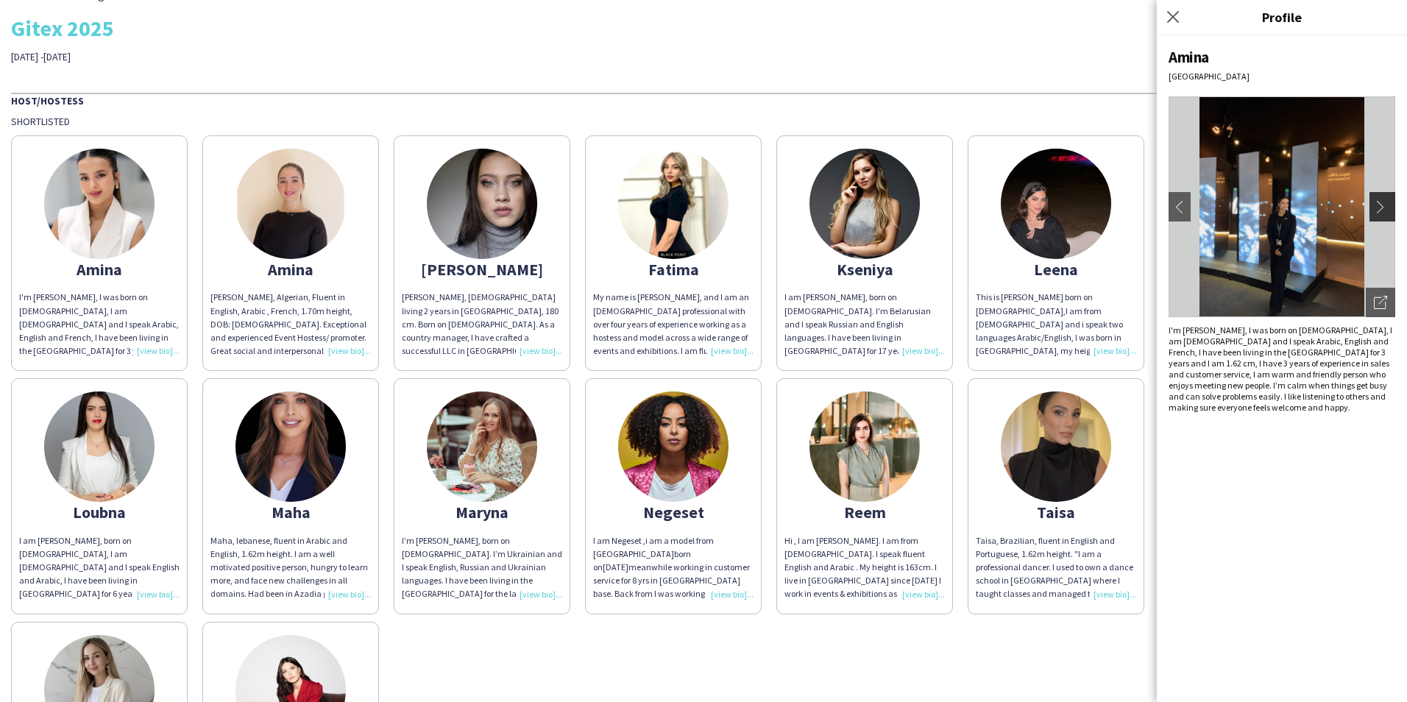
click at [1383, 205] on app-icon "chevron-right" at bounding box center [1384, 206] width 21 height 13
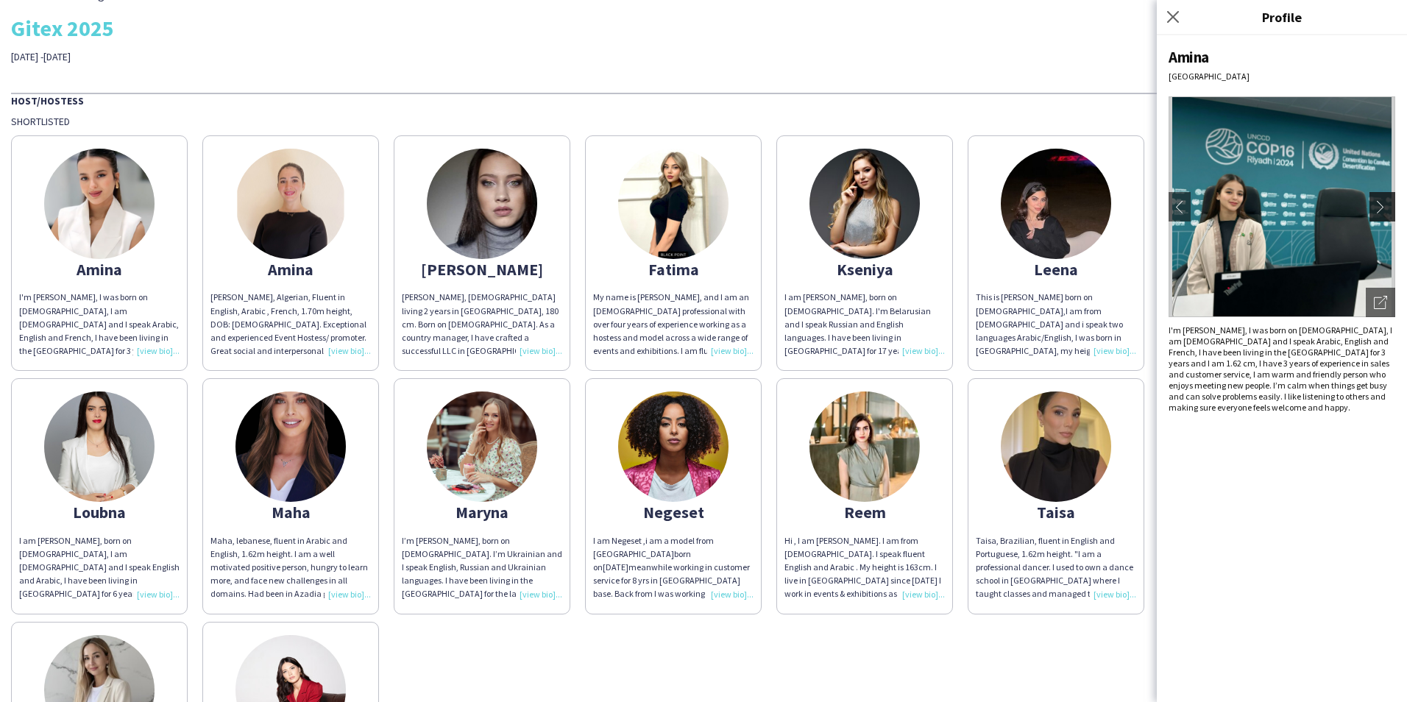
click at [1383, 205] on app-icon "chevron-right" at bounding box center [1384, 206] width 21 height 13
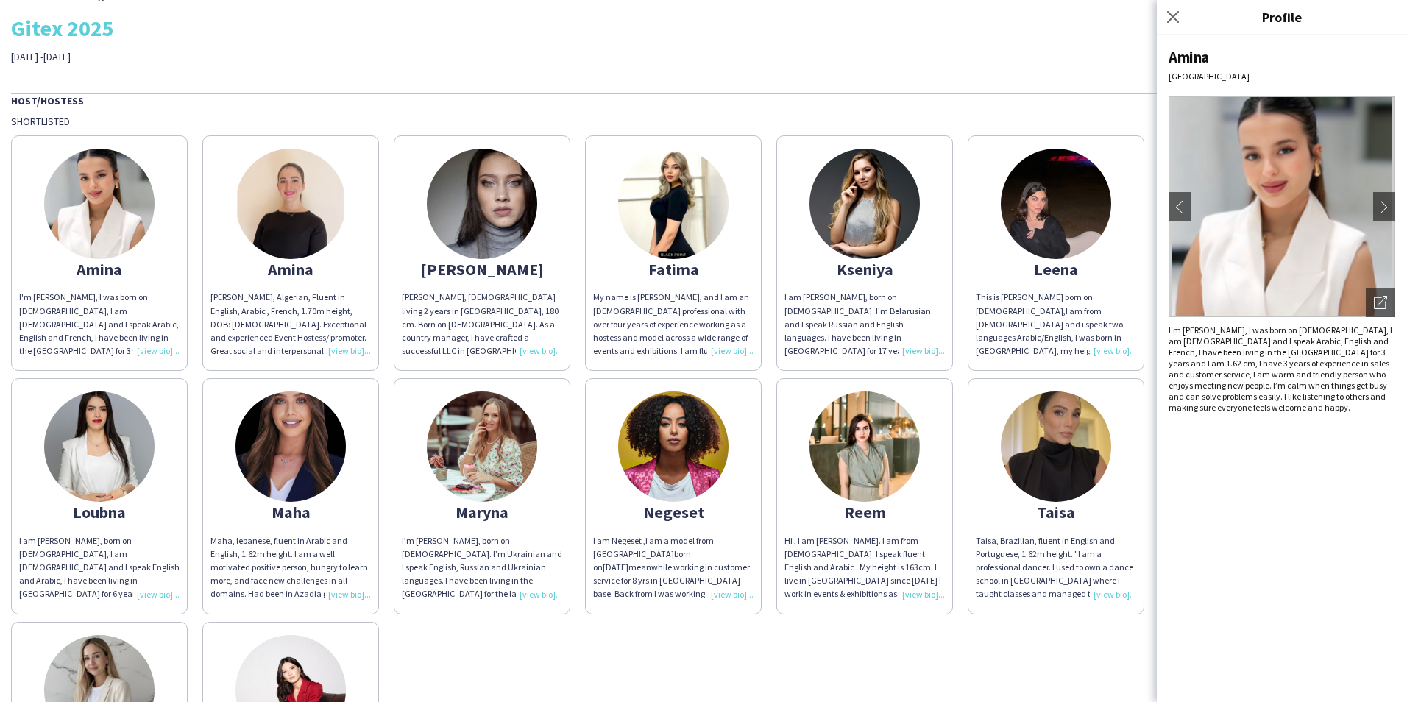
click at [1007, 630] on div "[PERSON_NAME]'m [PERSON_NAME], I was born on [DEMOGRAPHIC_DATA], I am [DEMOGRAP…" at bounding box center [703, 492] width 1385 height 729
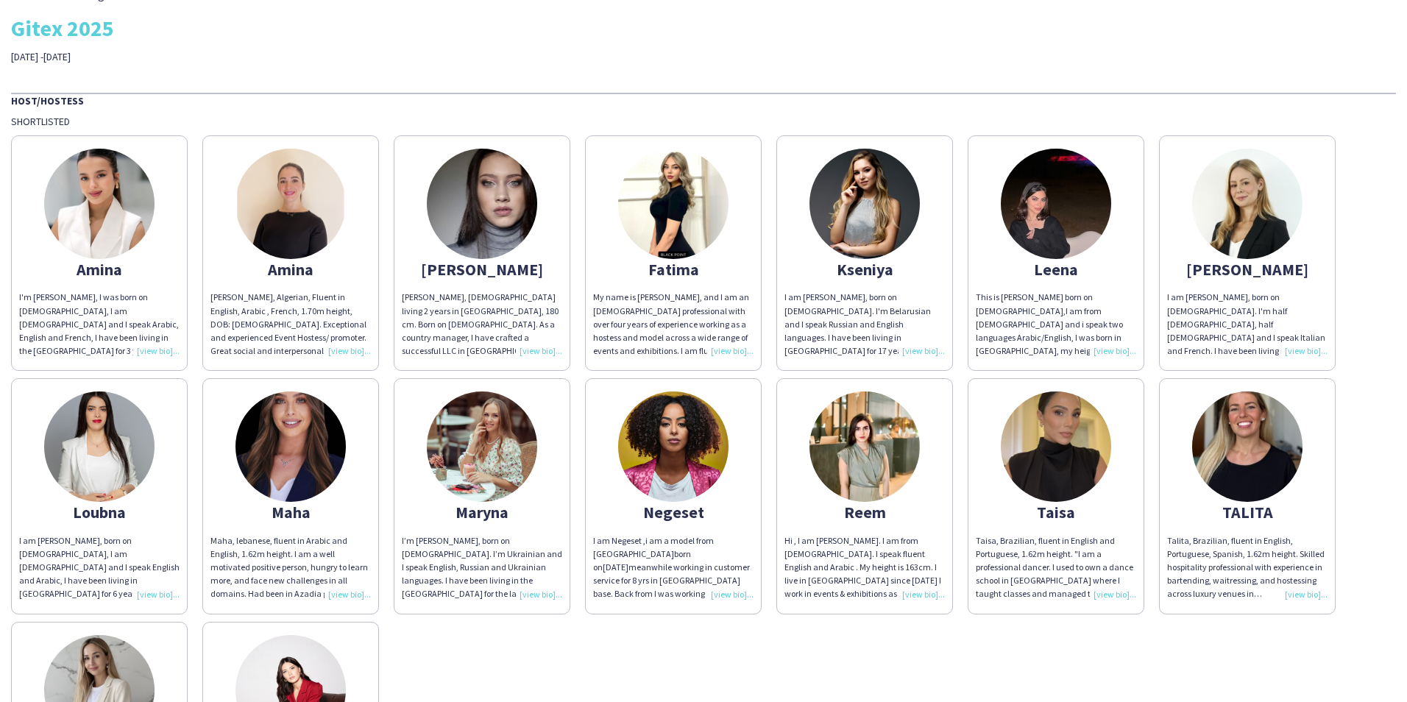
click at [1089, 316] on div "This is [PERSON_NAME] born on [DEMOGRAPHIC_DATA],I am from [DEMOGRAPHIC_DATA] a…" at bounding box center [1056, 324] width 160 height 67
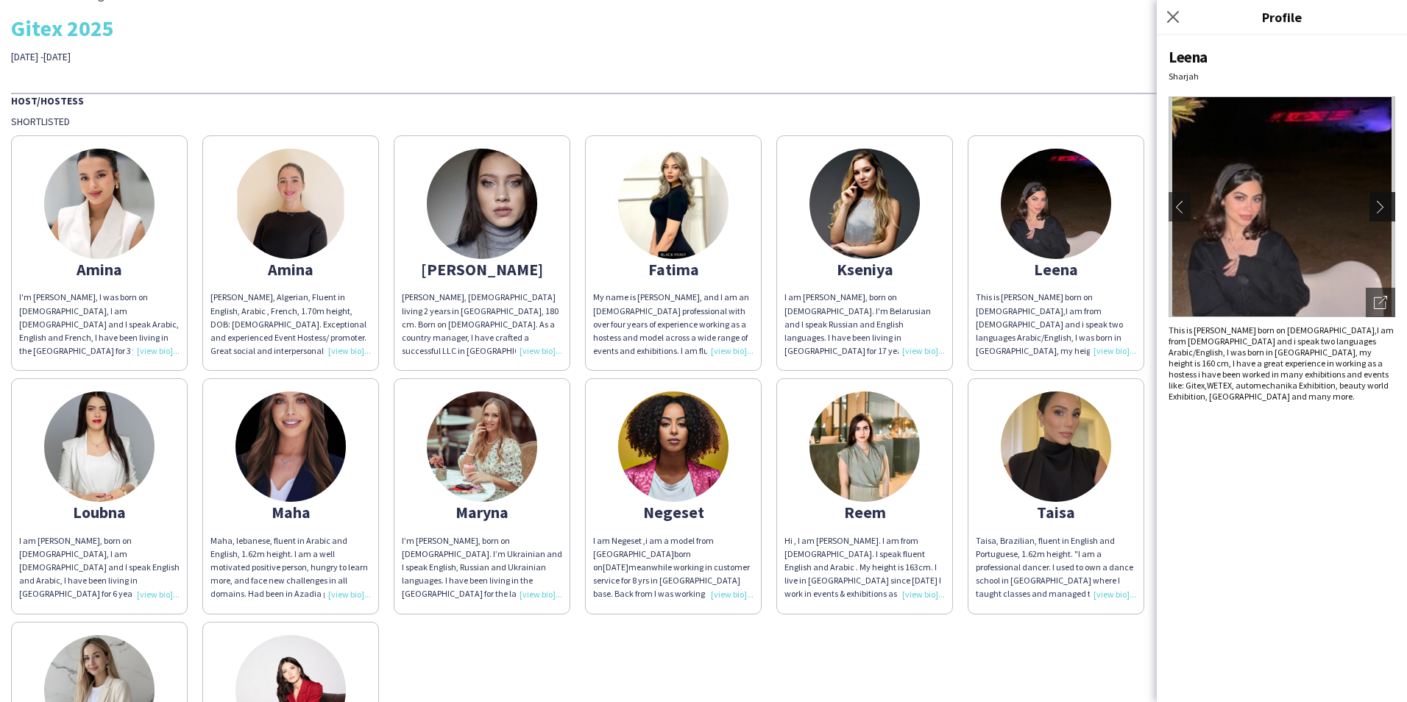
click at [1381, 209] on app-icon "chevron-right" at bounding box center [1384, 206] width 21 height 13
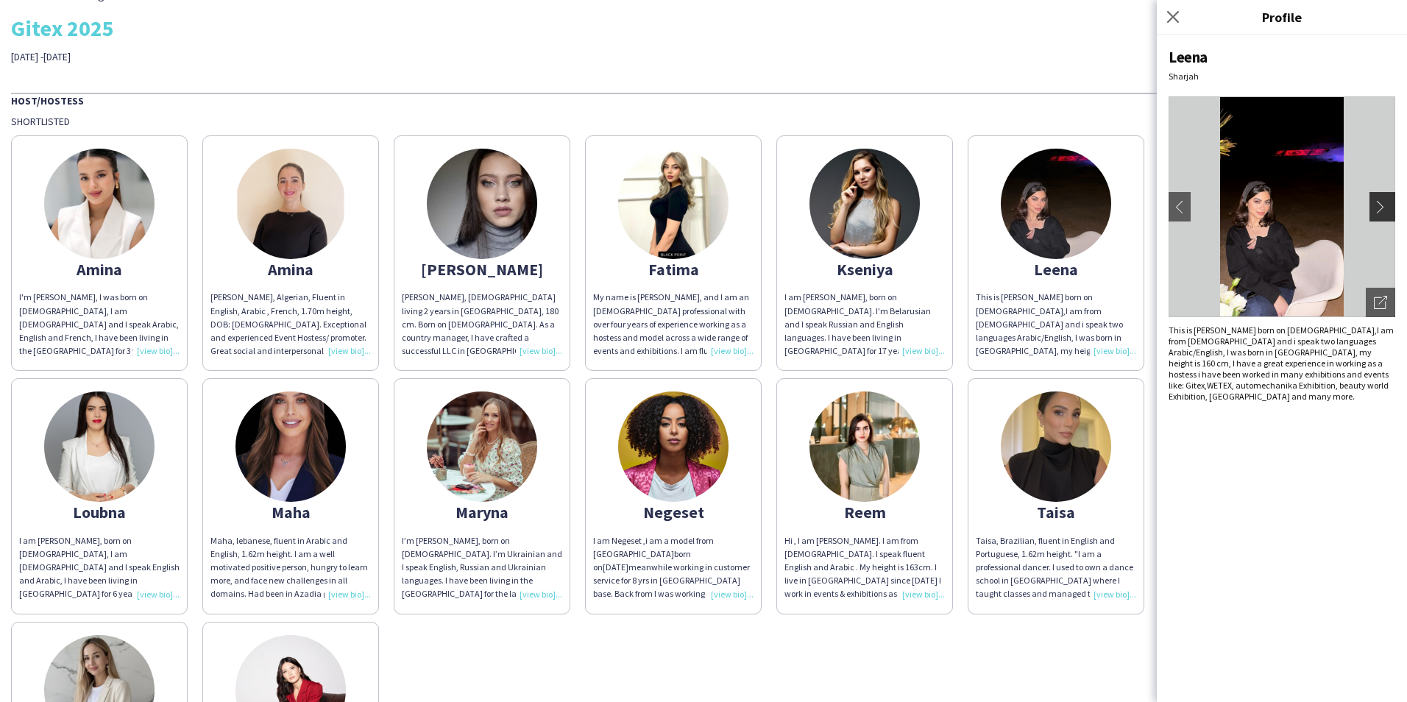
click at [1381, 209] on app-icon "chevron-right" at bounding box center [1384, 206] width 21 height 13
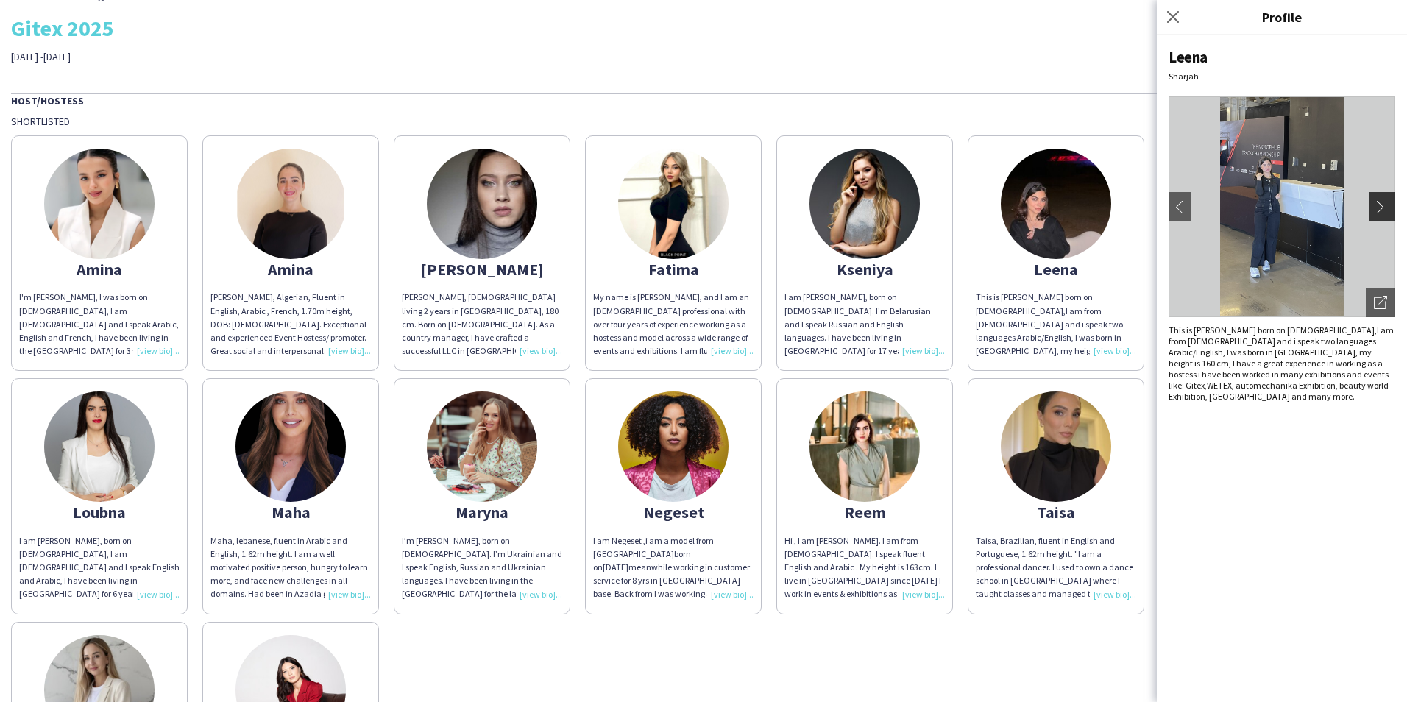
click at [1381, 209] on app-icon "chevron-right" at bounding box center [1384, 206] width 21 height 13
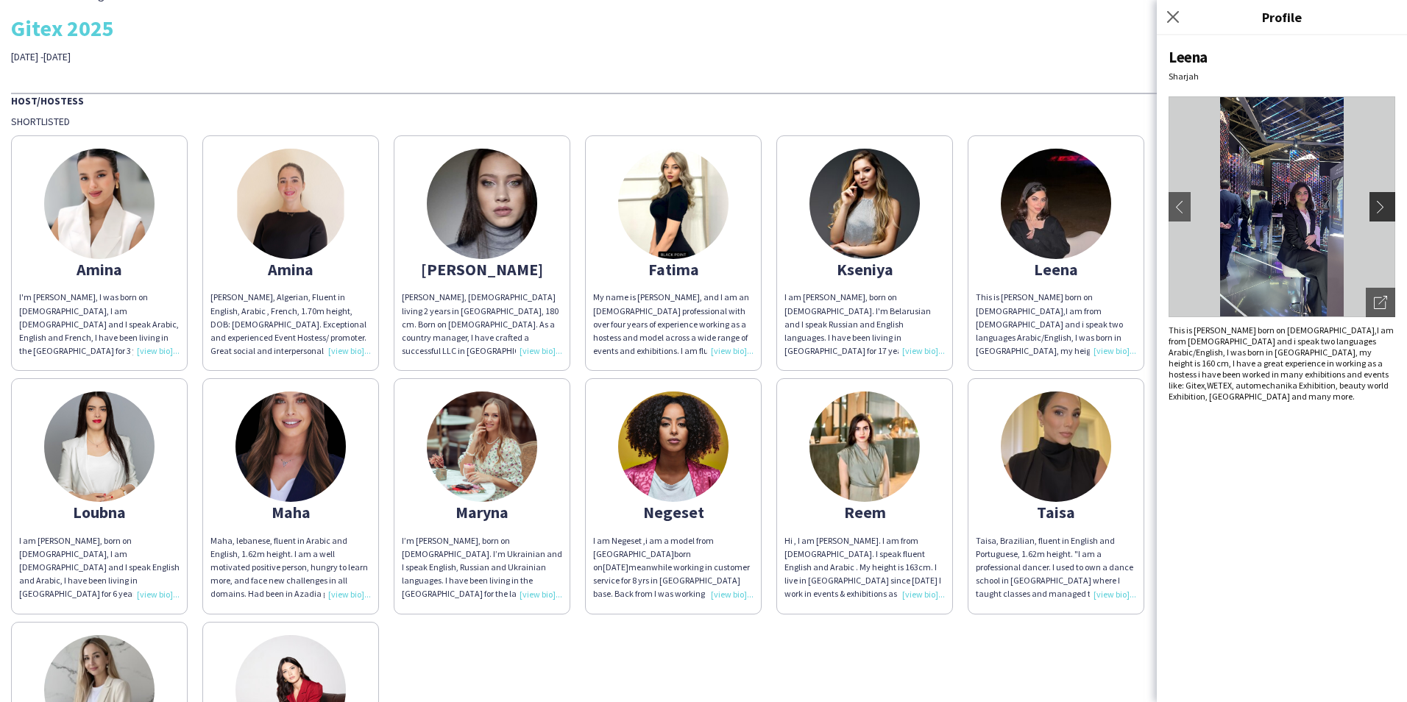
click at [1381, 209] on app-icon "chevron-right" at bounding box center [1384, 206] width 21 height 13
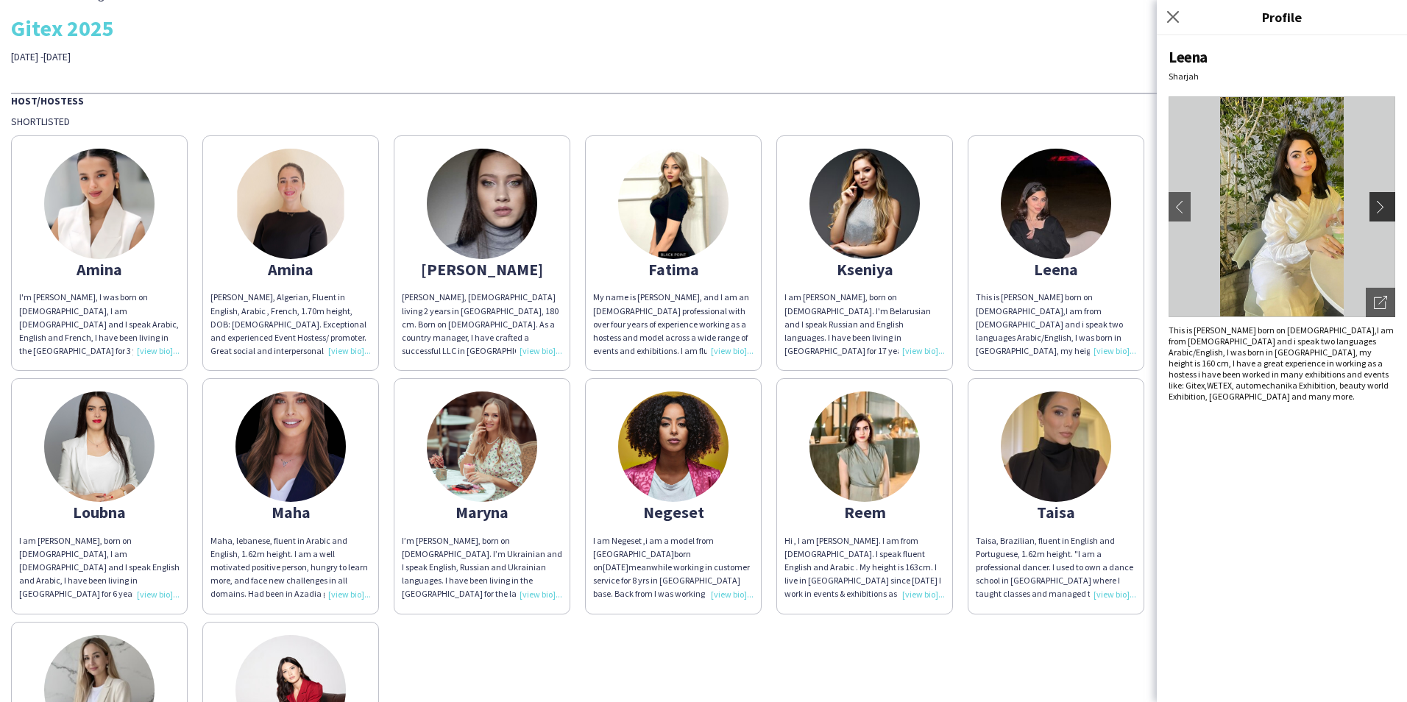
click at [1381, 209] on app-icon "chevron-right" at bounding box center [1384, 206] width 21 height 13
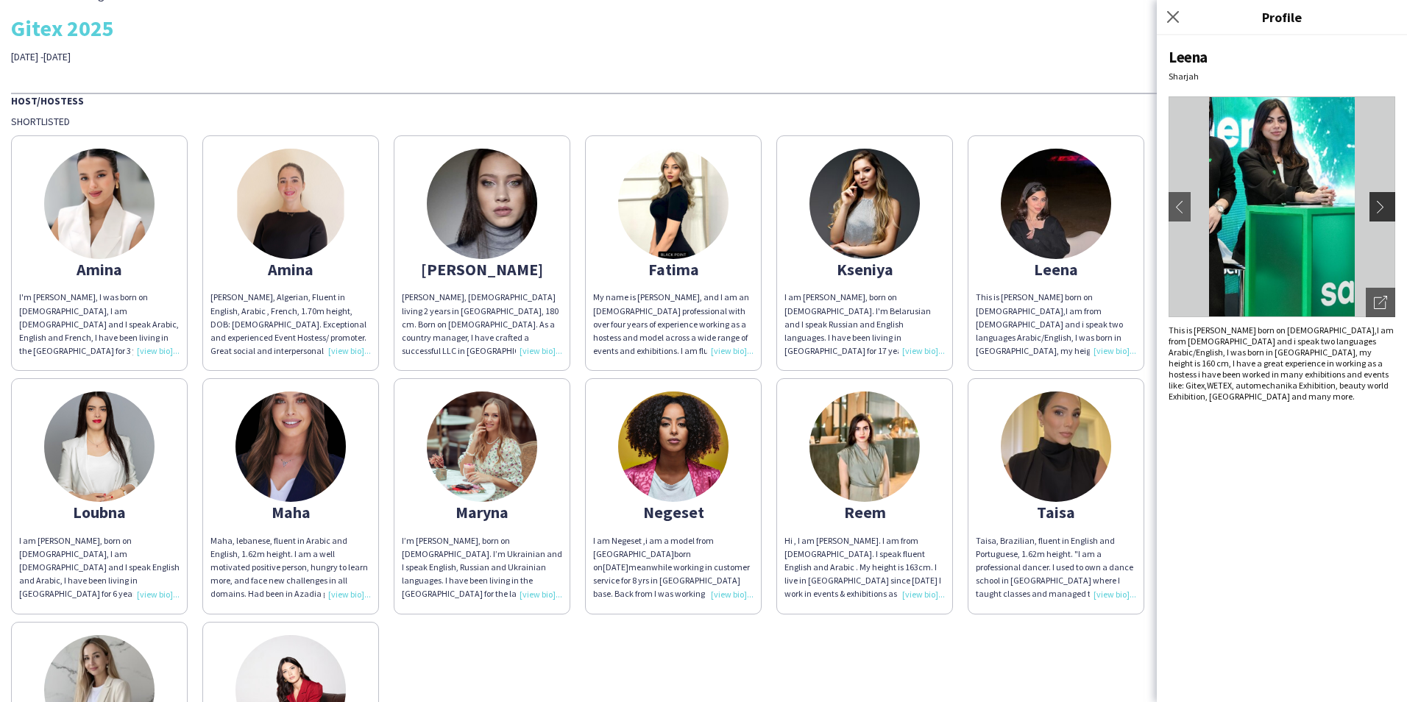
click at [1381, 209] on app-icon "chevron-right" at bounding box center [1384, 206] width 21 height 13
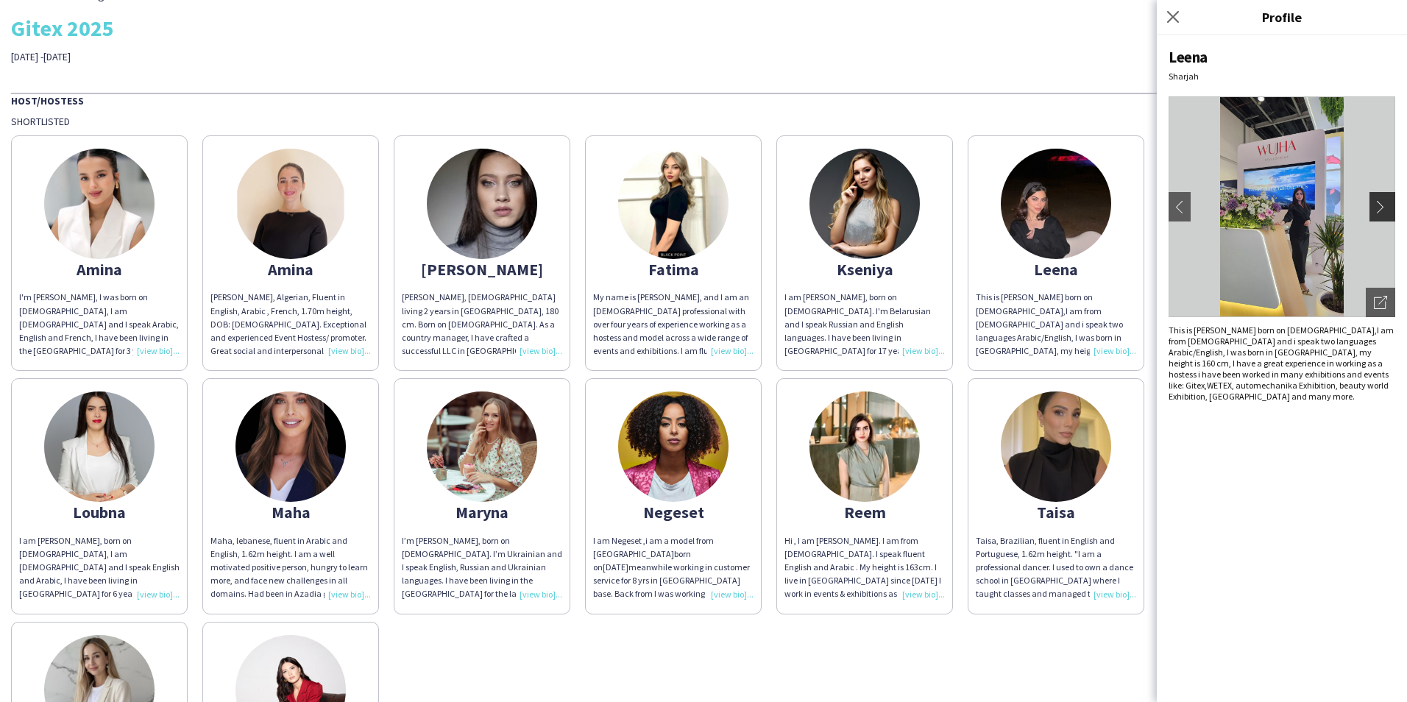
click at [1381, 209] on app-icon "chevron-right" at bounding box center [1384, 206] width 21 height 13
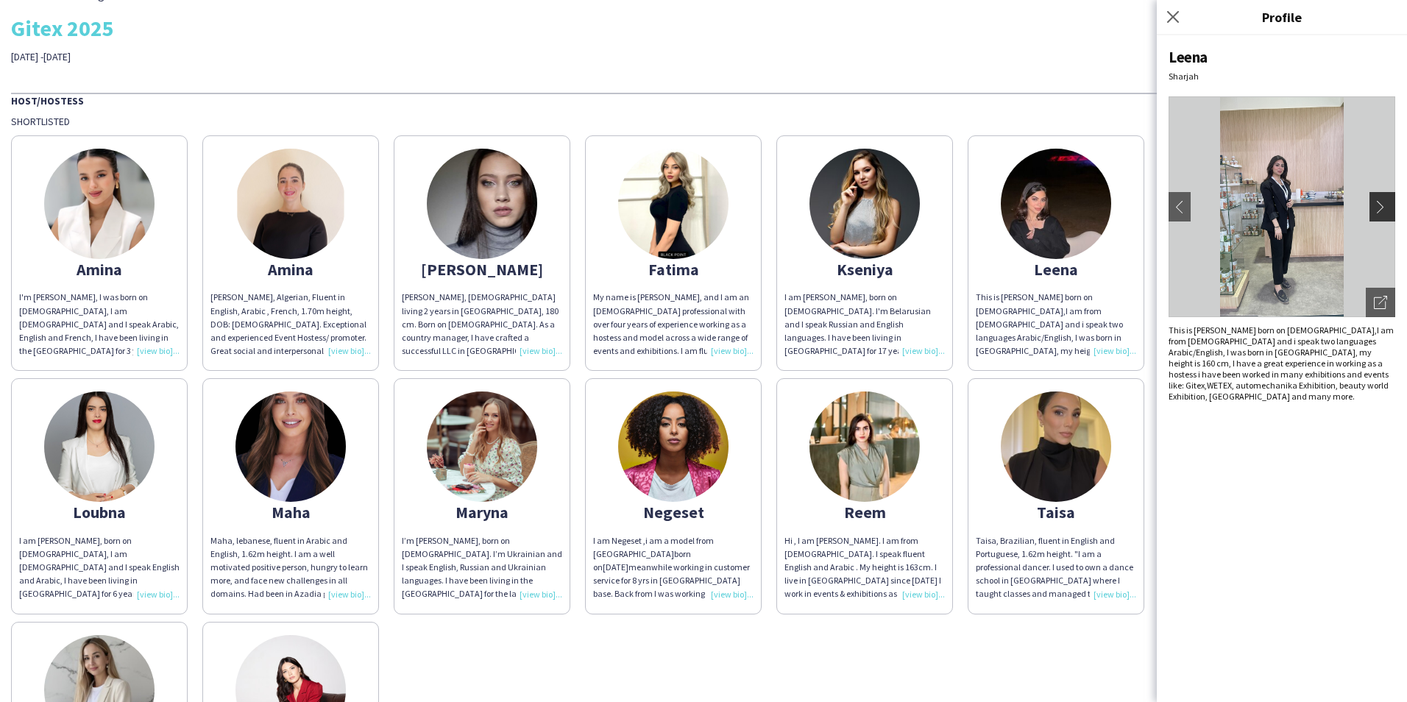
click at [1381, 209] on app-icon "chevron-right" at bounding box center [1384, 206] width 21 height 13
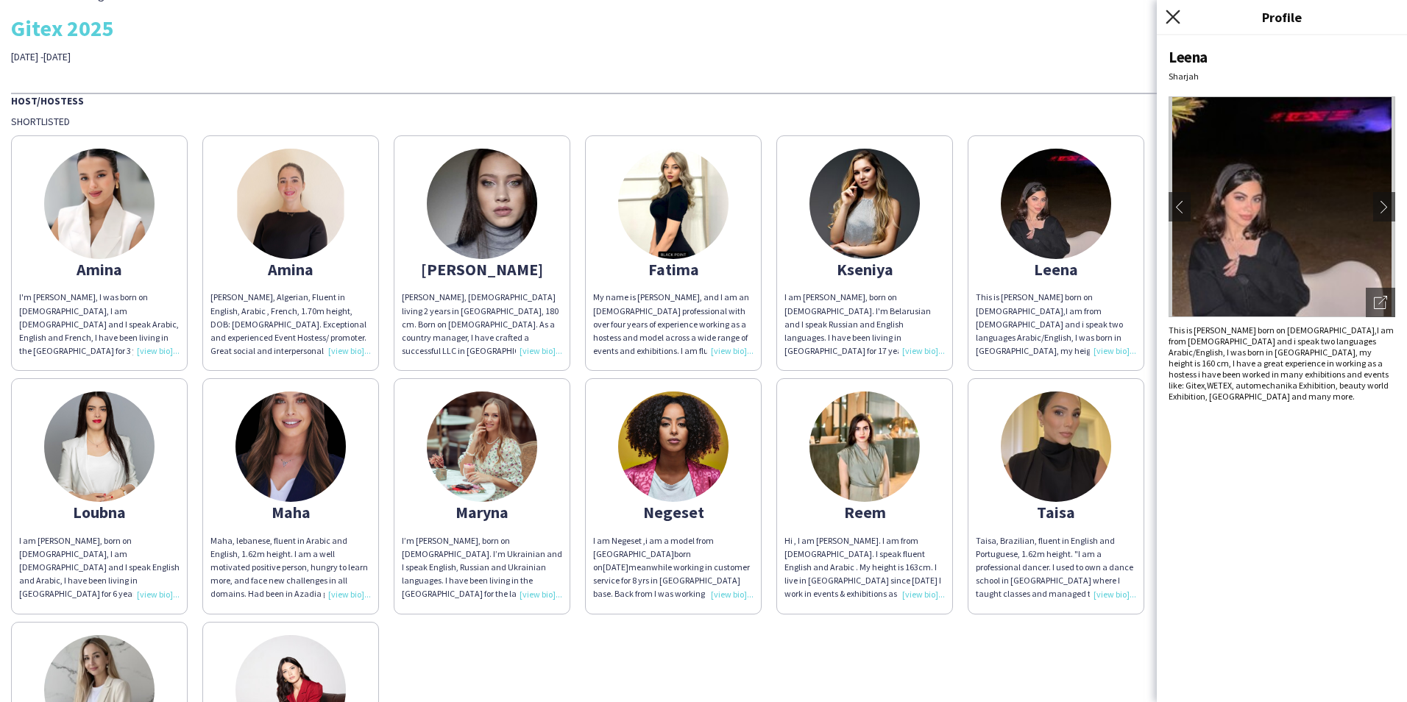
click at [1172, 11] on icon "Close pop-in" at bounding box center [1172, 17] width 14 height 14
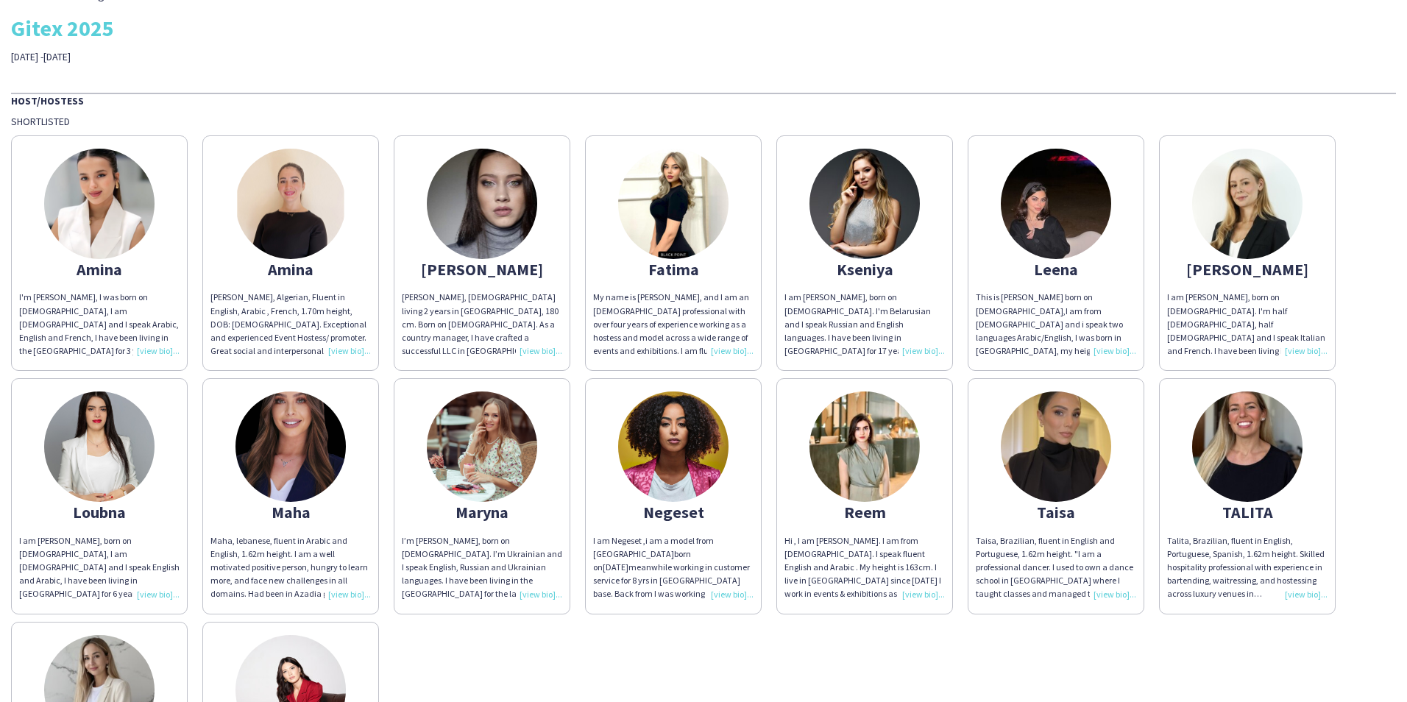
click at [1276, 230] on img at bounding box center [1247, 204] width 110 height 110
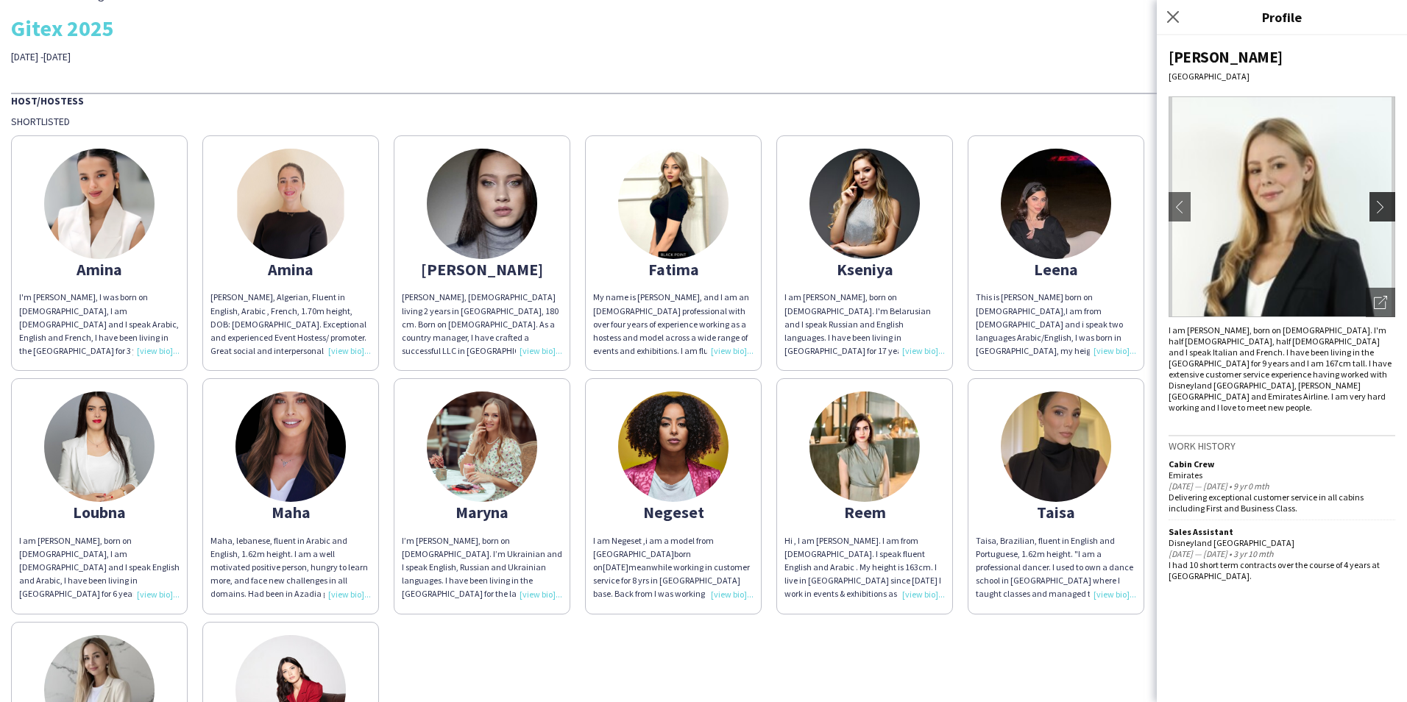
click at [1376, 207] on app-icon "chevron-right" at bounding box center [1384, 206] width 21 height 13
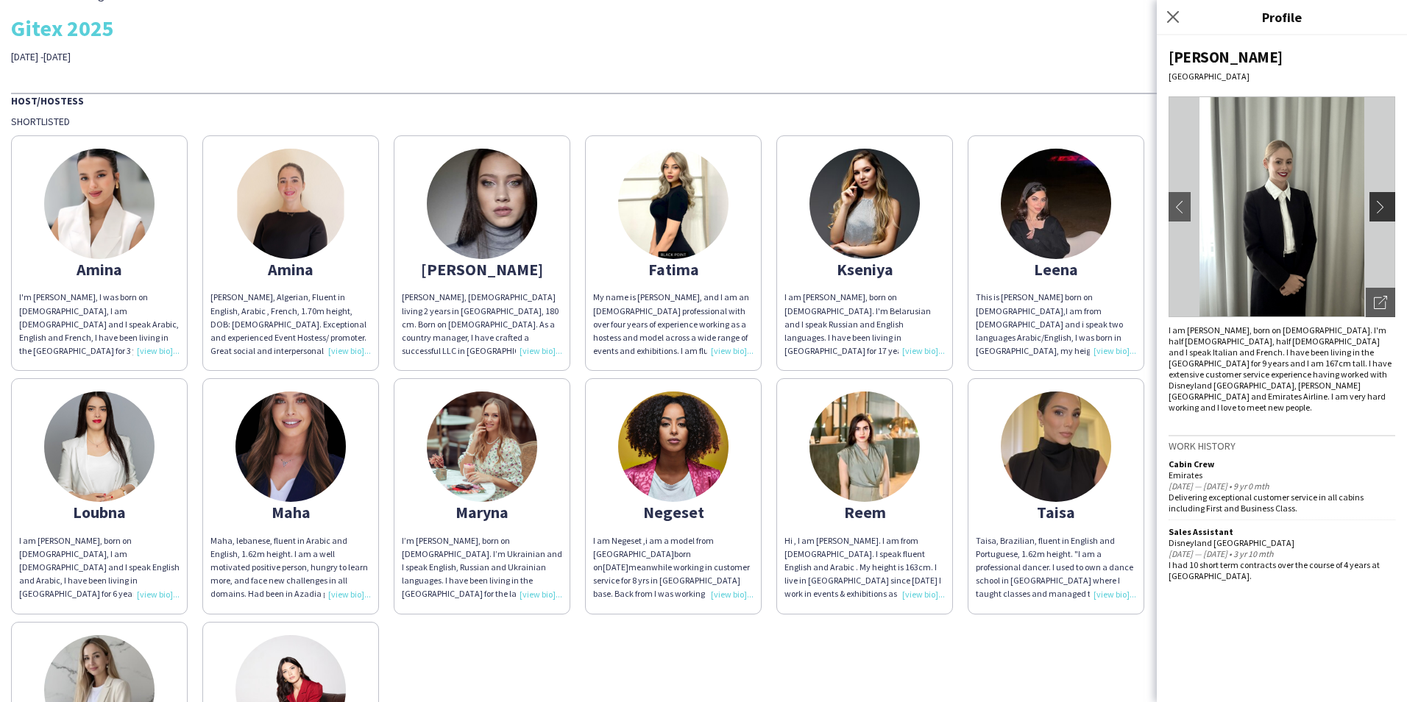
click at [1376, 207] on app-icon "chevron-right" at bounding box center [1384, 206] width 21 height 13
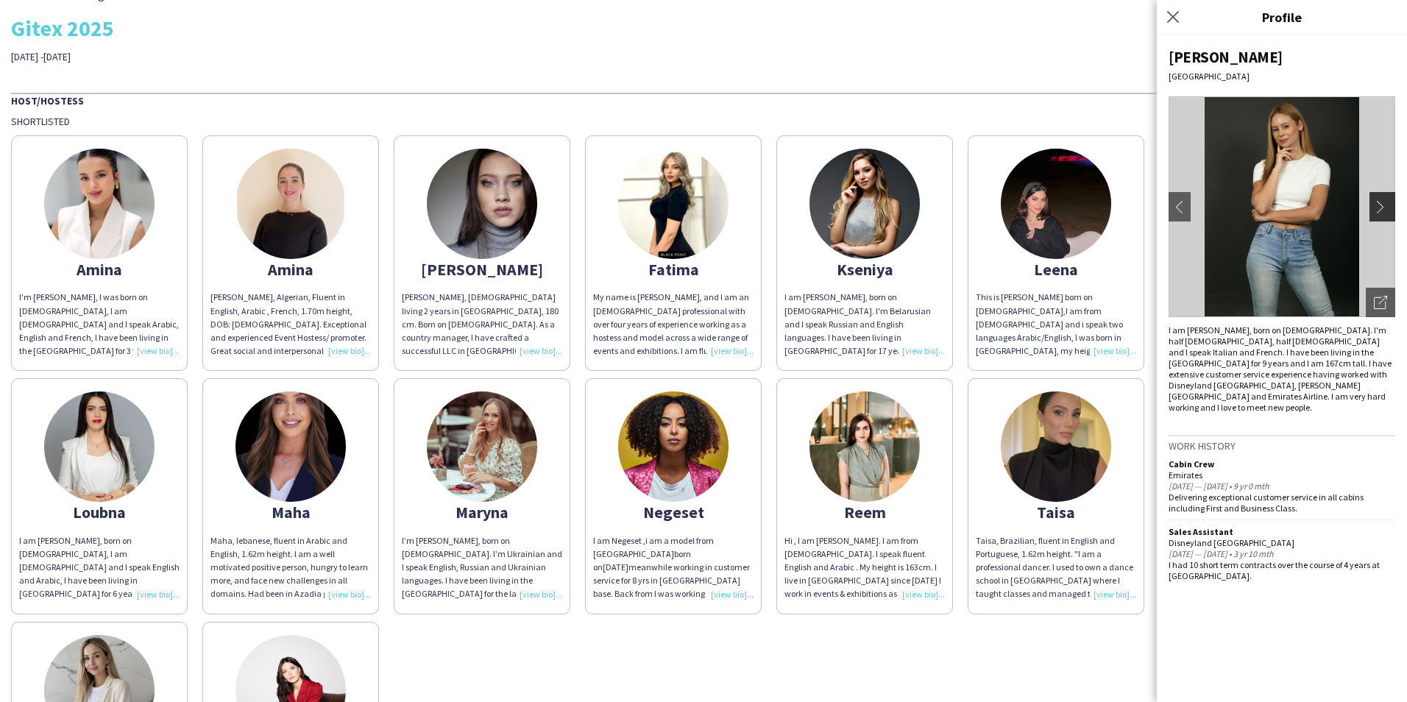
click at [1376, 207] on app-icon "chevron-right" at bounding box center [1384, 206] width 21 height 13
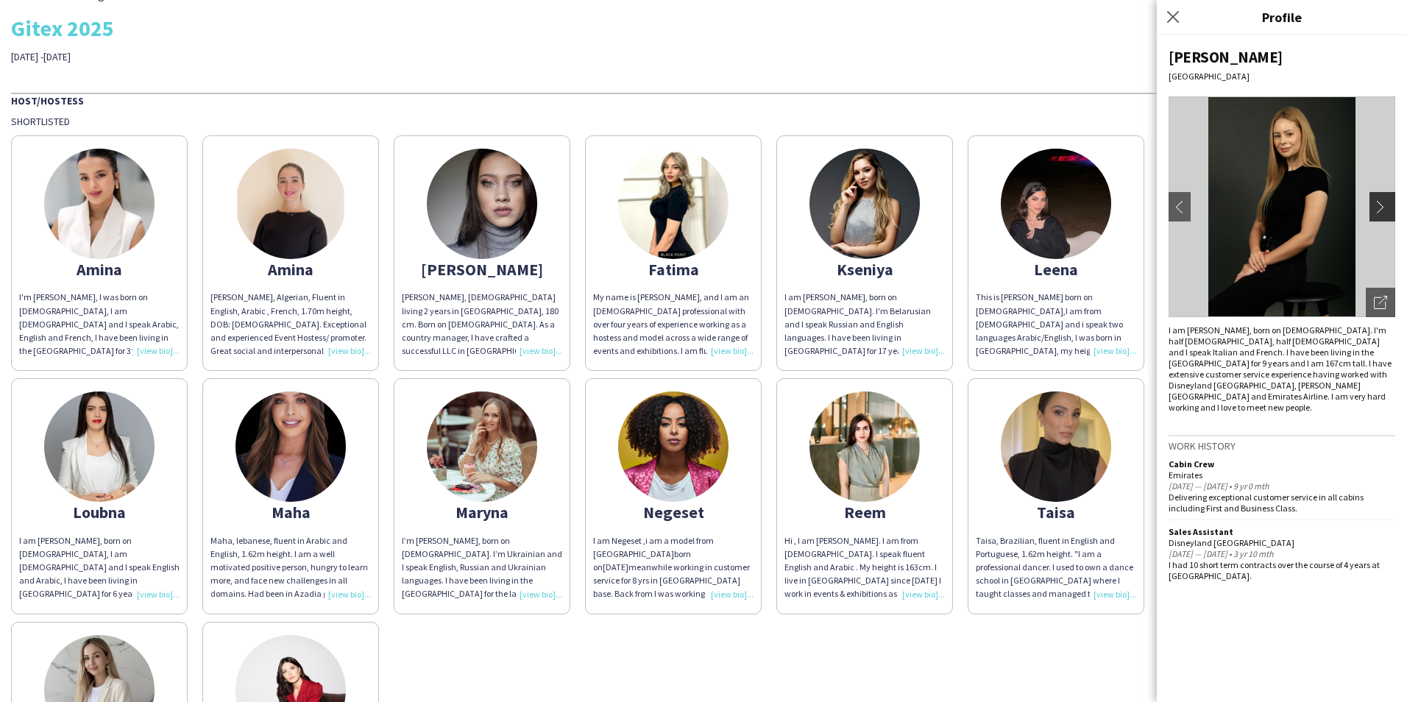
click at [1376, 207] on app-icon "chevron-right" at bounding box center [1384, 206] width 21 height 13
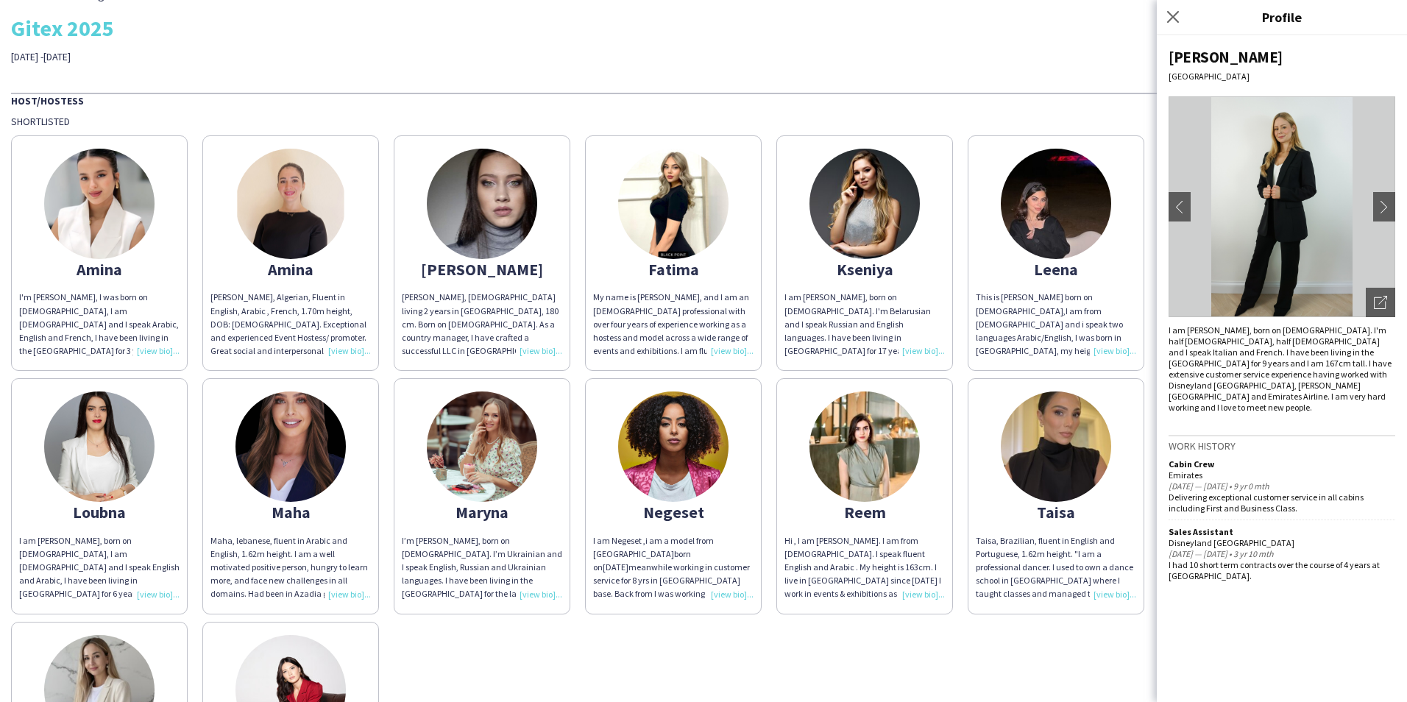
click at [956, 44] on div "THA Staffing Gitex 2025 [DATE] -[DATE]" at bounding box center [703, 23] width 1385 height 79
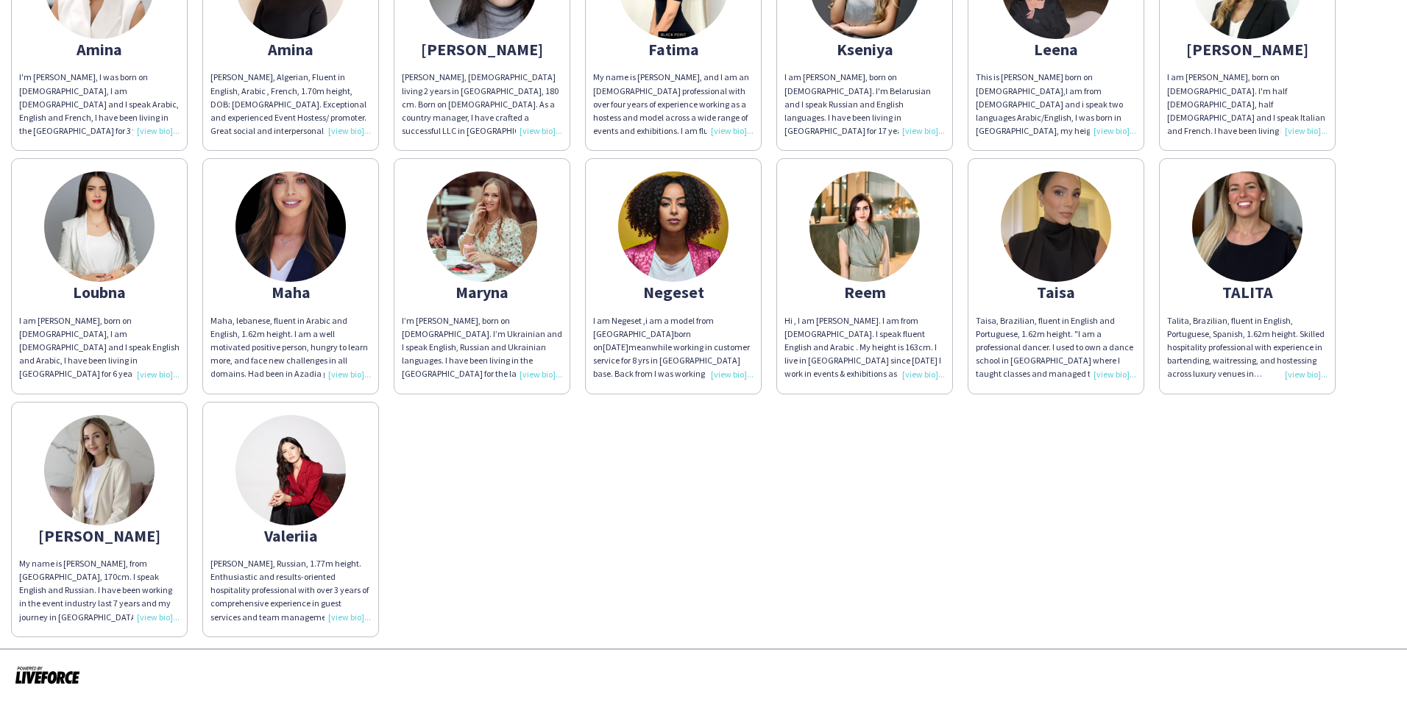
scroll to position [248, 0]
click at [676, 255] on img at bounding box center [673, 226] width 110 height 110
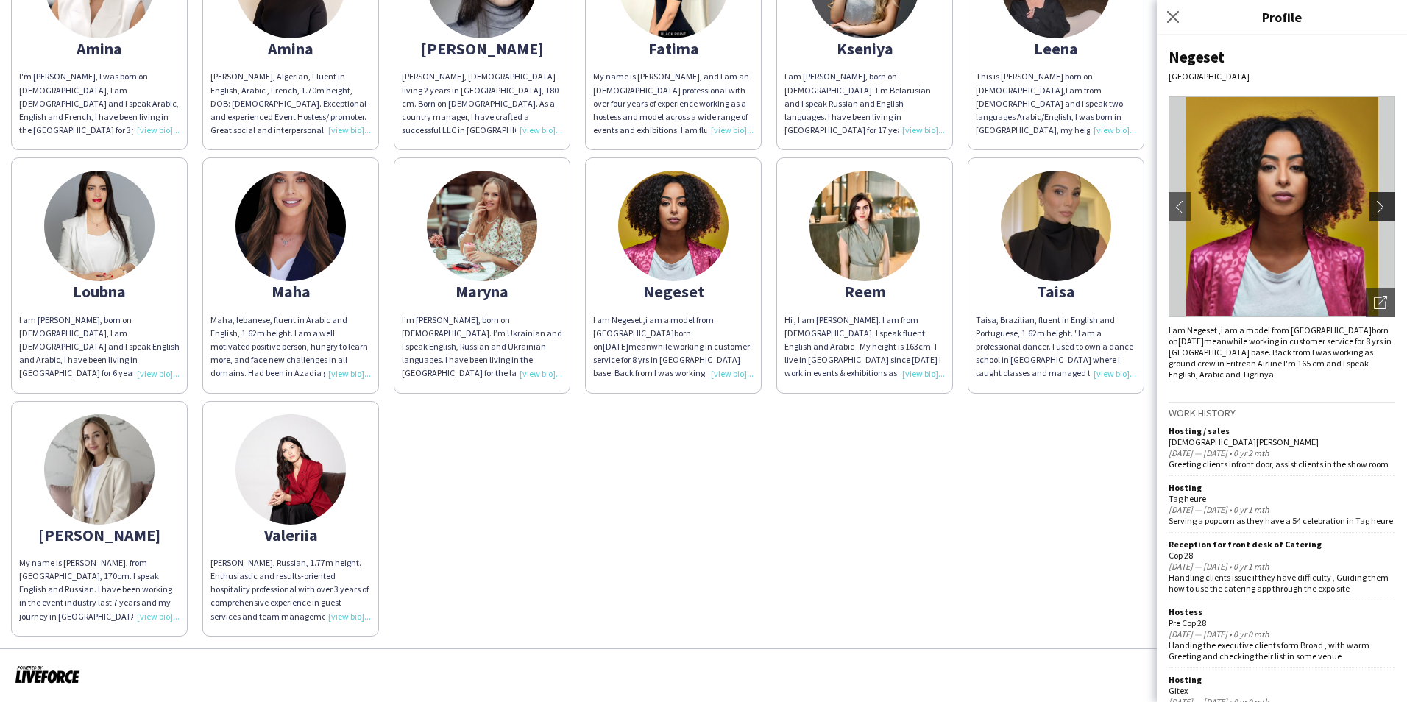
click at [1375, 194] on button "chevron-right" at bounding box center [1383, 206] width 29 height 29
click at [1374, 210] on app-icon "chevron-right" at bounding box center [1384, 206] width 21 height 13
